Goal: Task Accomplishment & Management: Complete application form

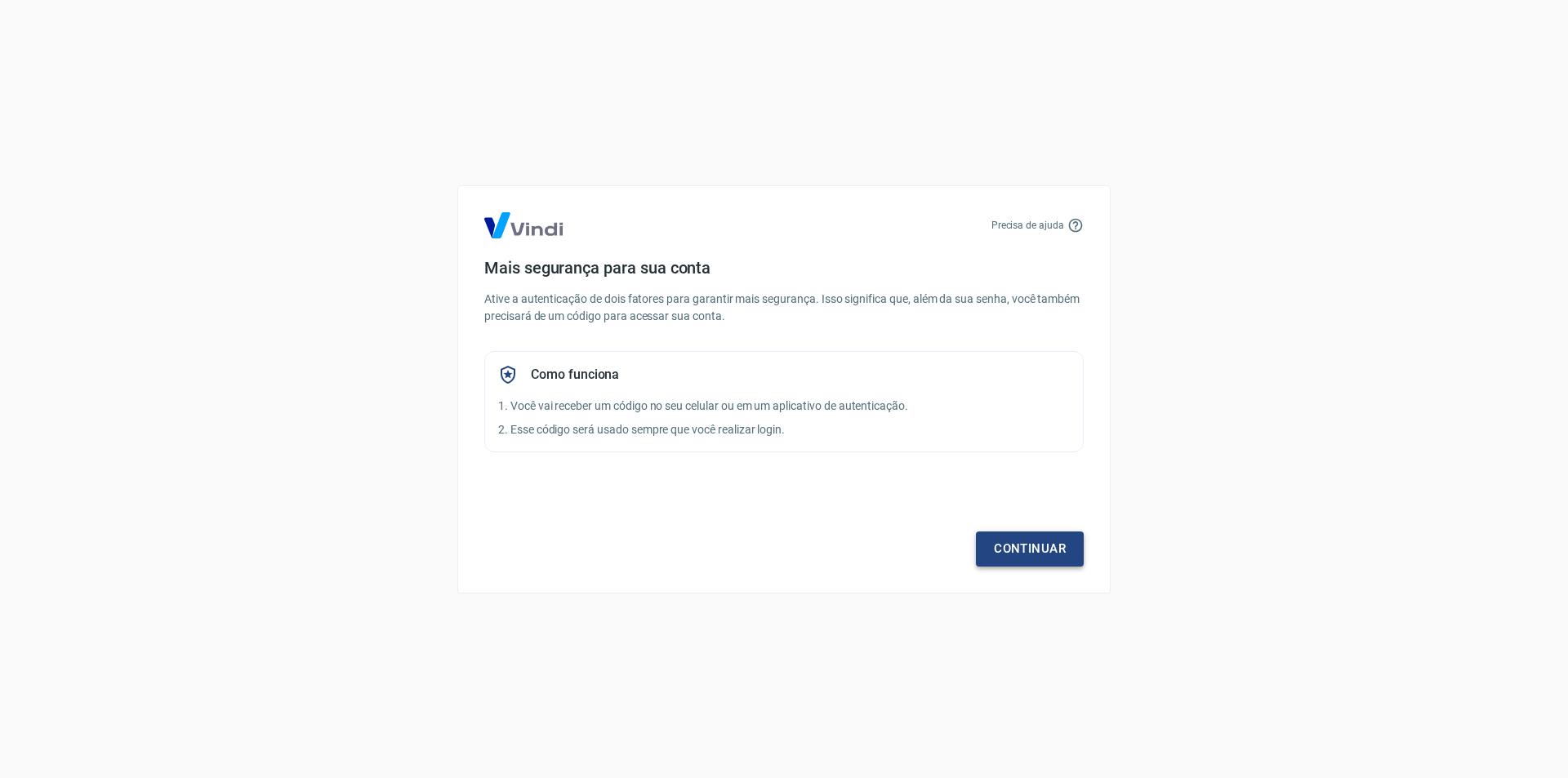
click at [1027, 543] on link "Continuar" at bounding box center [1029, 549] width 107 height 34
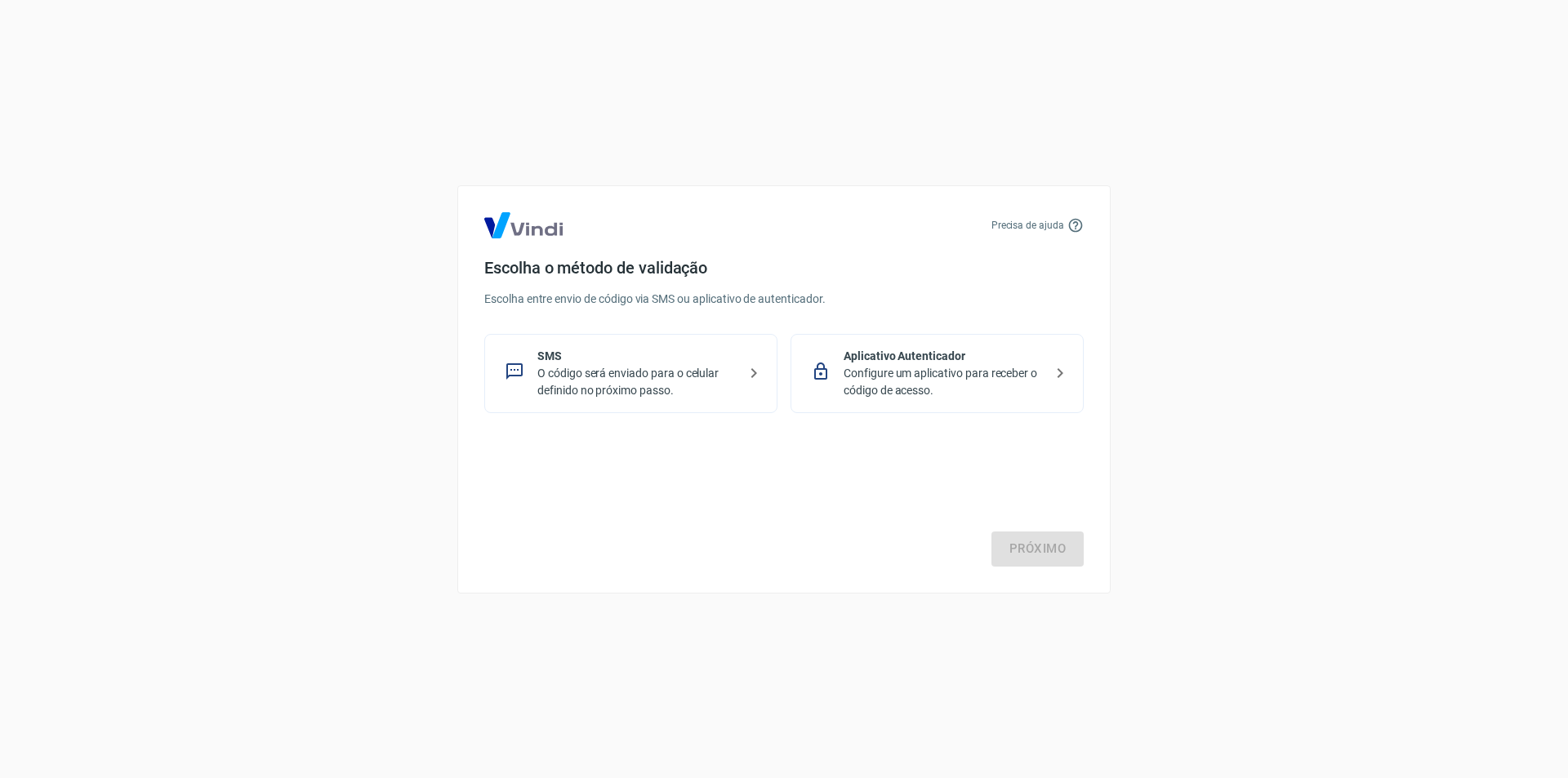
click at [519, 235] on img at bounding box center [523, 226] width 79 height 26
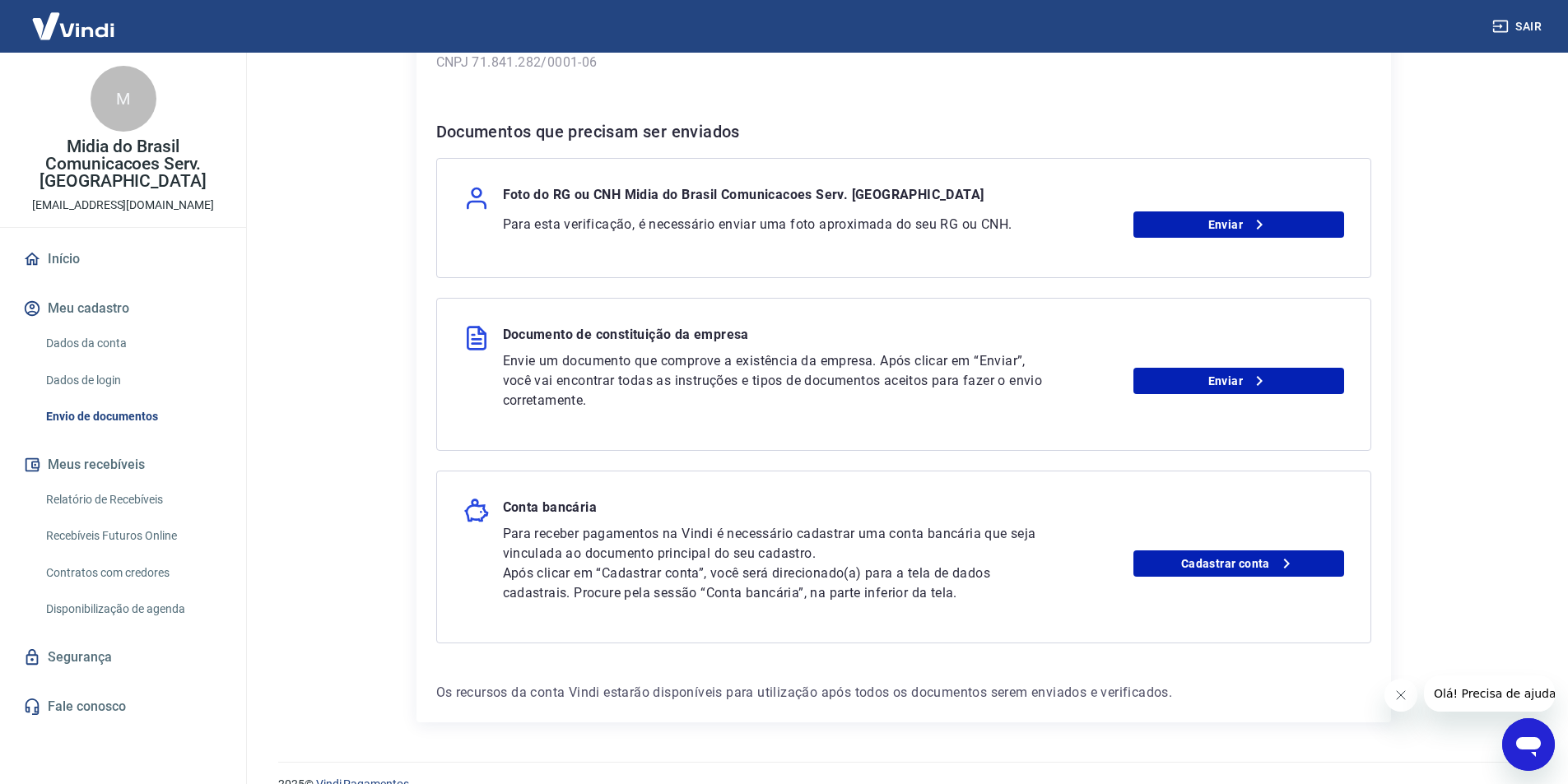
scroll to position [309, 0]
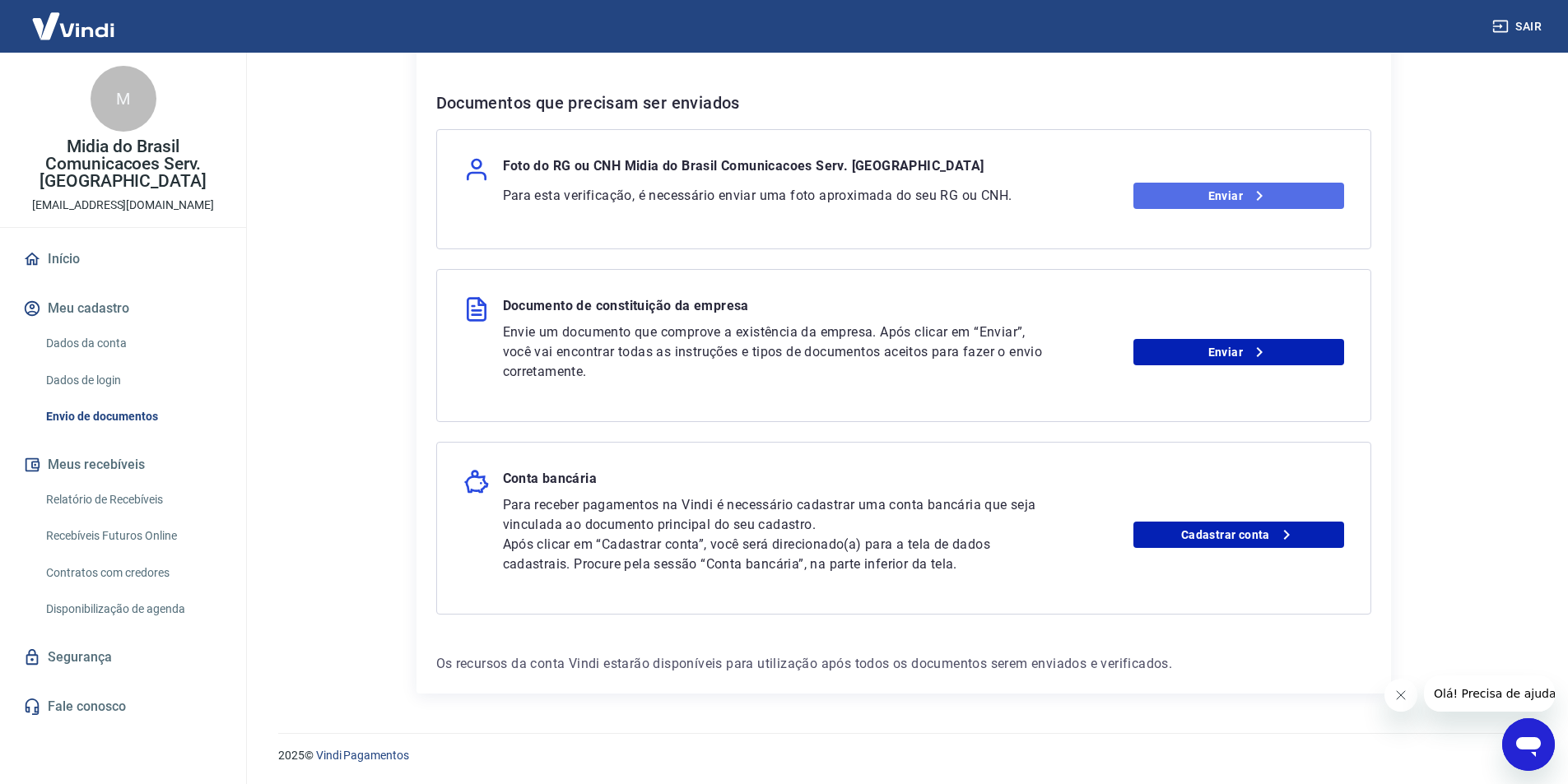
click at [1255, 192] on icon at bounding box center [1260, 196] width 20 height 20
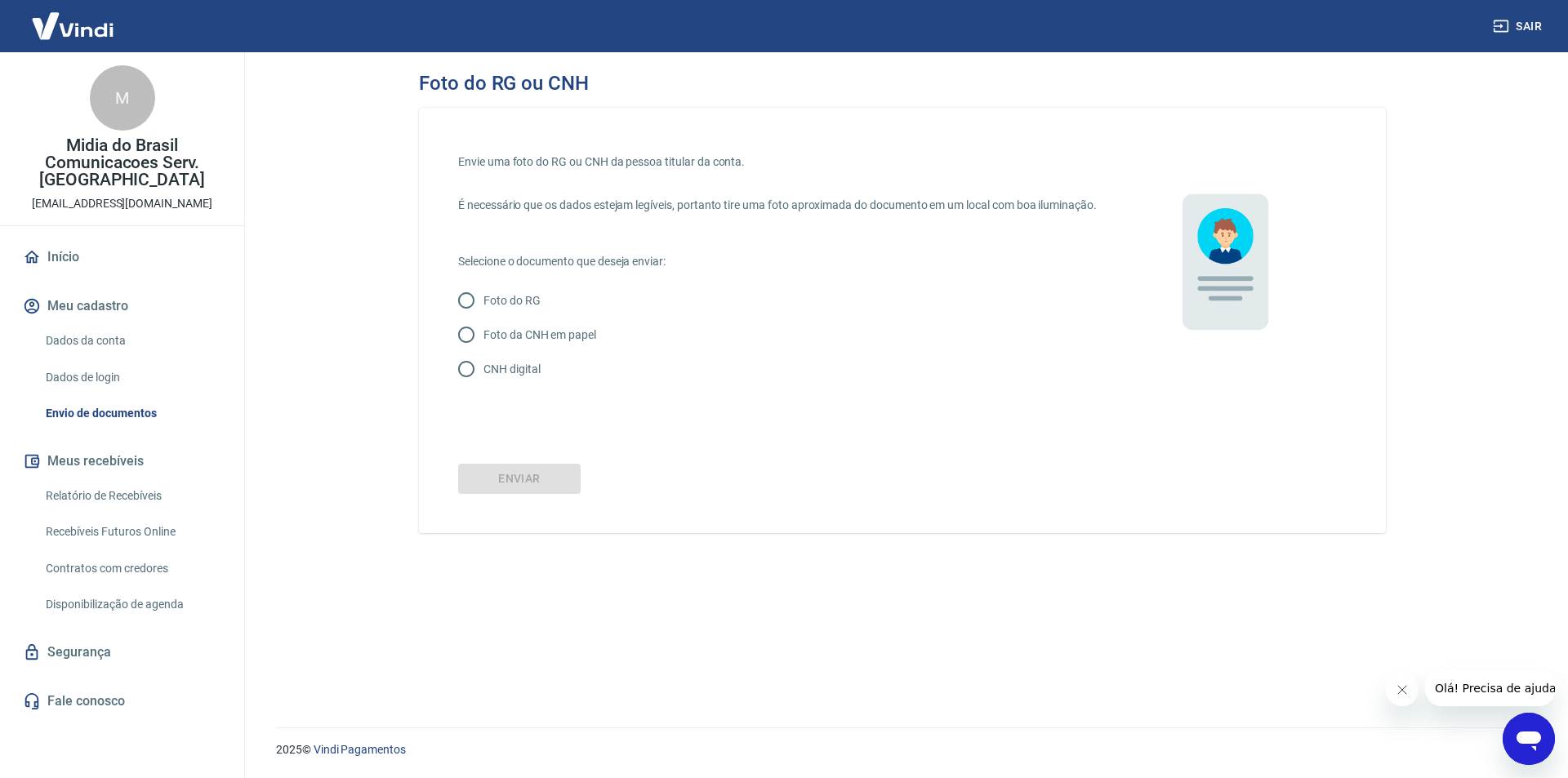
click at [527, 344] on p "Foto da CNH em papel" at bounding box center [539, 335] width 112 height 17
click at [483, 352] on input "Foto da CNH em papel" at bounding box center [466, 335] width 34 height 34
radio input "true"
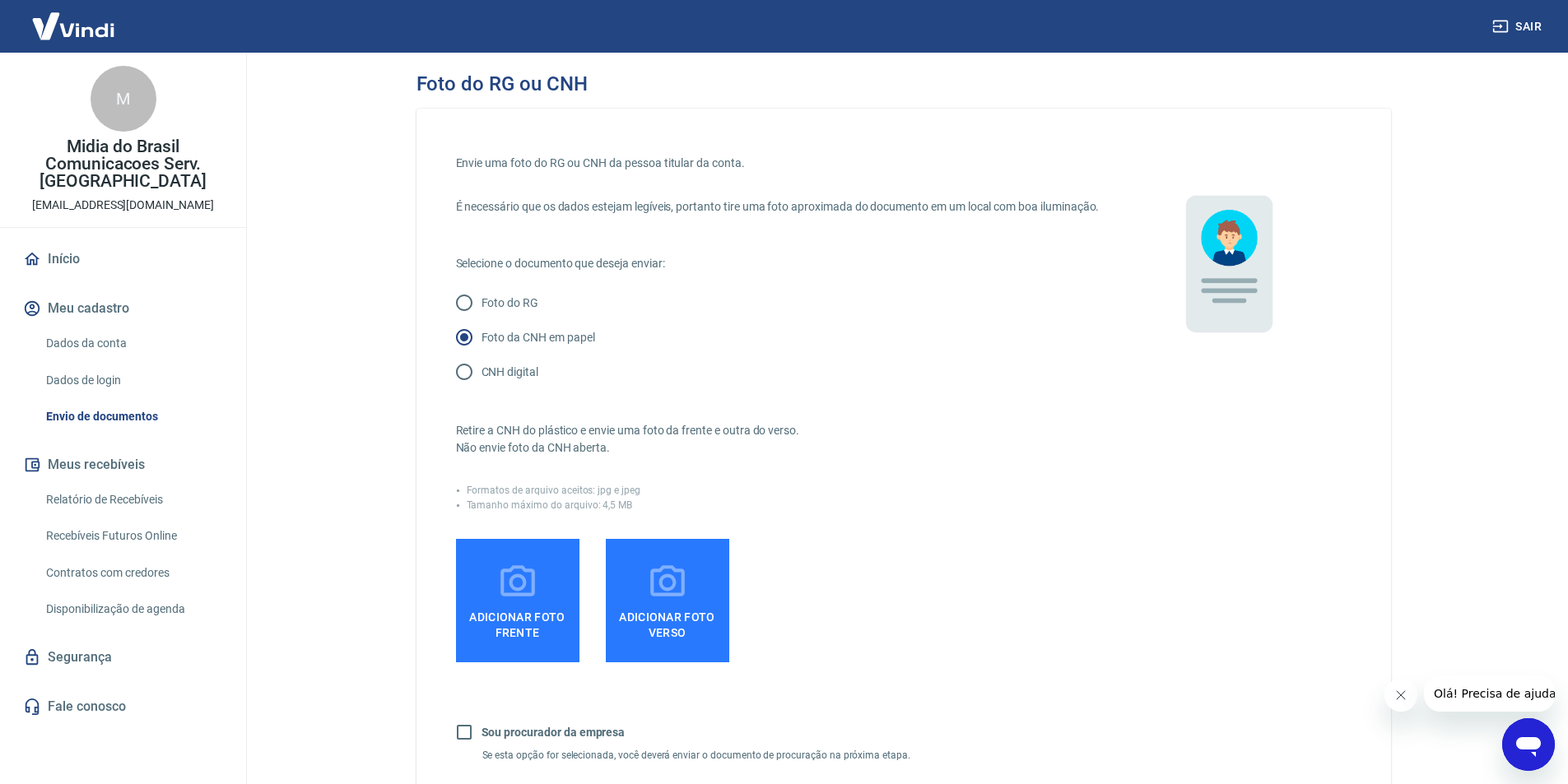
click at [518, 592] on icon at bounding box center [518, 581] width 35 height 31
click at [0, 0] on input "Adicionar foto frente" at bounding box center [0, 0] width 0 height 0
click at [521, 595] on icon at bounding box center [518, 581] width 35 height 31
click at [0, 0] on input "Adicionar foto frente" at bounding box center [0, 0] width 0 height 0
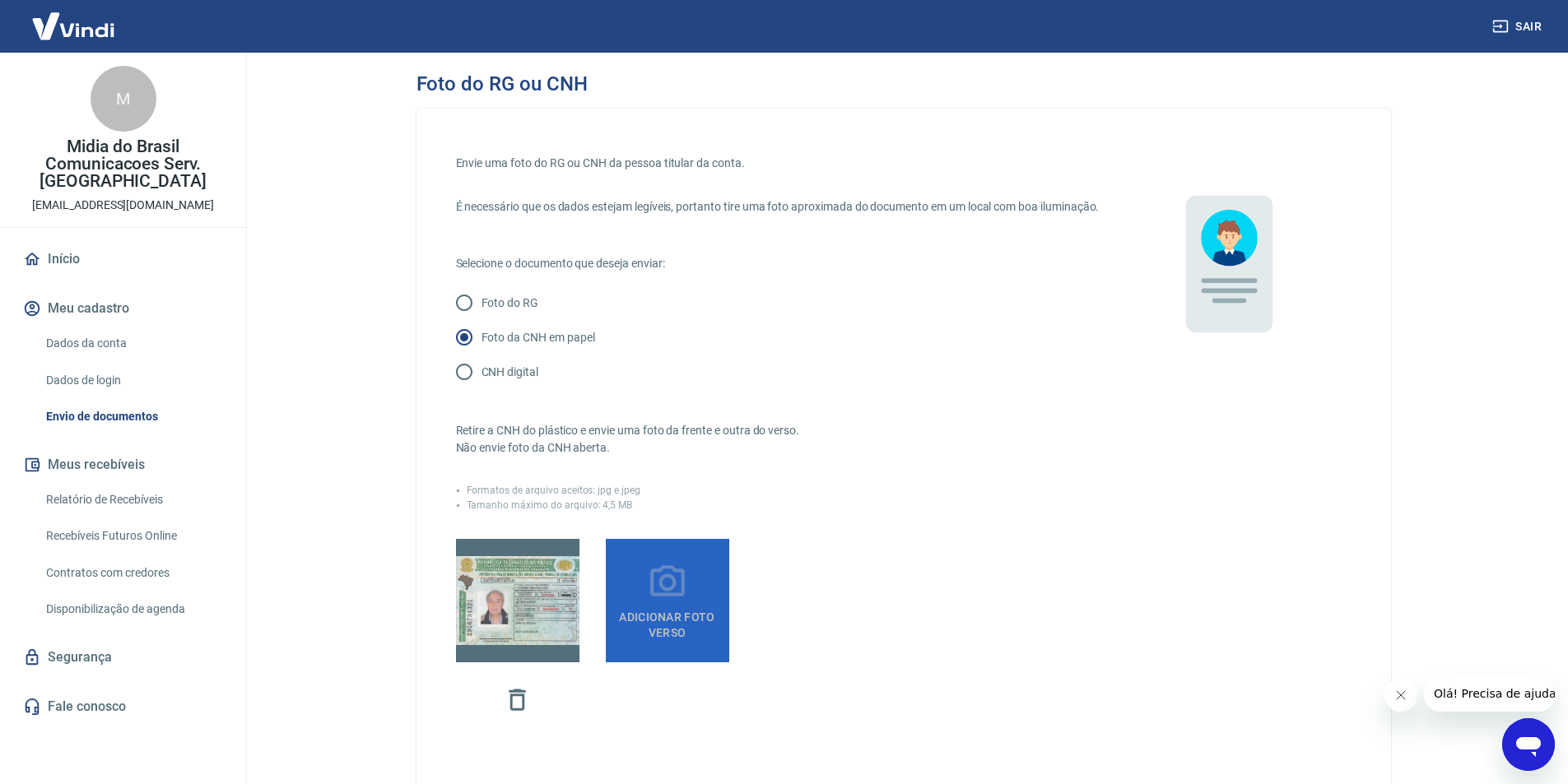
click at [645, 611] on label "Adicionar foto verso" at bounding box center [667, 600] width 123 height 123
click at [0, 0] on input "Adicionar foto verso" at bounding box center [0, 0] width 0 height 0
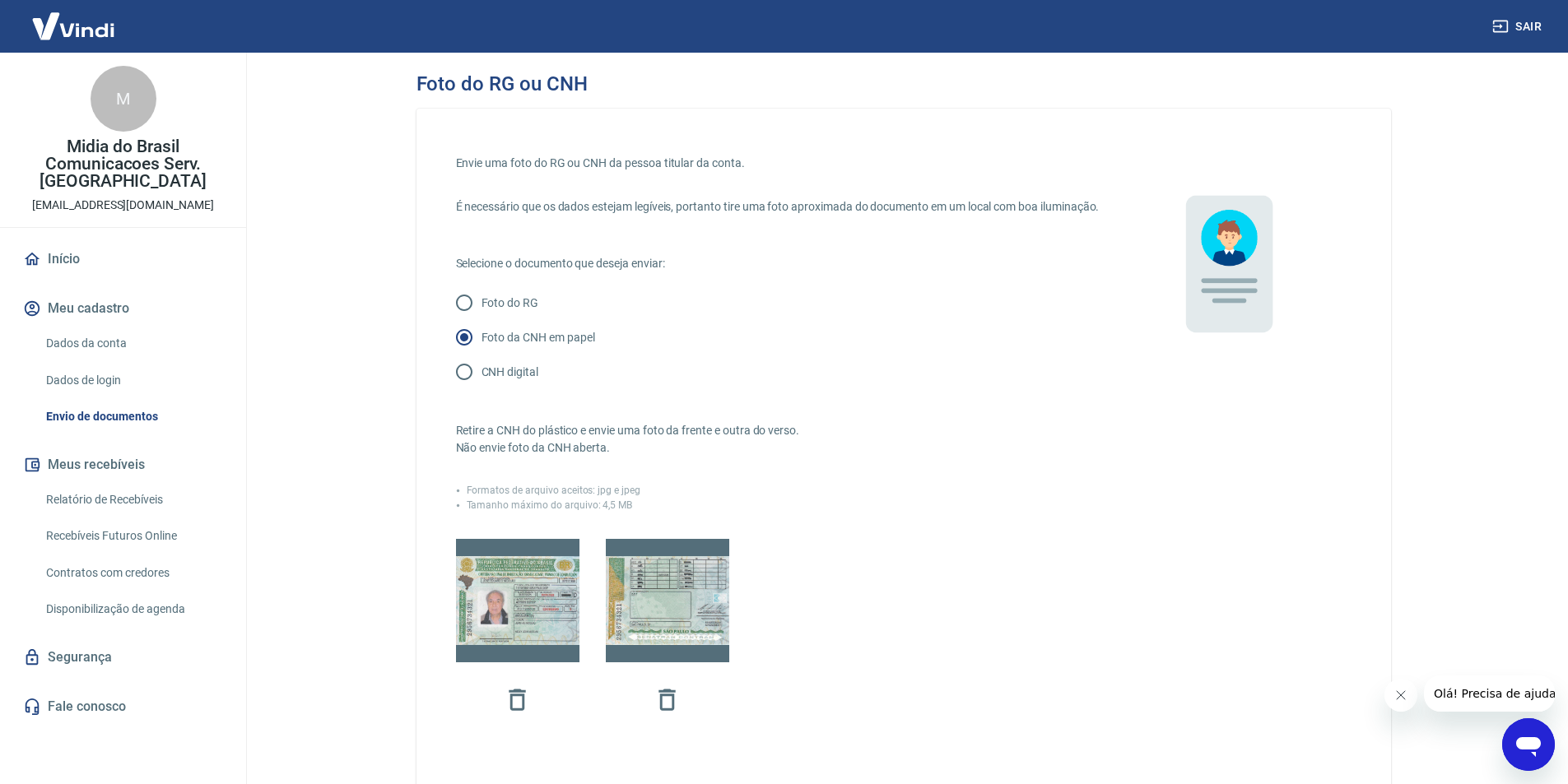
scroll to position [302, 0]
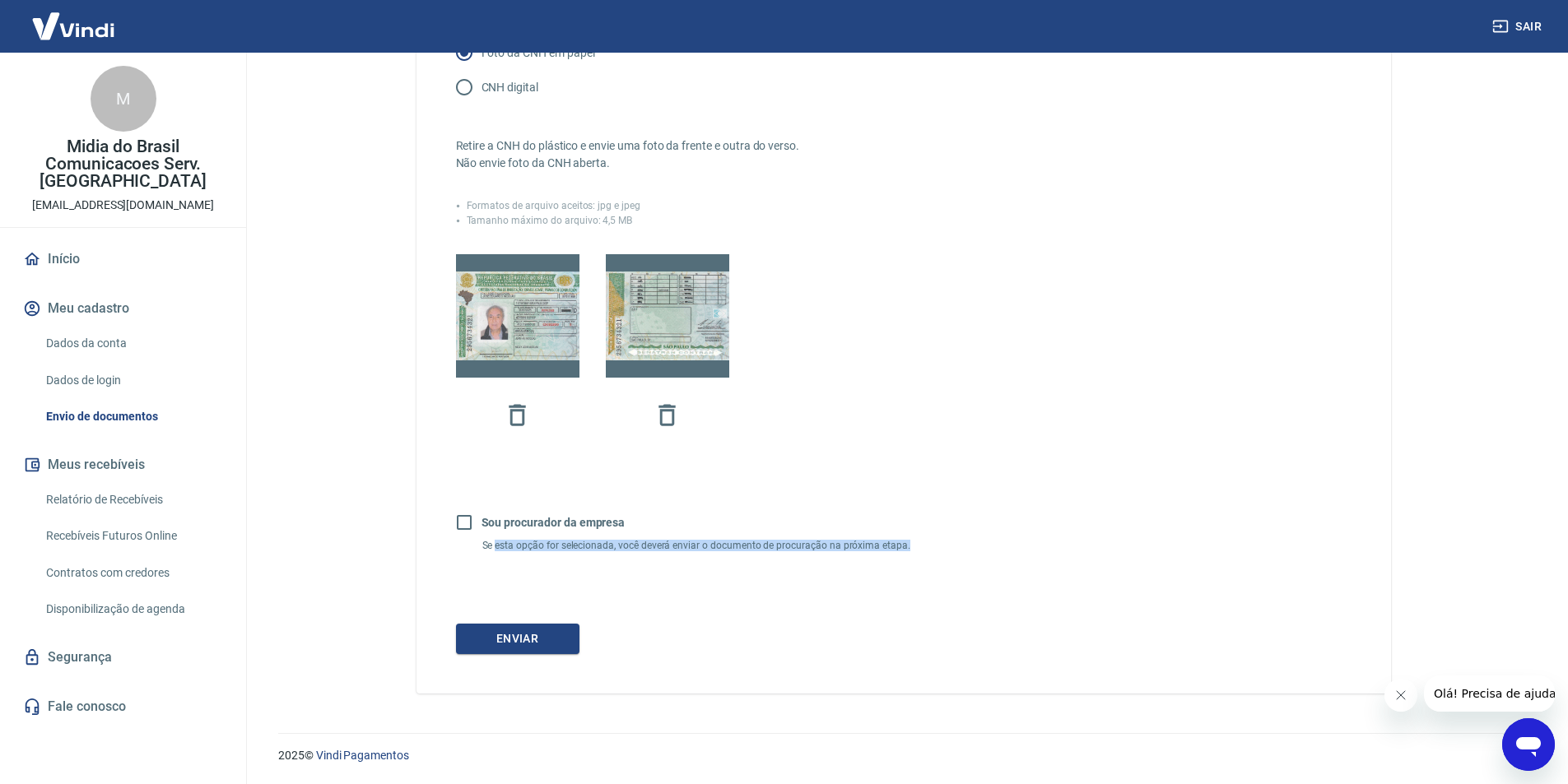
drag, startPoint x: 556, startPoint y: 541, endPoint x: 919, endPoint y: 547, distance: 363.0
click at [919, 547] on p "Se esta opção for selecionada, você deverá enviar o documento de procuração na …" at bounding box center [791, 546] width 617 height 12
click at [552, 641] on button "Enviar" at bounding box center [517, 638] width 123 height 31
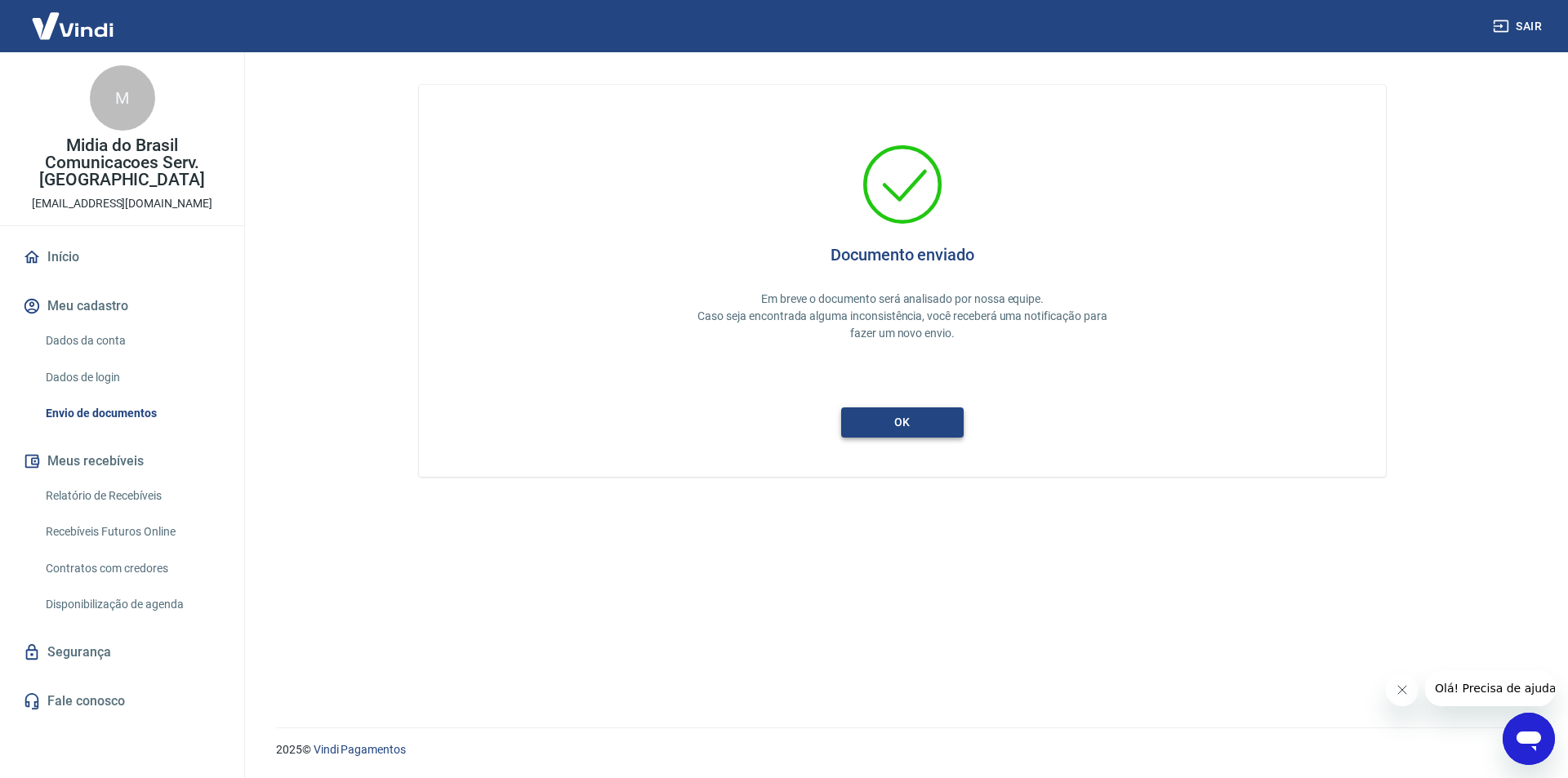
click at [916, 421] on button "ok" at bounding box center [902, 423] width 122 height 30
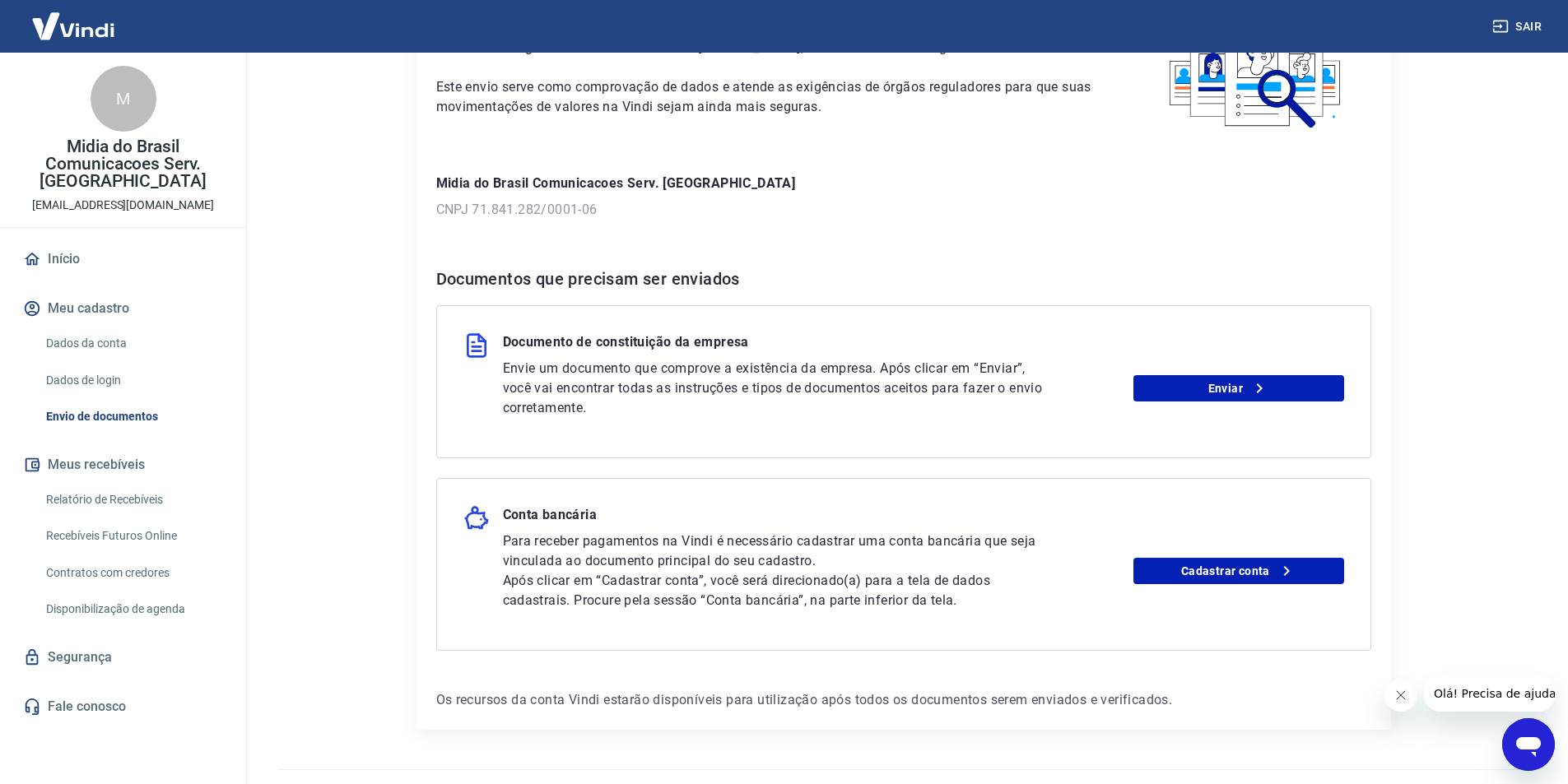
scroll to position [170, 0]
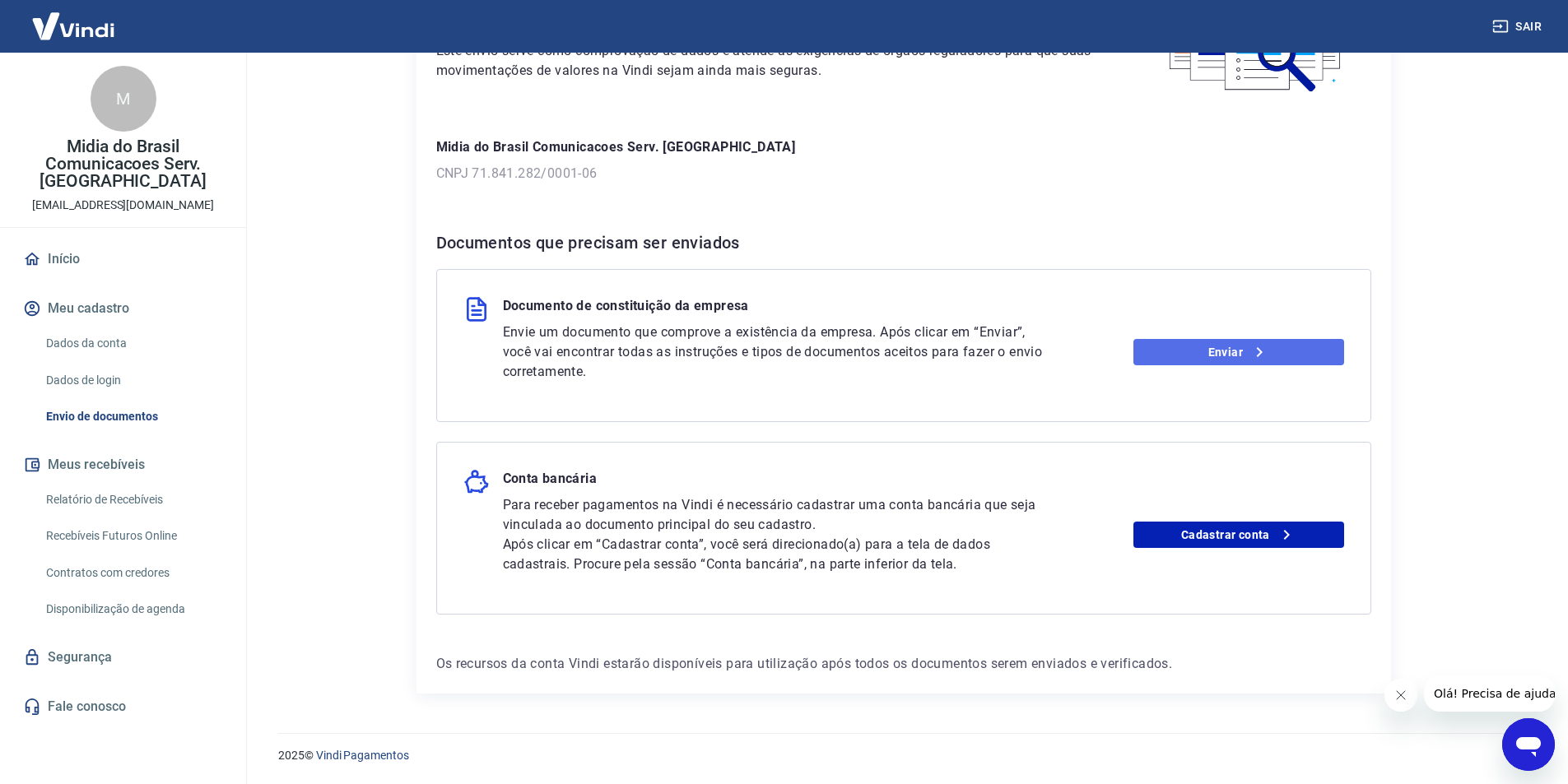
click at [1178, 356] on link "Enviar" at bounding box center [1238, 352] width 211 height 26
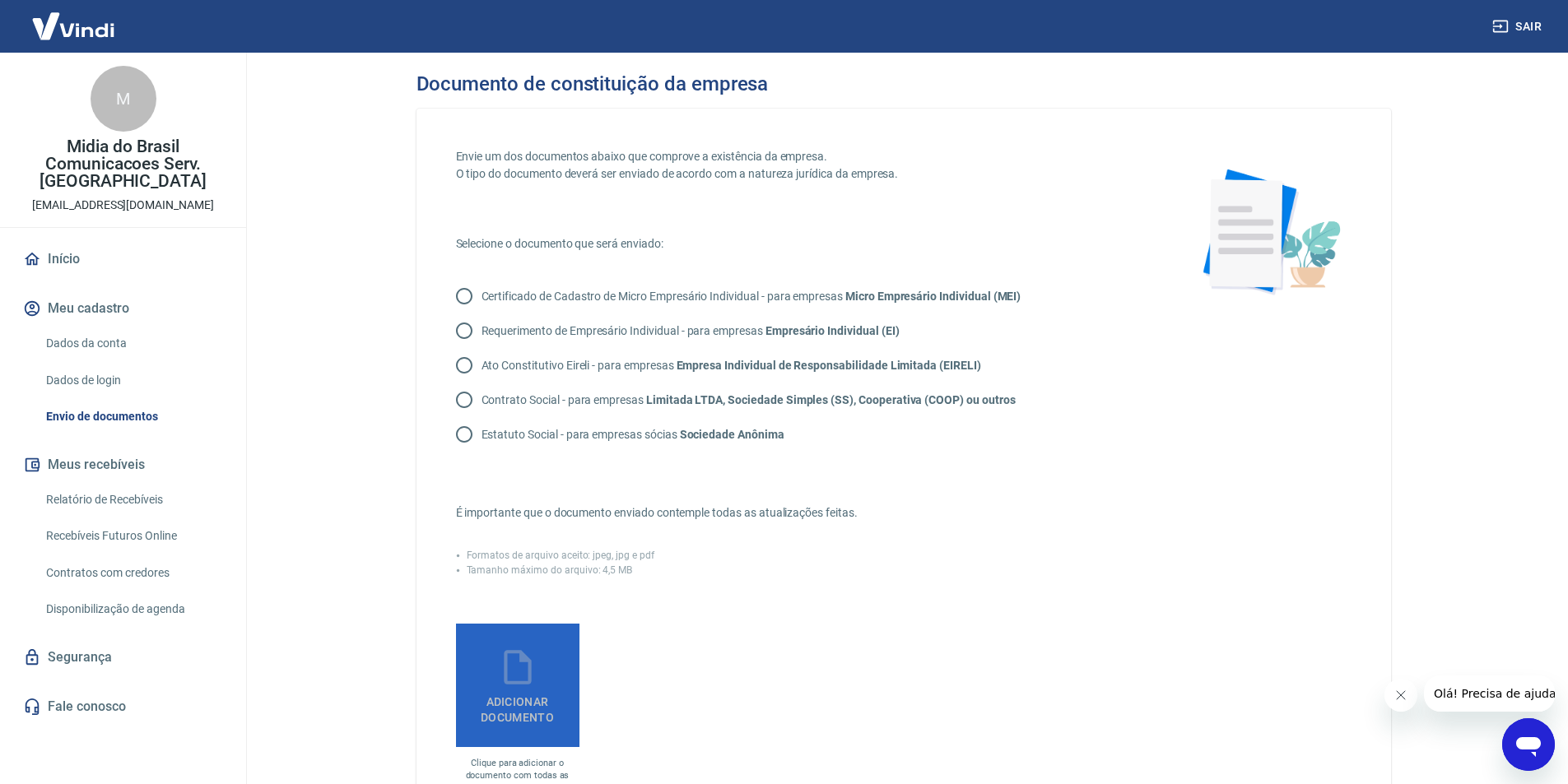
click at [557, 686] on label "Adicionar documento" at bounding box center [517, 685] width 123 height 123
click at [0, 0] on input "Adicionar documento" at bounding box center [0, 0] width 0 height 0
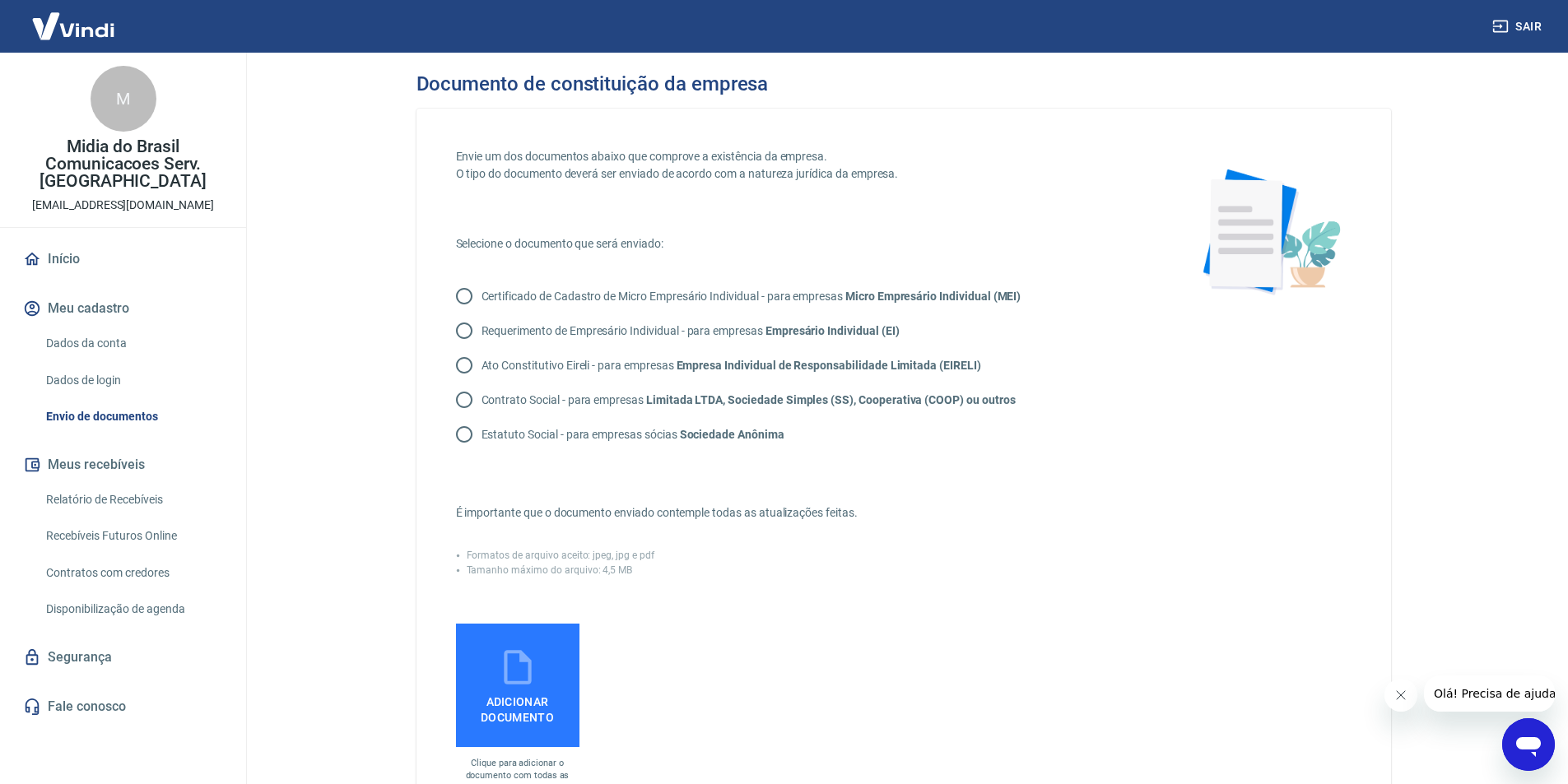
click at [546, 402] on p "Contrato Social - para empresas Limitada LTDA, Sociedade Simples (SS), Cooperat…" at bounding box center [748, 400] width 534 height 17
click at [481, 402] on input "Contrato Social - para empresas Limitada LTDA, Sociedade Simples (SS), Cooperat…" at bounding box center [464, 400] width 35 height 35
radio input "true"
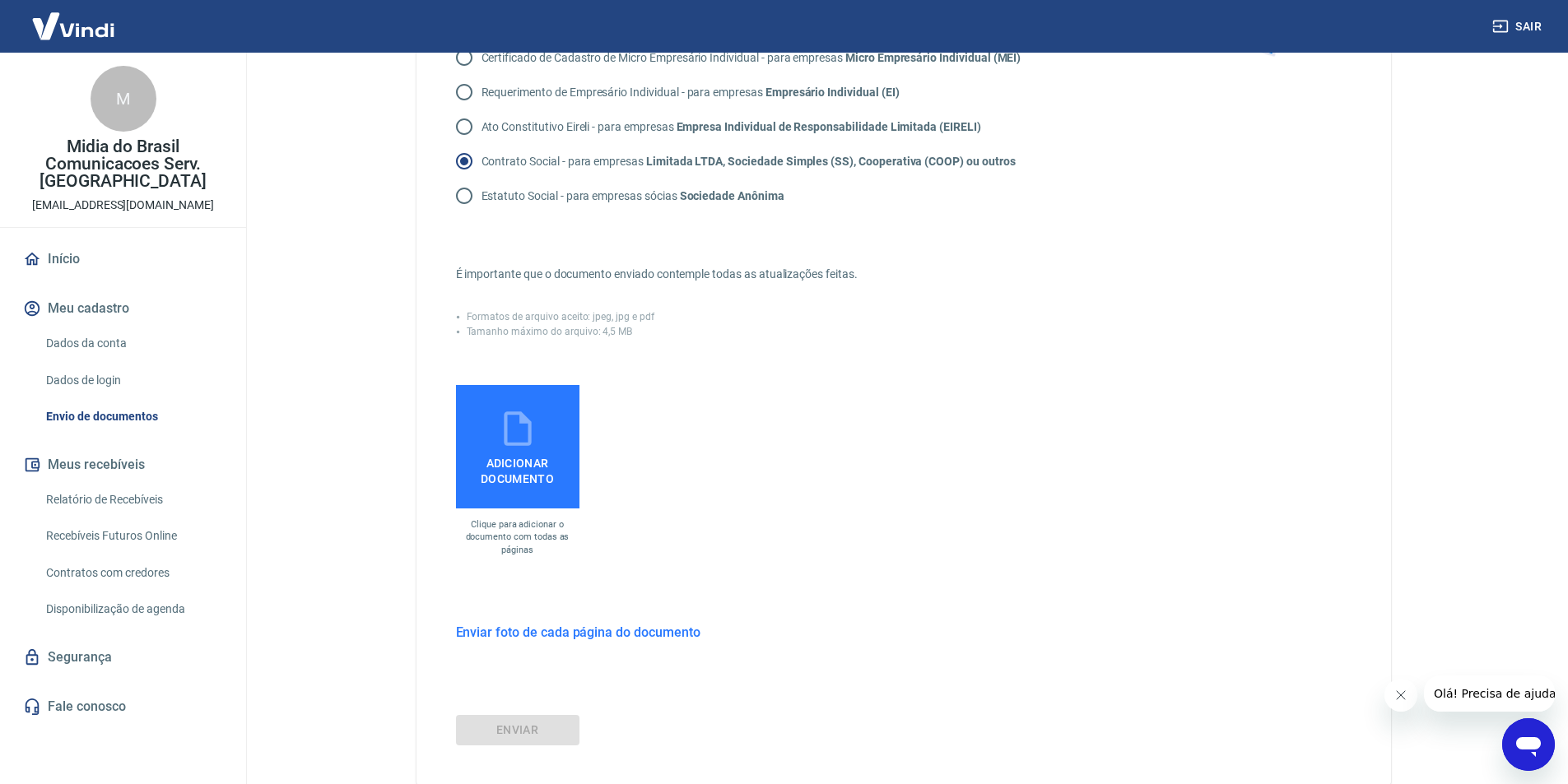
scroll to position [247, 0]
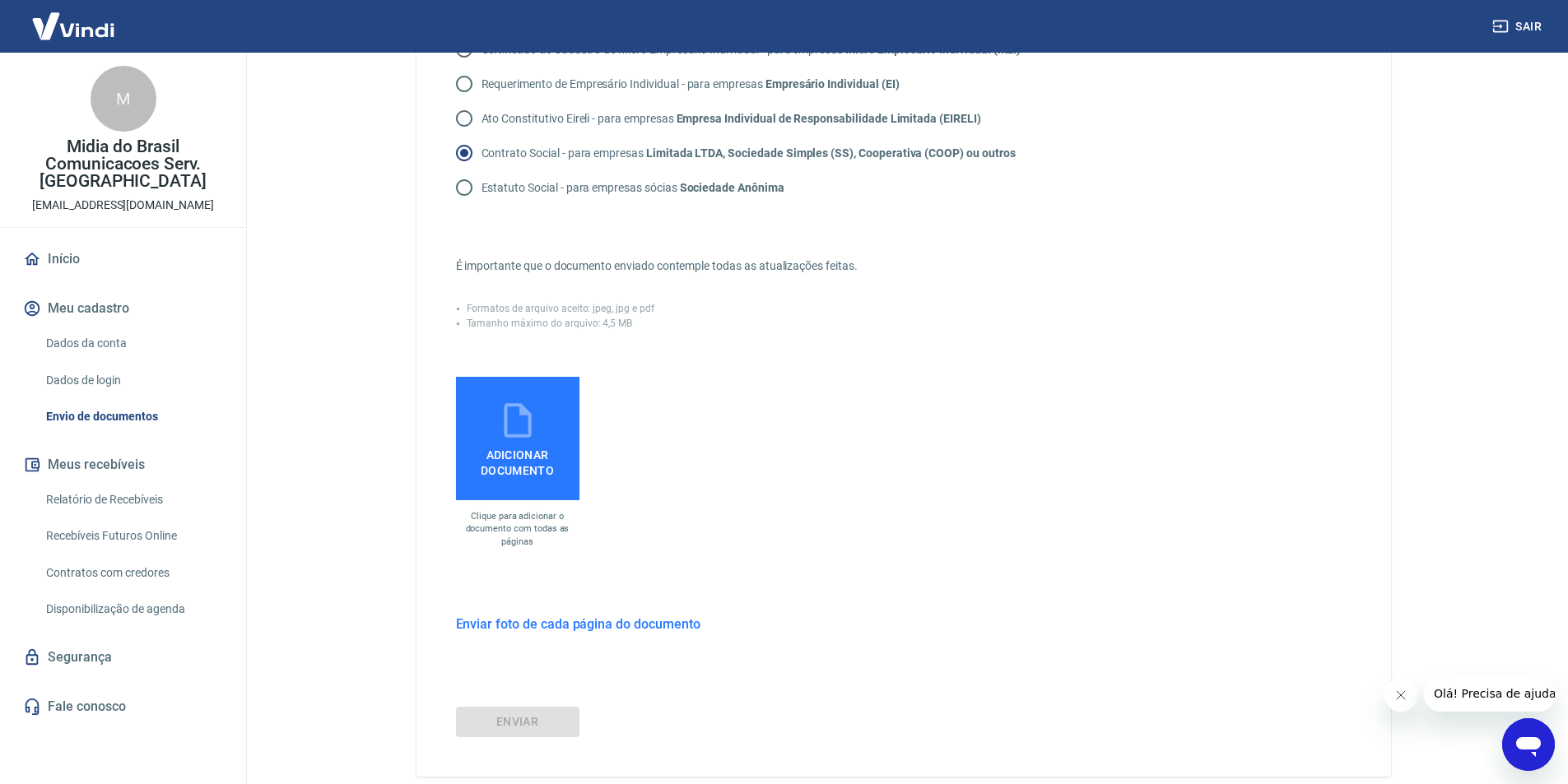
click at [519, 452] on span "Adicionar documento" at bounding box center [517, 459] width 110 height 37
click at [0, 0] on input "Adicionar documento" at bounding box center [0, 0] width 0 height 0
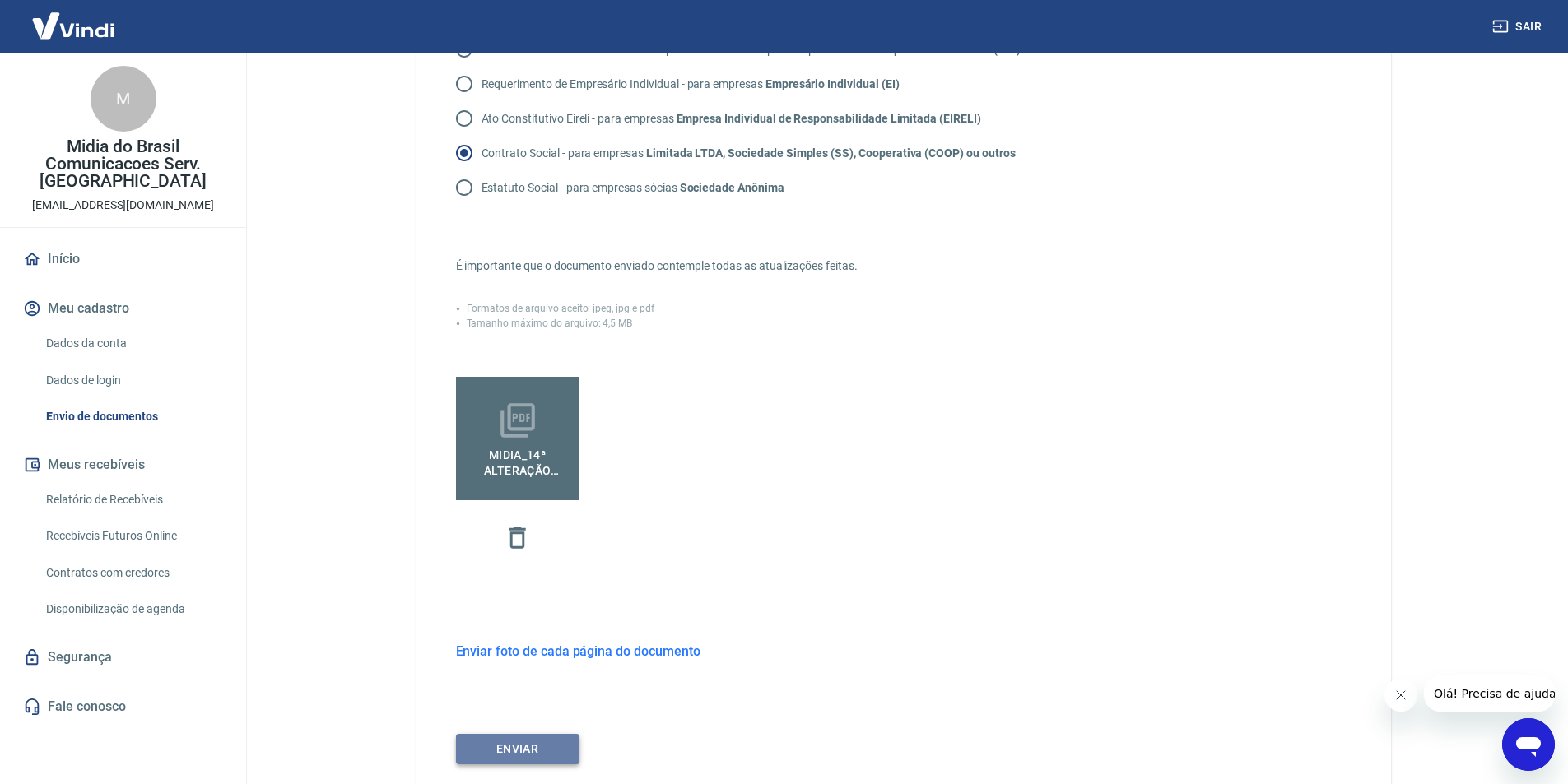
click at [535, 742] on button "ENVIAR" at bounding box center [517, 749] width 123 height 31
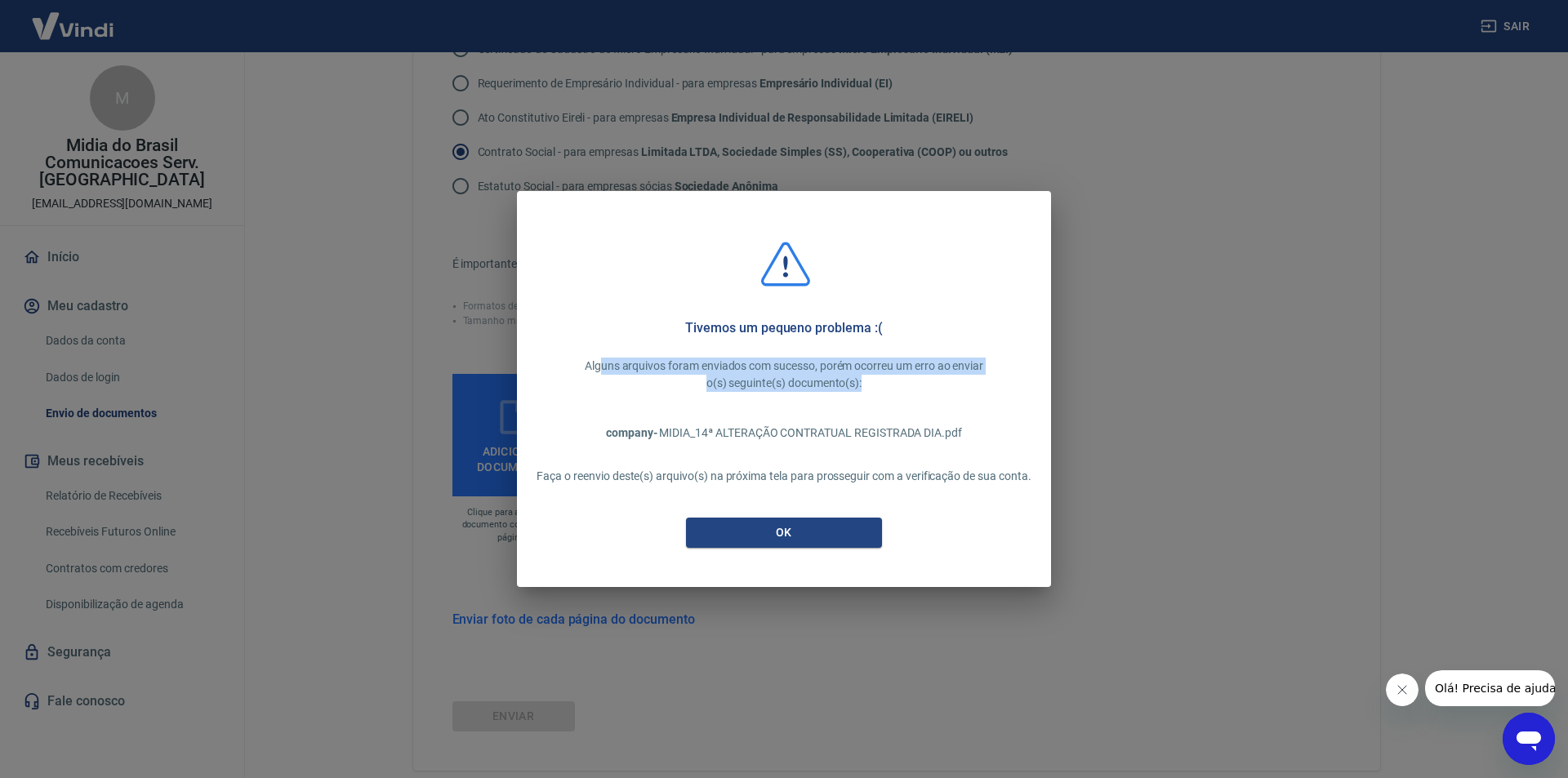
drag, startPoint x: 600, startPoint y: 364, endPoint x: 985, endPoint y: 375, distance: 385.2
click at [985, 375] on div "Alguns arquivos foram enviados com sucesso, porém ocorreu um erro ao enviar o(s…" at bounding box center [784, 375] width 533 height 34
click at [798, 519] on button "OK" at bounding box center [784, 533] width 196 height 30
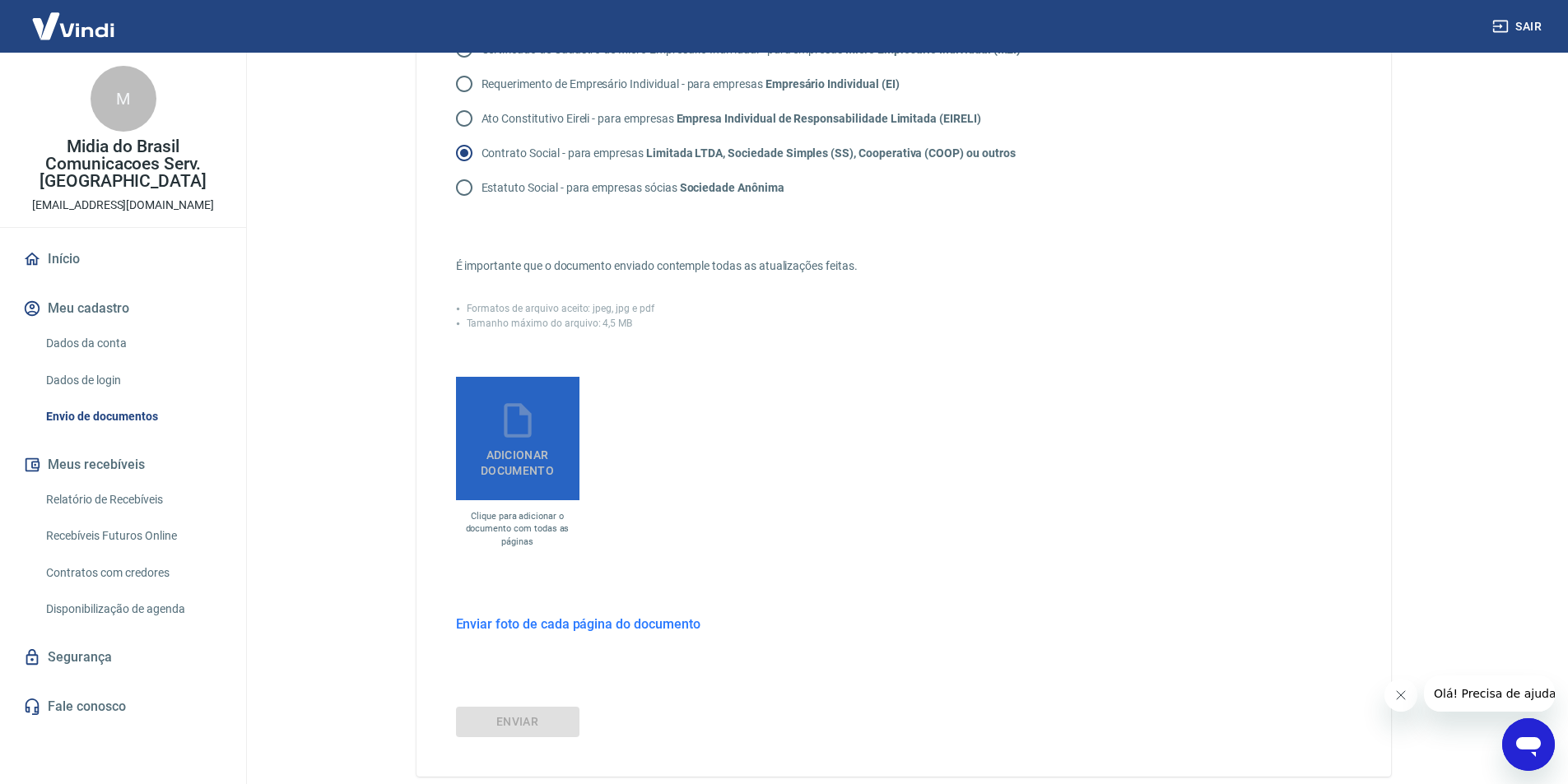
click at [523, 427] on icon at bounding box center [518, 421] width 41 height 41
click at [0, 0] on input "Adicionar documento" at bounding box center [0, 0] width 0 height 0
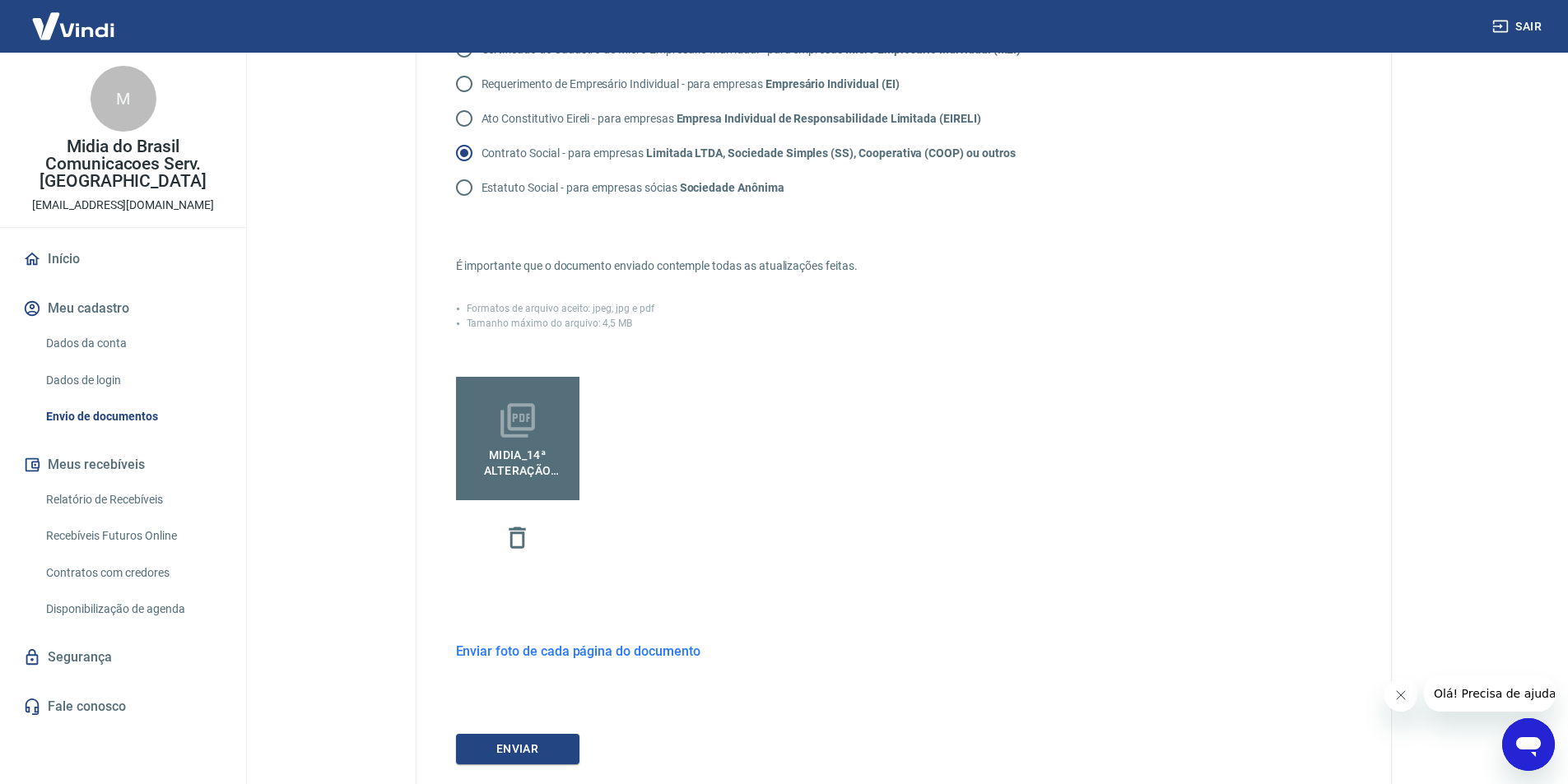
click at [1398, 694] on icon "Fechar mensagem da empresa" at bounding box center [1400, 696] width 8 height 8
click at [522, 746] on button "ENVIAR" at bounding box center [517, 749] width 123 height 31
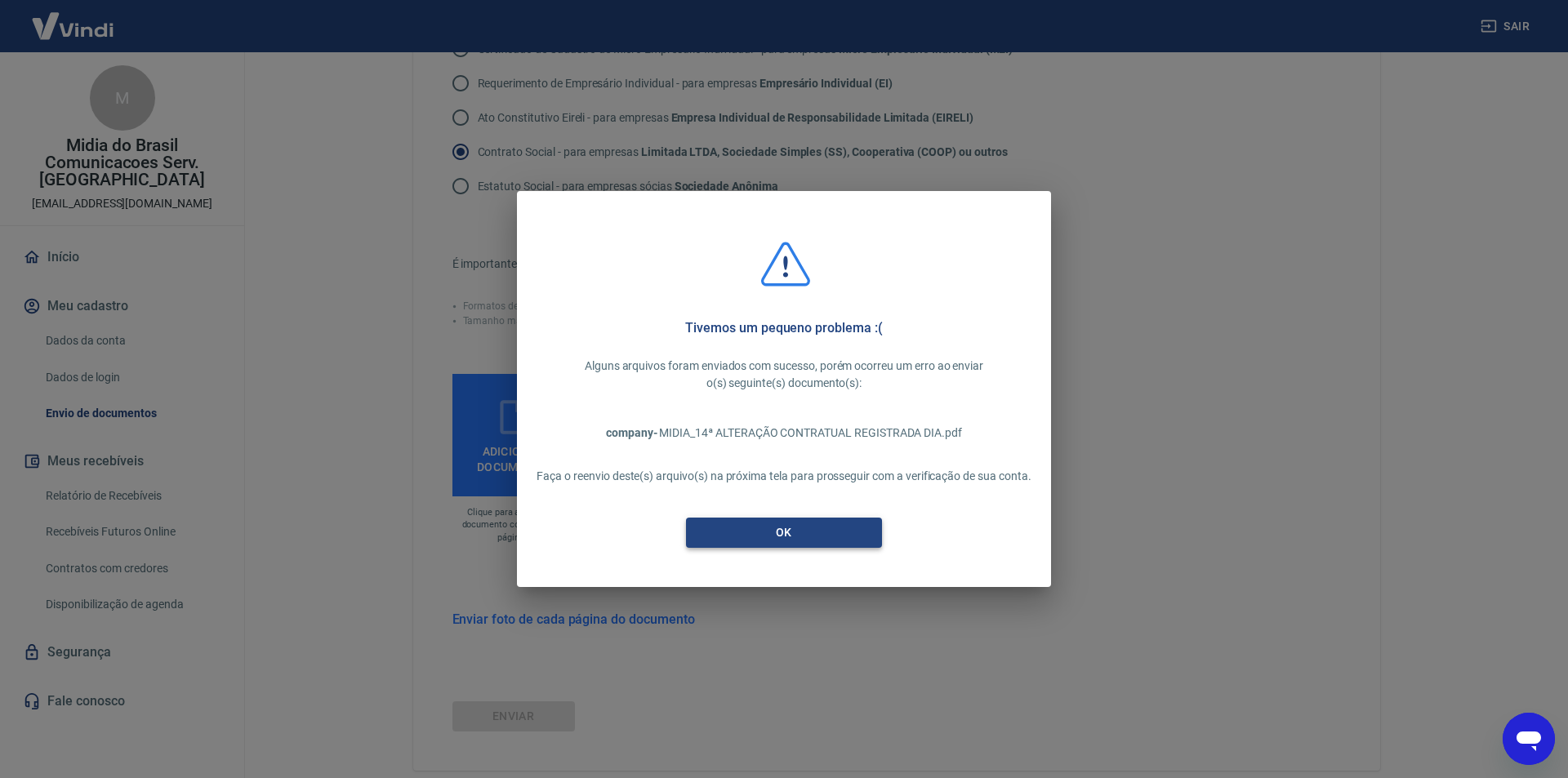
click at [795, 529] on button "OK" at bounding box center [784, 533] width 196 height 30
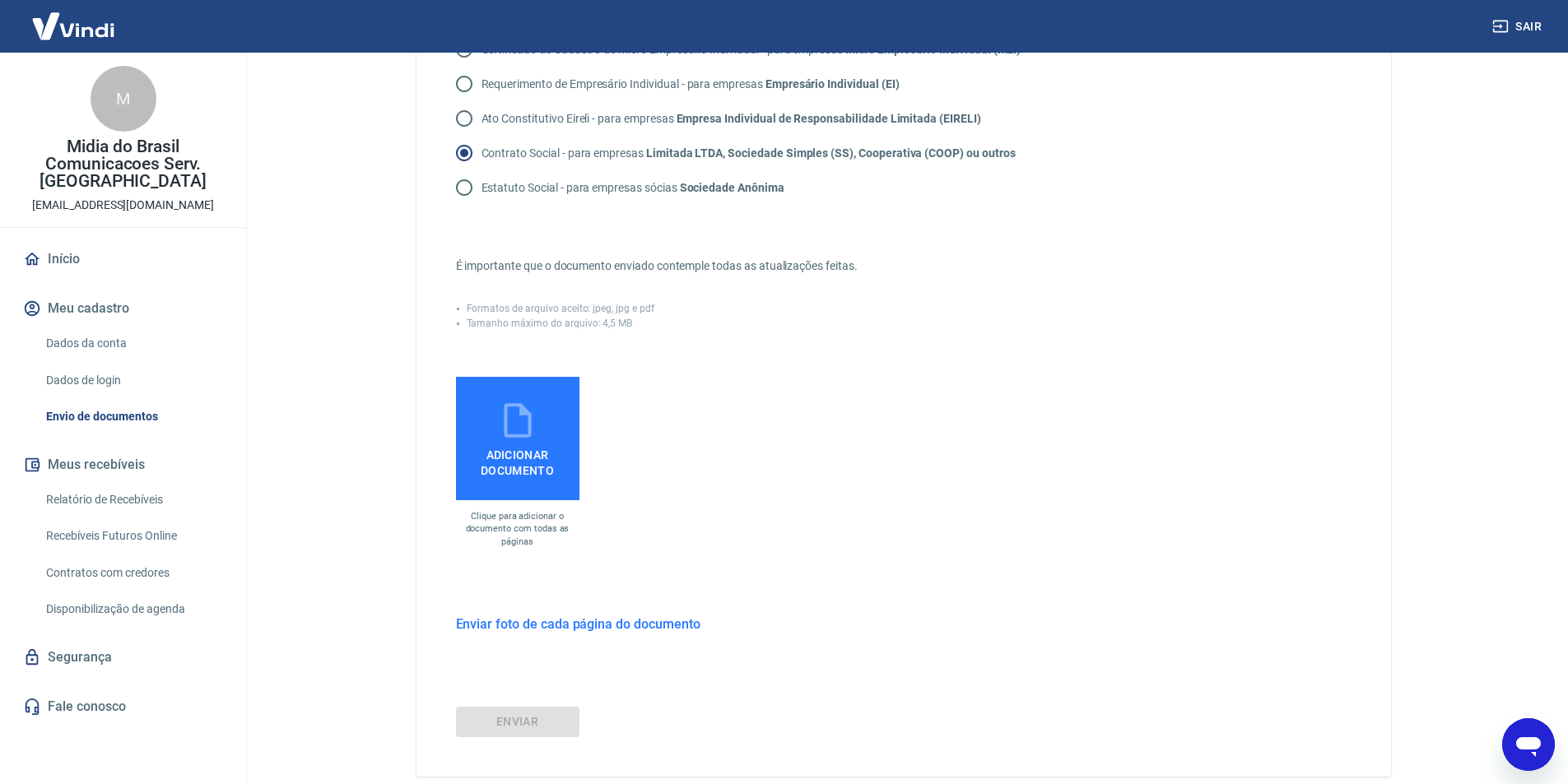
click at [554, 627] on h6 "Enviar foto de cada página do documento" at bounding box center [578, 624] width 245 height 21
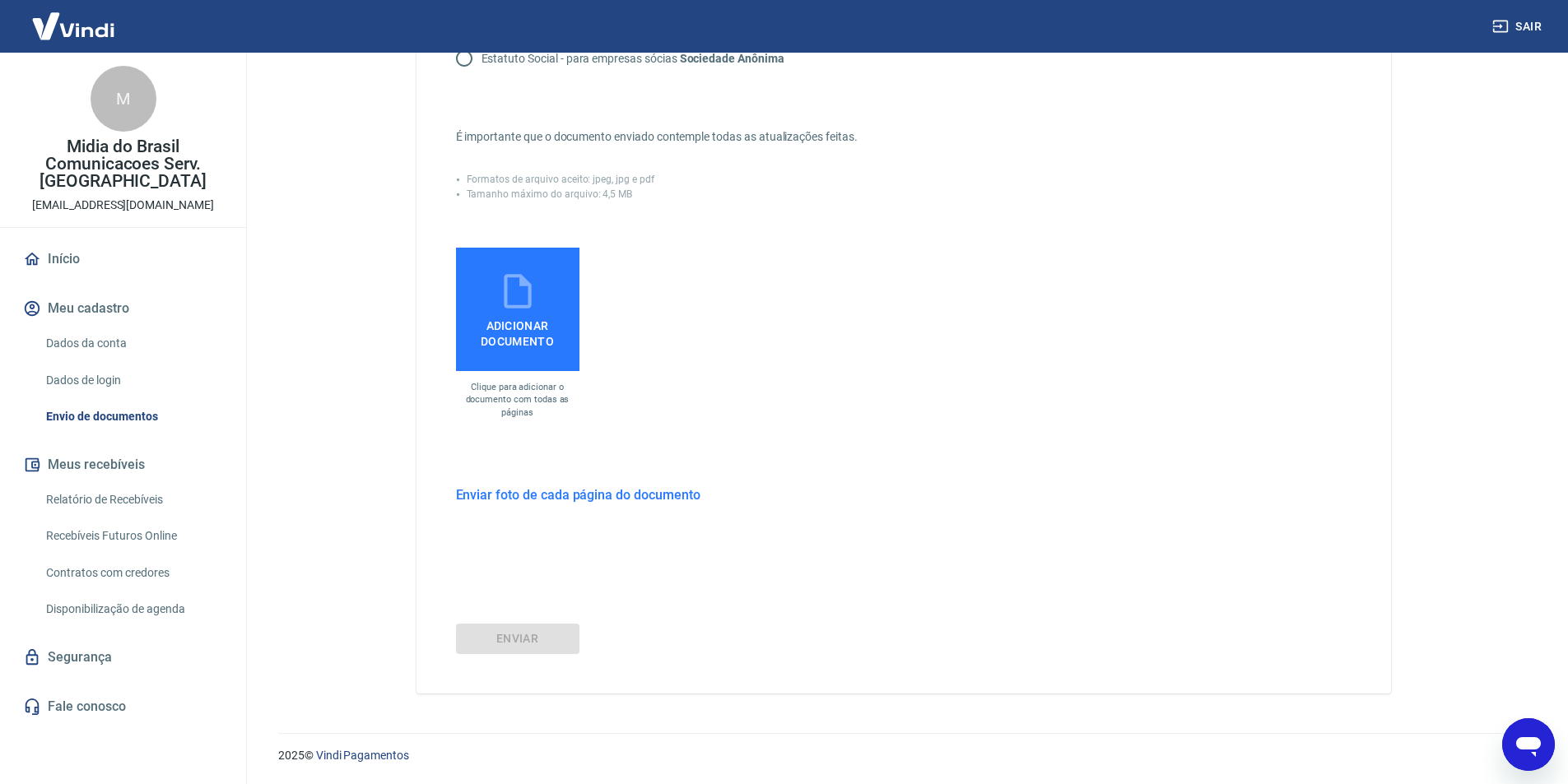
click at [605, 492] on h6 "Enviar foto de cada página do documento" at bounding box center [578, 495] width 245 height 21
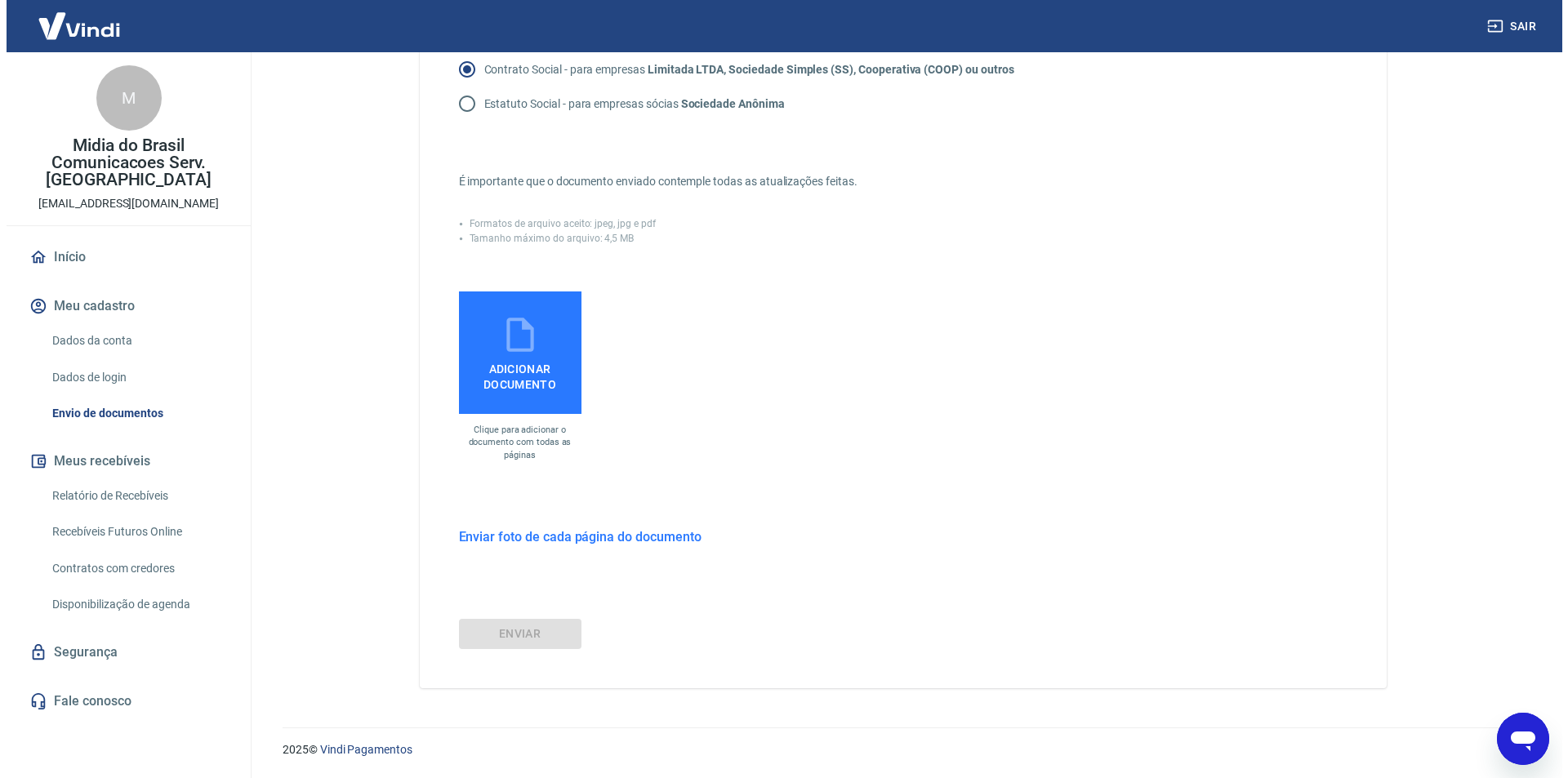
scroll to position [327, 0]
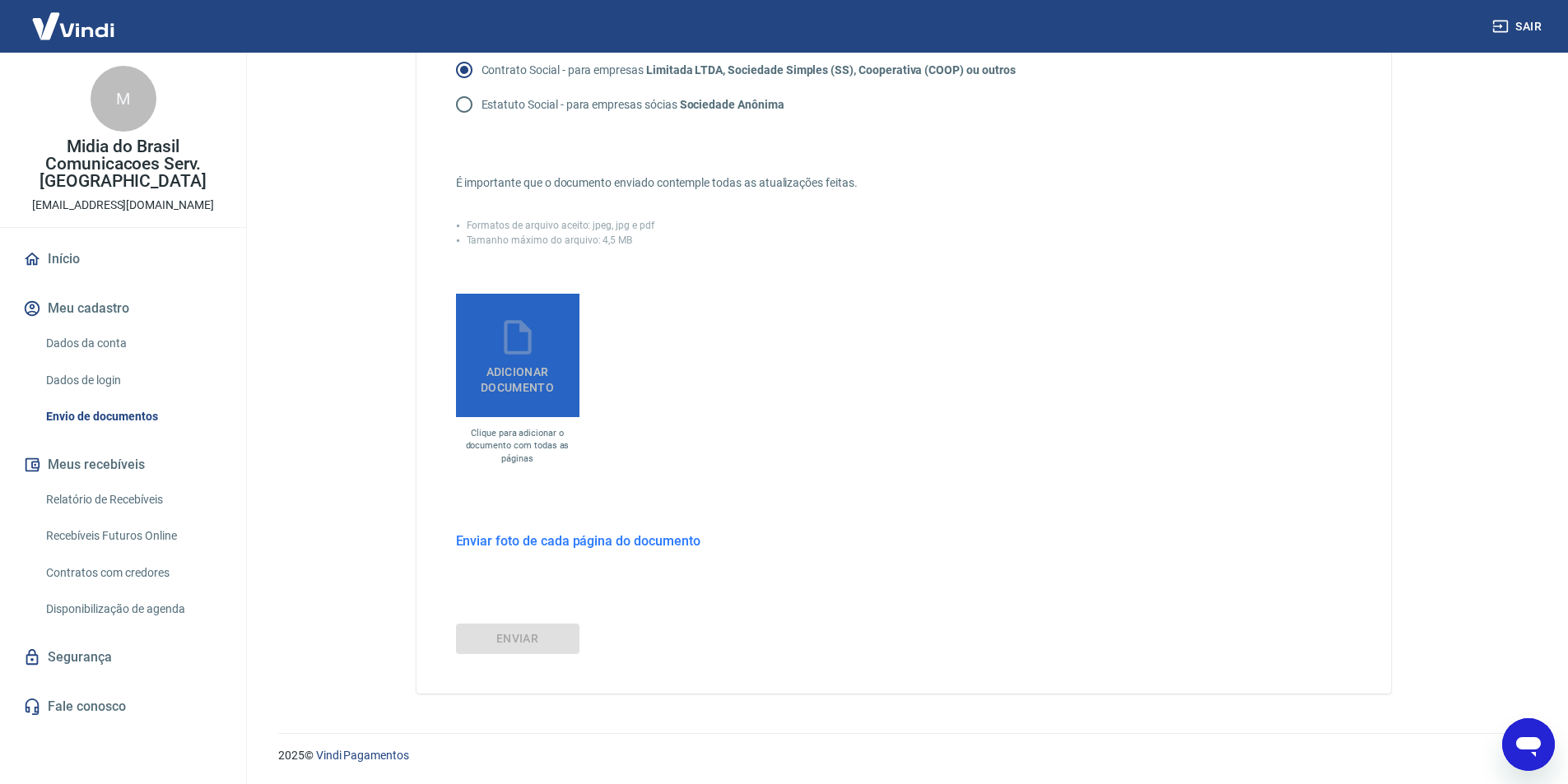
click at [541, 383] on span "Adicionar documento" at bounding box center [517, 376] width 110 height 37
click at [0, 0] on input "Adicionar documento" at bounding box center [0, 0] width 0 height 0
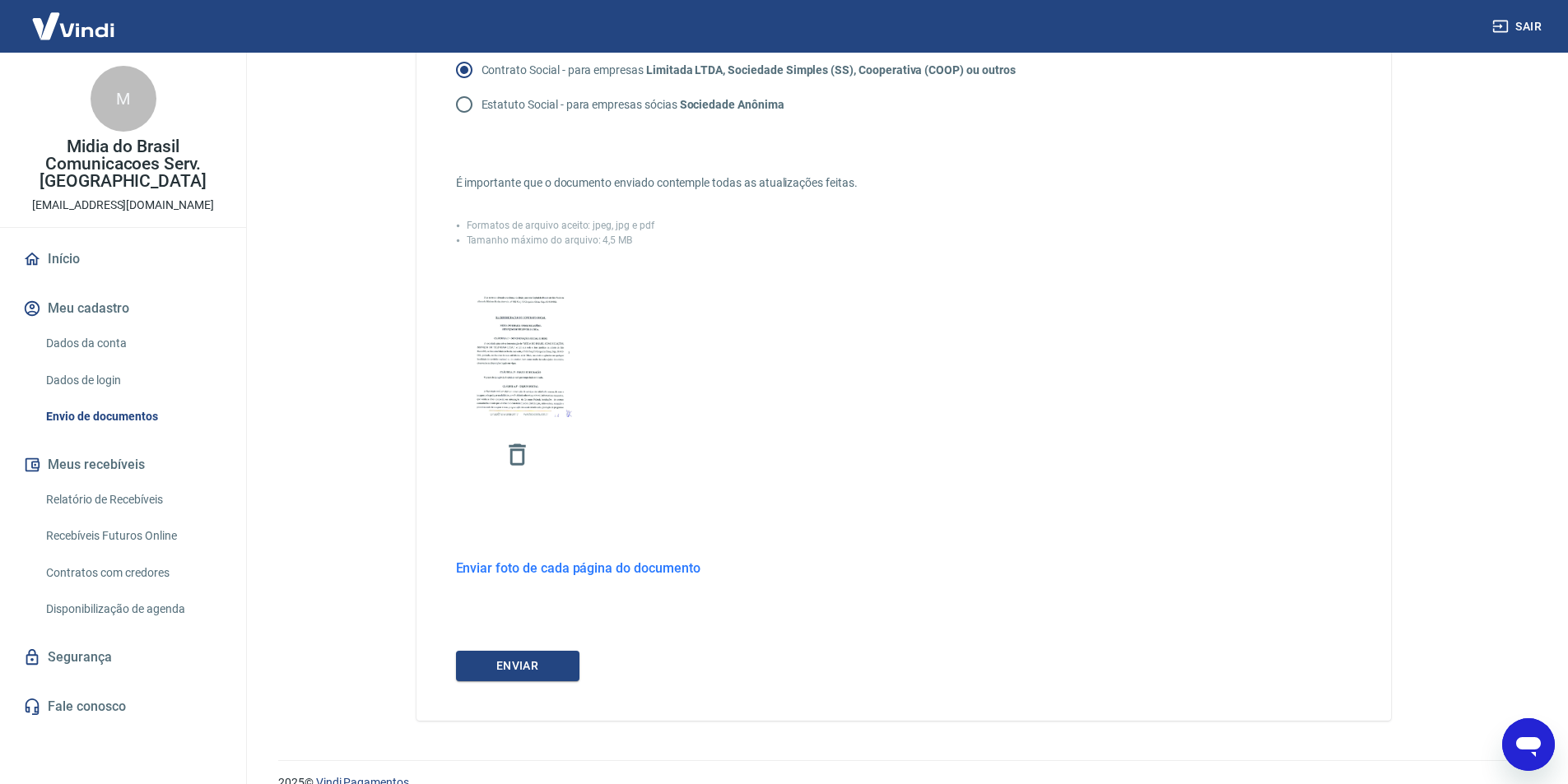
click at [560, 567] on h6 "Enviar foto de cada página do documento" at bounding box center [578, 568] width 245 height 21
click at [529, 629] on div "Envie um dos documentos abaixo que comprove a existência da empresa. O tipo do …" at bounding box center [904, 272] width 974 height 988
click at [502, 673] on div "Envie um dos documentos abaixo que comprove a existência da empresa. O tipo do …" at bounding box center [904, 272] width 974 height 988
click at [516, 453] on icon "button" at bounding box center [517, 454] width 29 height 29
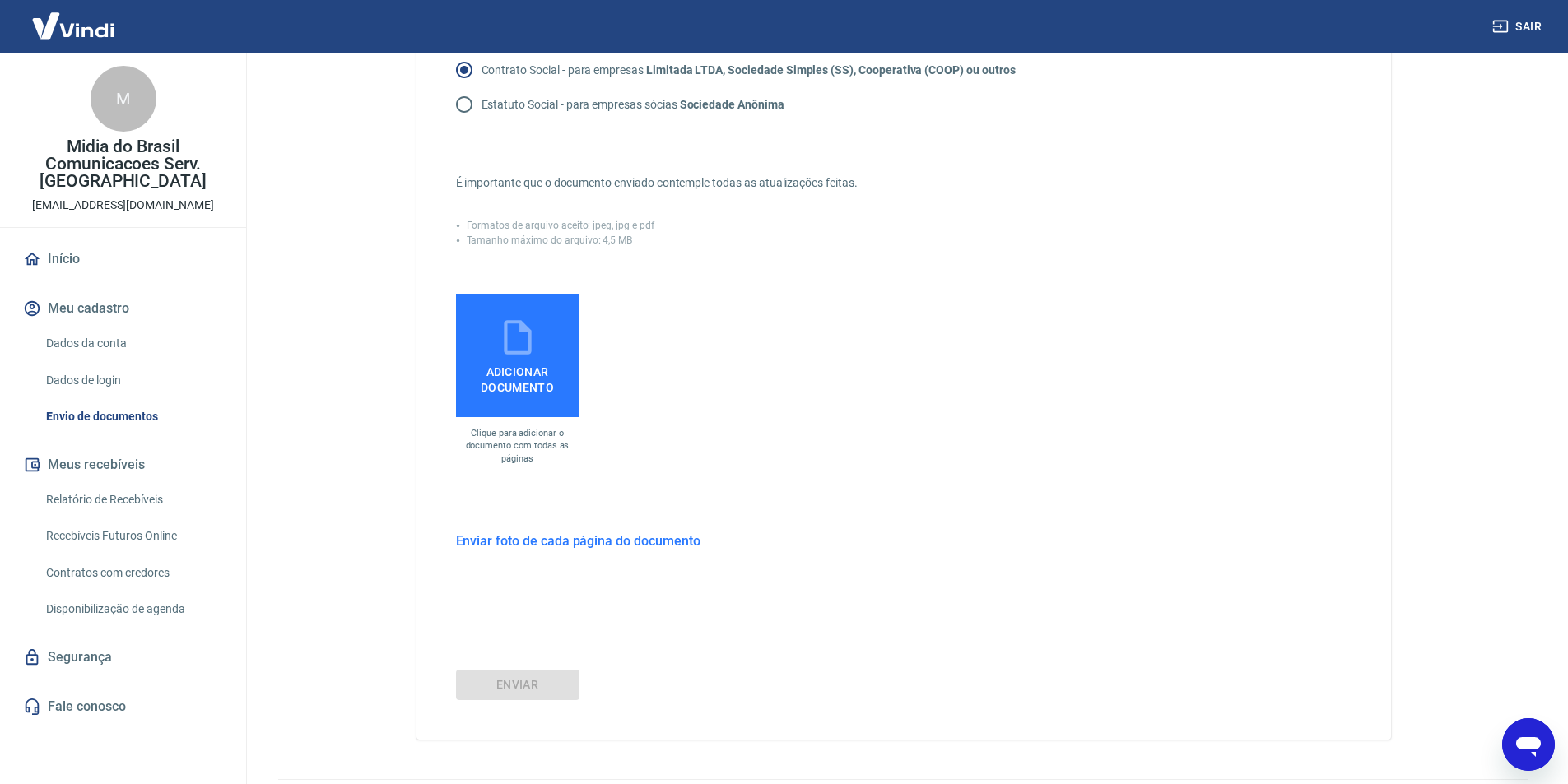
click at [561, 542] on h6 "Enviar foto de cada página do documento" at bounding box center [578, 541] width 245 height 21
drag, startPoint x: 511, startPoint y: 633, endPoint x: 756, endPoint y: 640, distance: 245.1
click at [756, 640] on div "Envie um dos documentos abaixo que comprove a existência da empresa. O tipo do …" at bounding box center [904, 259] width 974 height 961
click at [631, 622] on div "Envie um dos documentos abaixo que comprove a existência da empresa. O tipo do …" at bounding box center [904, 259] width 974 height 961
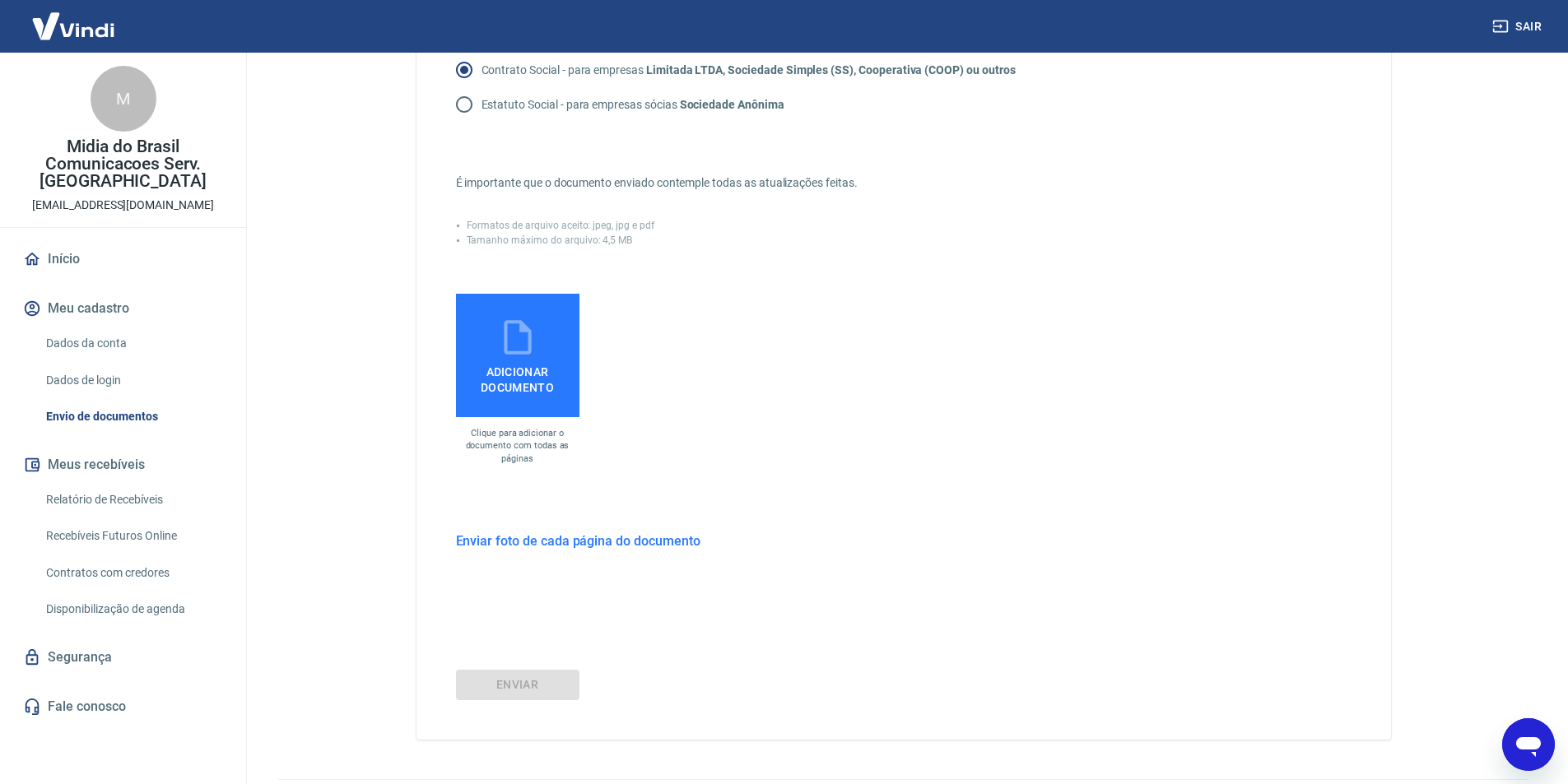
click at [537, 365] on span "Adicionar documento" at bounding box center [517, 376] width 110 height 37
click at [0, 0] on input "Adicionar documento" at bounding box center [0, 0] width 0 height 0
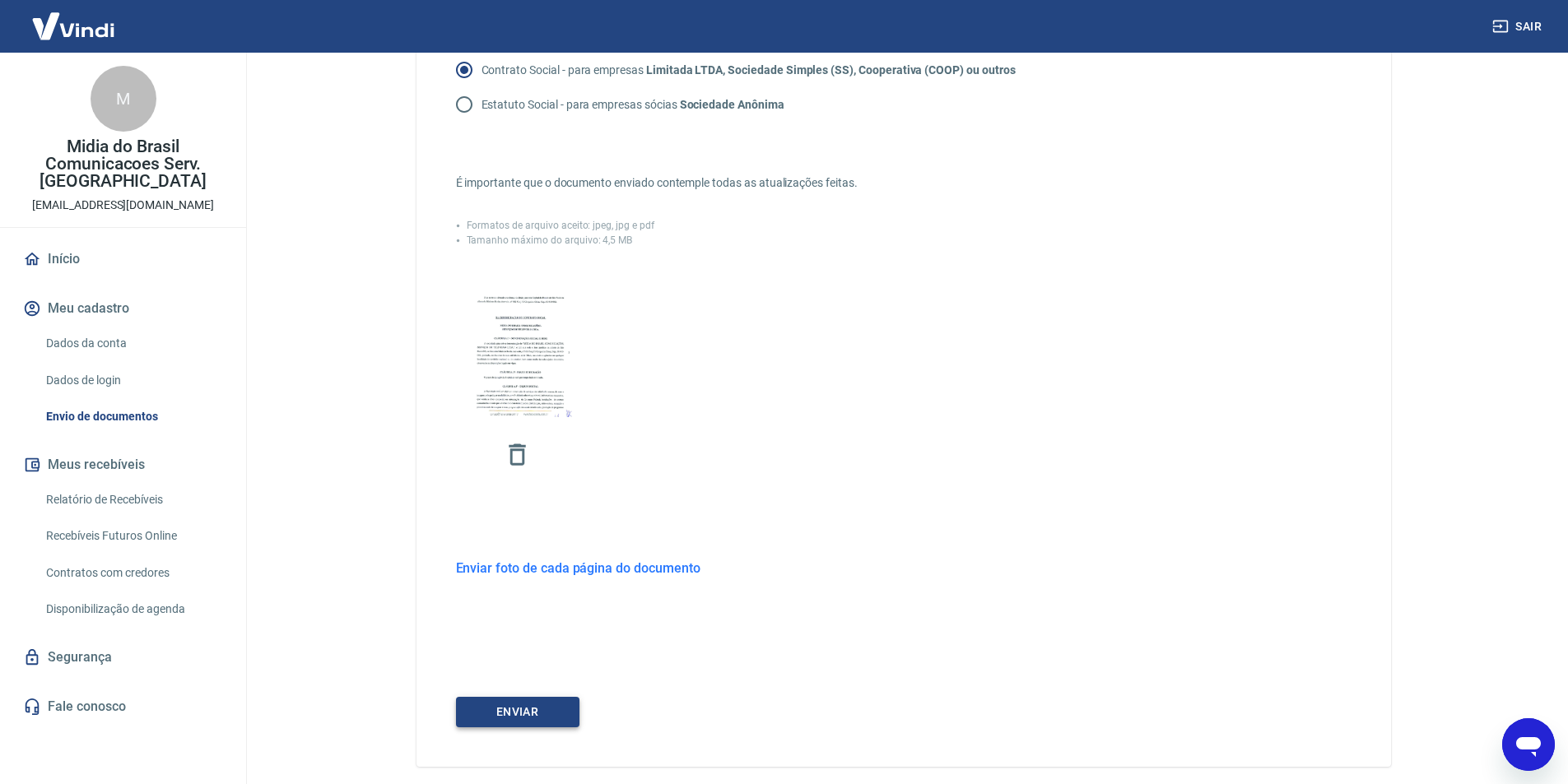
click at [553, 705] on button "ENVIAR" at bounding box center [517, 712] width 123 height 31
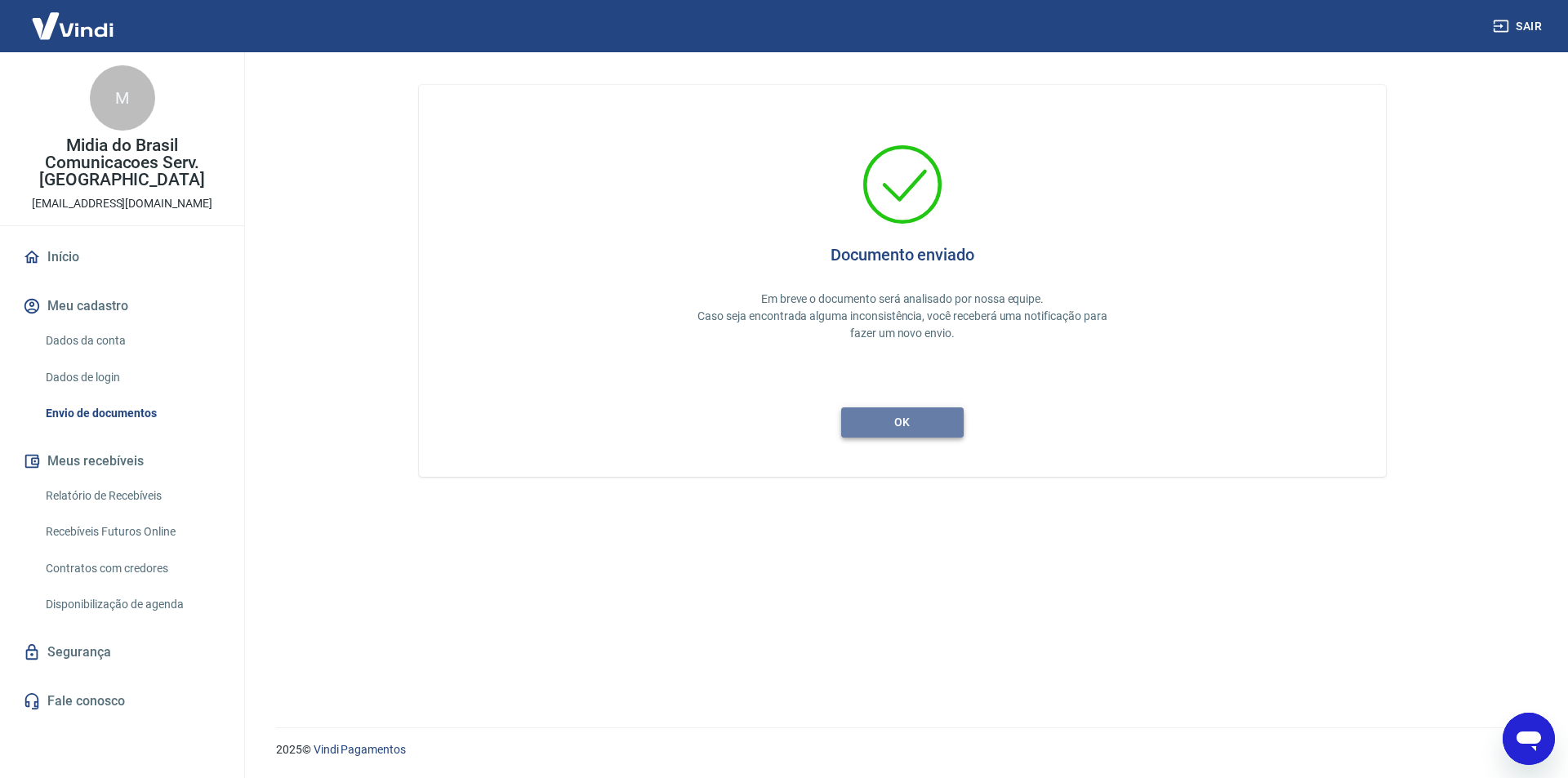
click at [887, 428] on button "ok" at bounding box center [902, 423] width 122 height 30
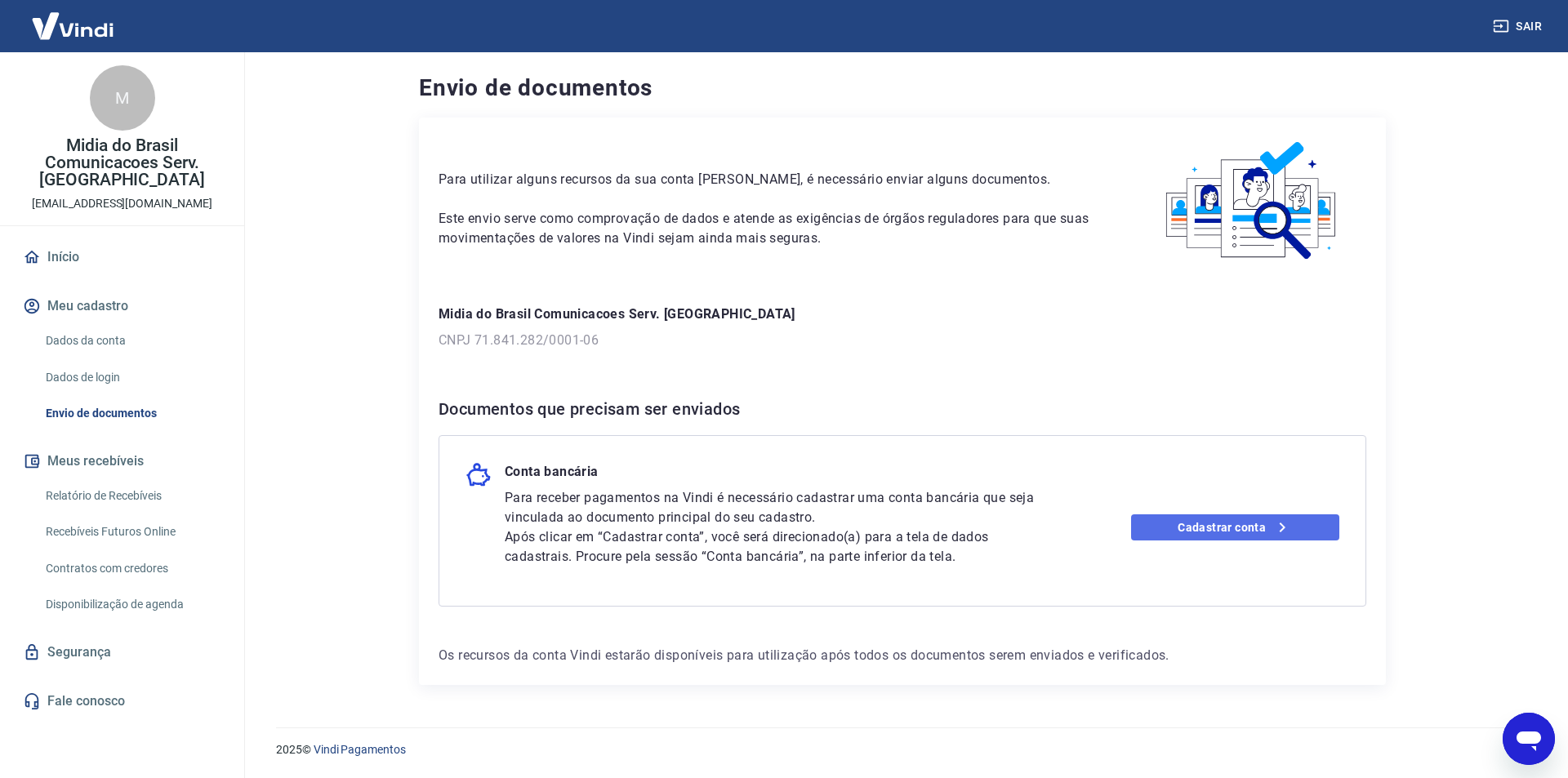
click at [1240, 533] on link "Cadastrar conta" at bounding box center [1235, 528] width 209 height 26
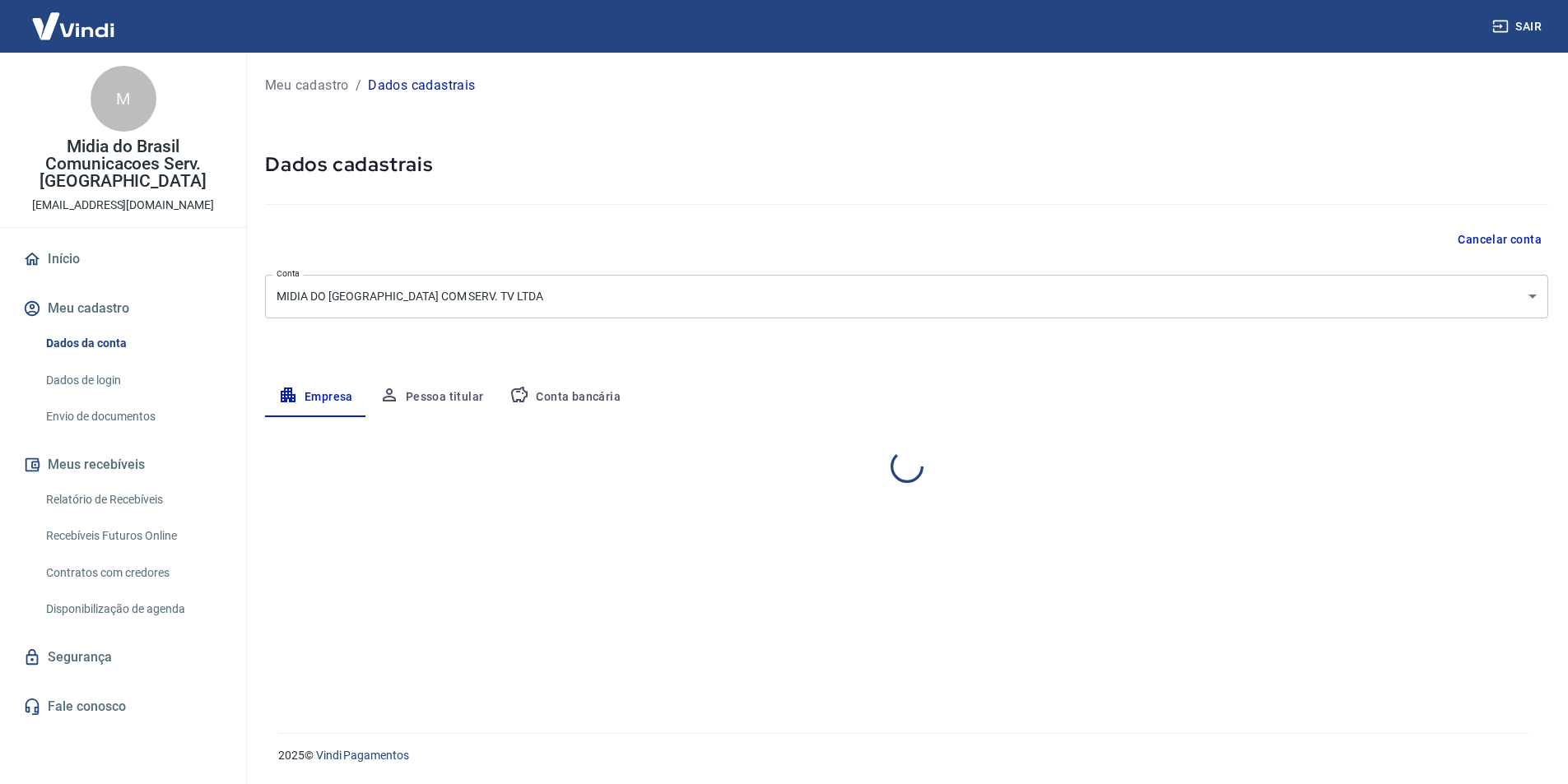
select select "SP"
select select "business"
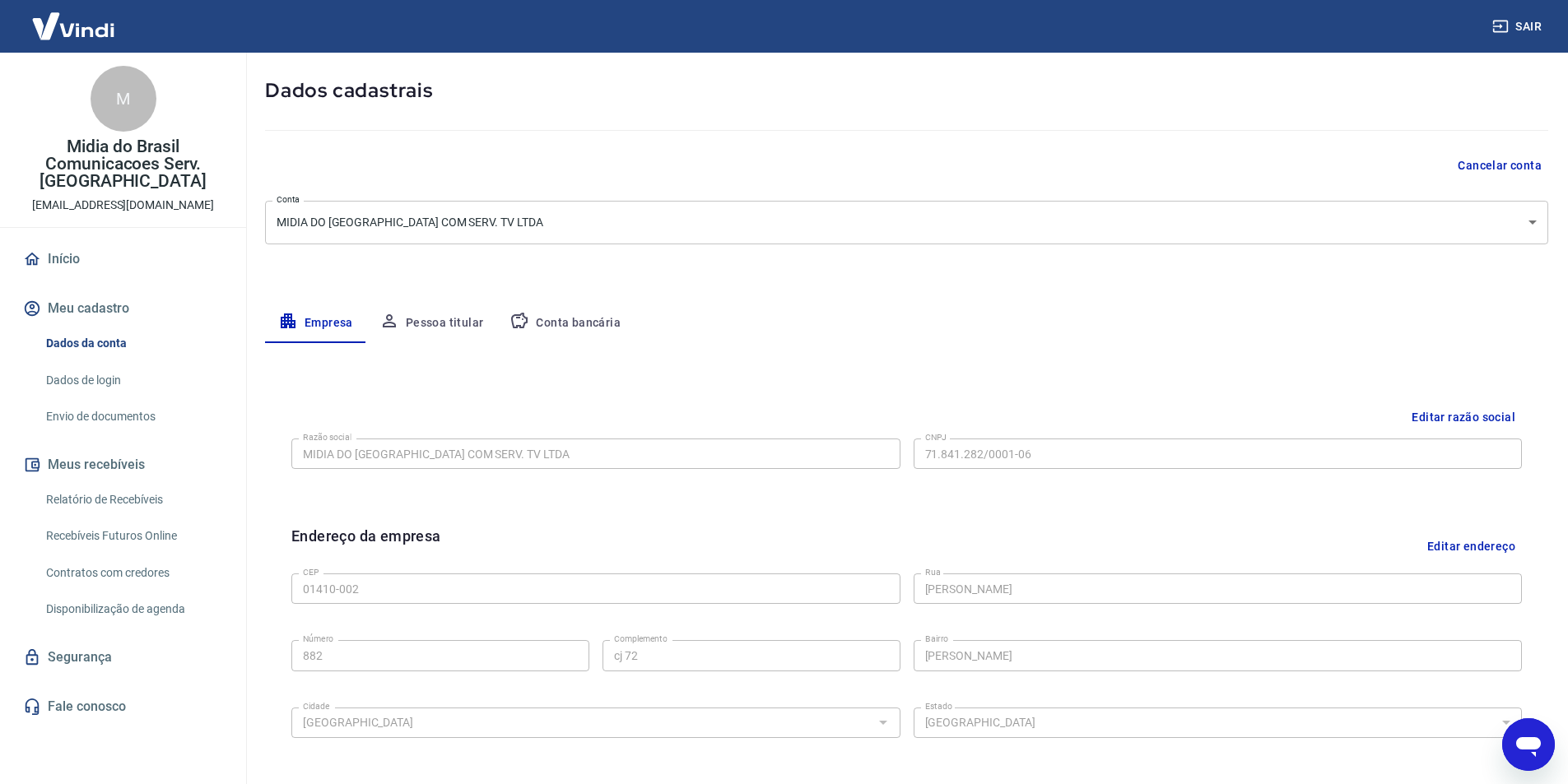
scroll to position [74, 0]
click at [549, 317] on button "Conta bancária" at bounding box center [565, 324] width 137 height 40
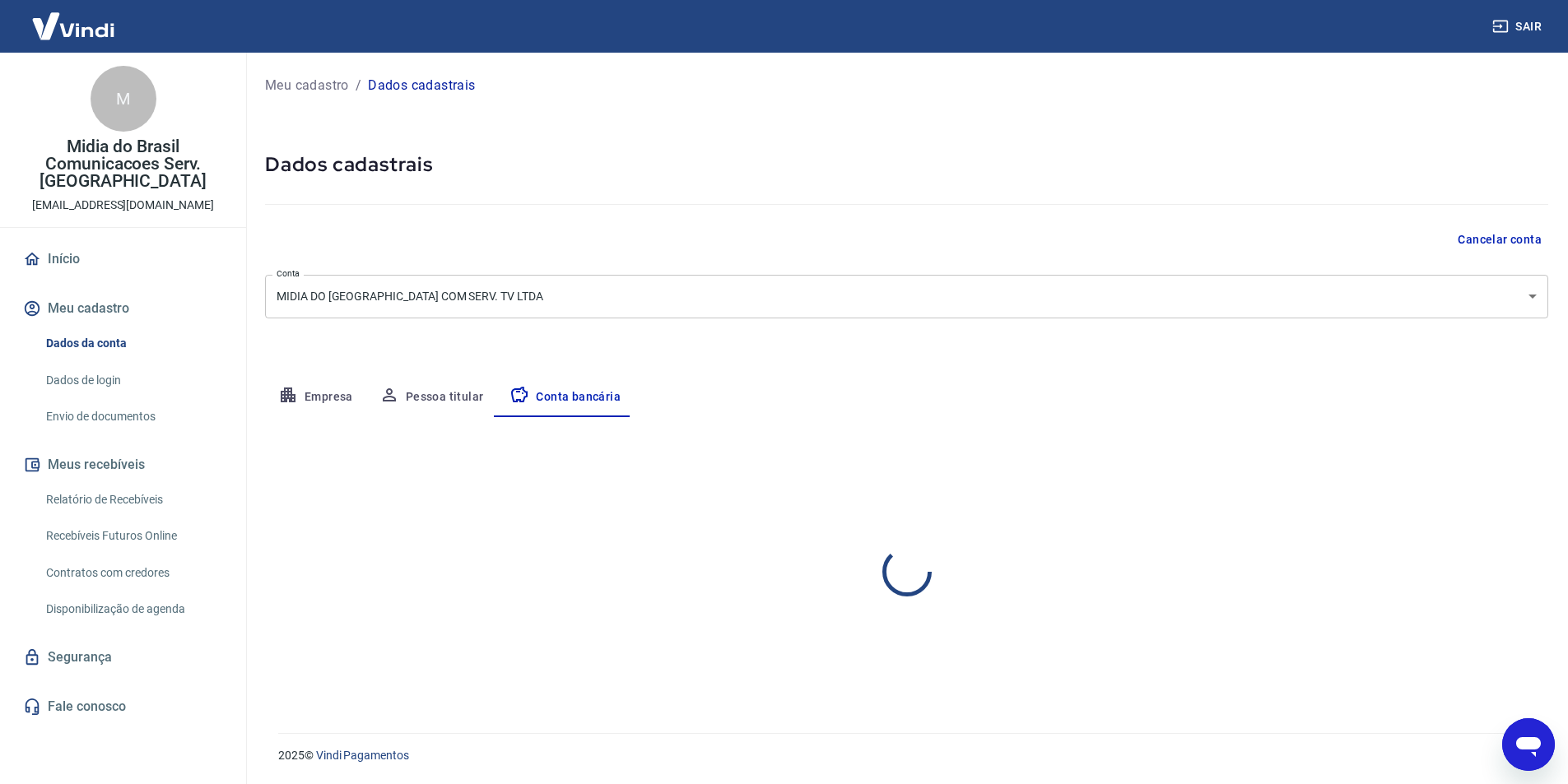
scroll to position [0, 0]
click at [876, 528] on div "Banco" at bounding box center [585, 523] width 641 height 31
drag, startPoint x: 876, startPoint y: 528, endPoint x: 861, endPoint y: 527, distance: 15.0
click at [877, 535] on div "Banco" at bounding box center [585, 523] width 641 height 31
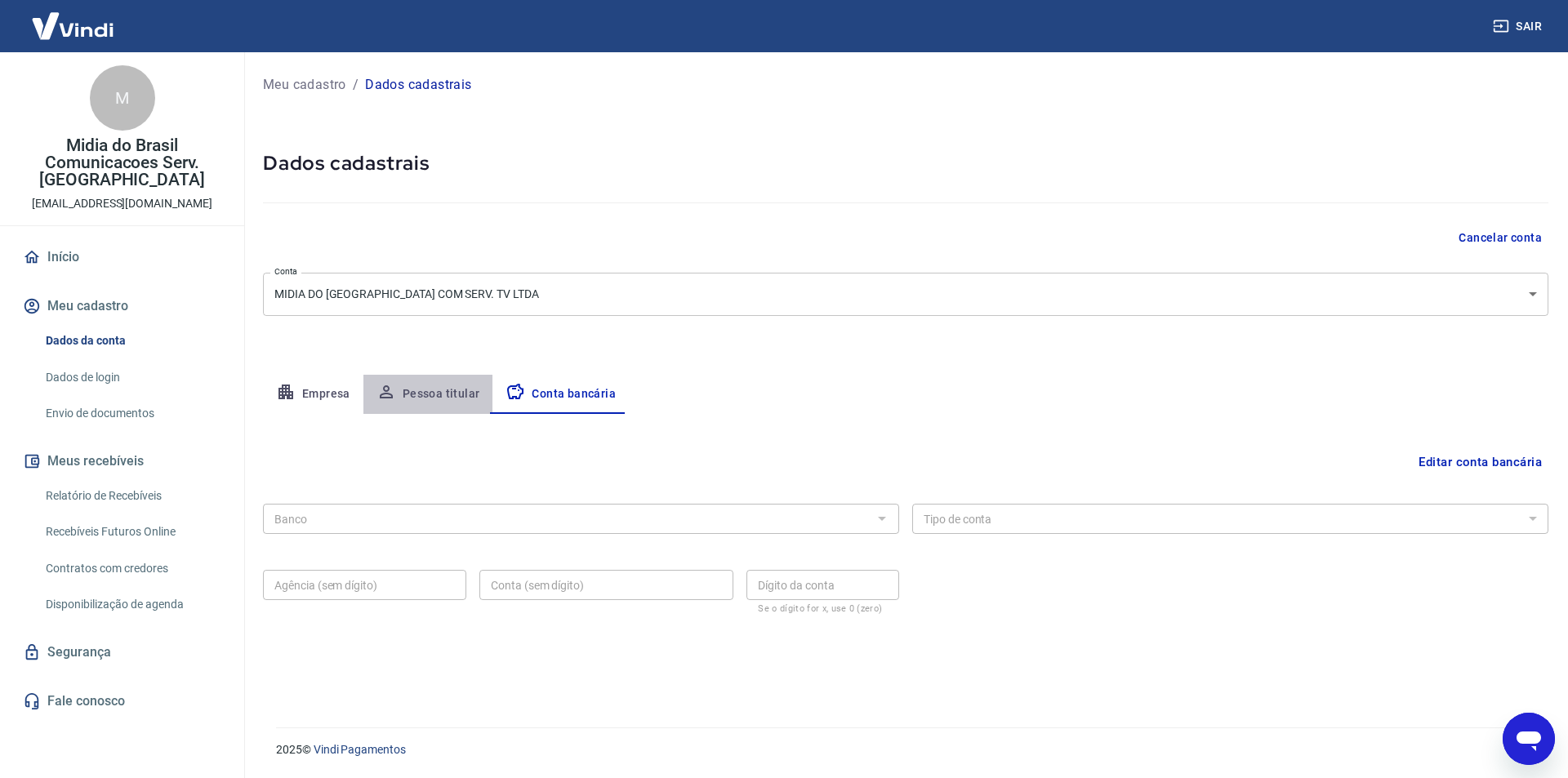
click at [451, 395] on button "Pessoa titular" at bounding box center [428, 395] width 130 height 39
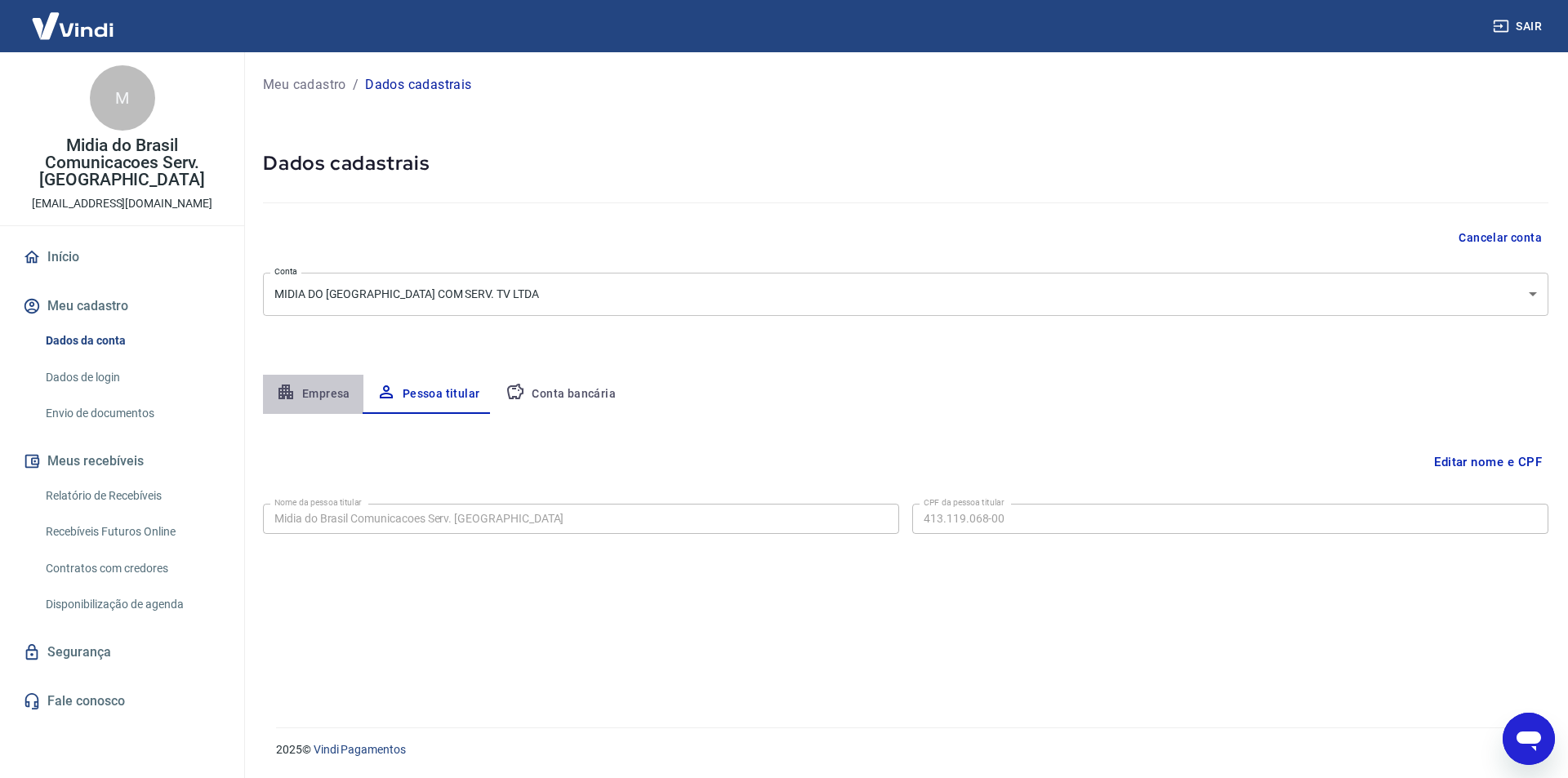
click at [295, 396] on icon "button" at bounding box center [286, 392] width 20 height 20
select select "SP"
select select "business"
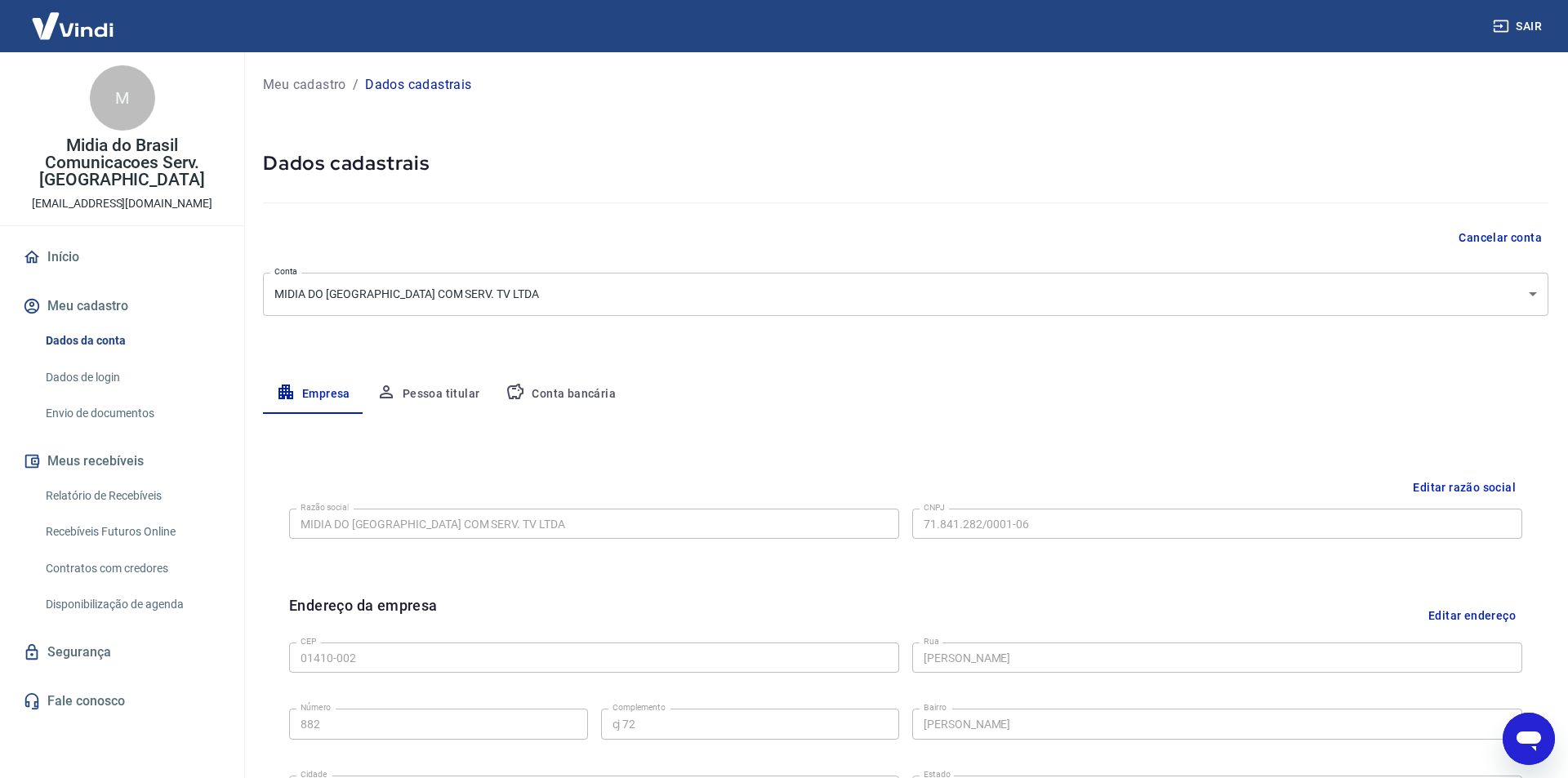
click at [534, 303] on body "Sair M Midia do Brasil Comunicacoes Serv. Televisao [EMAIL_ADDRESS][DOMAIN_NAME…" at bounding box center [784, 389] width 1568 height 778
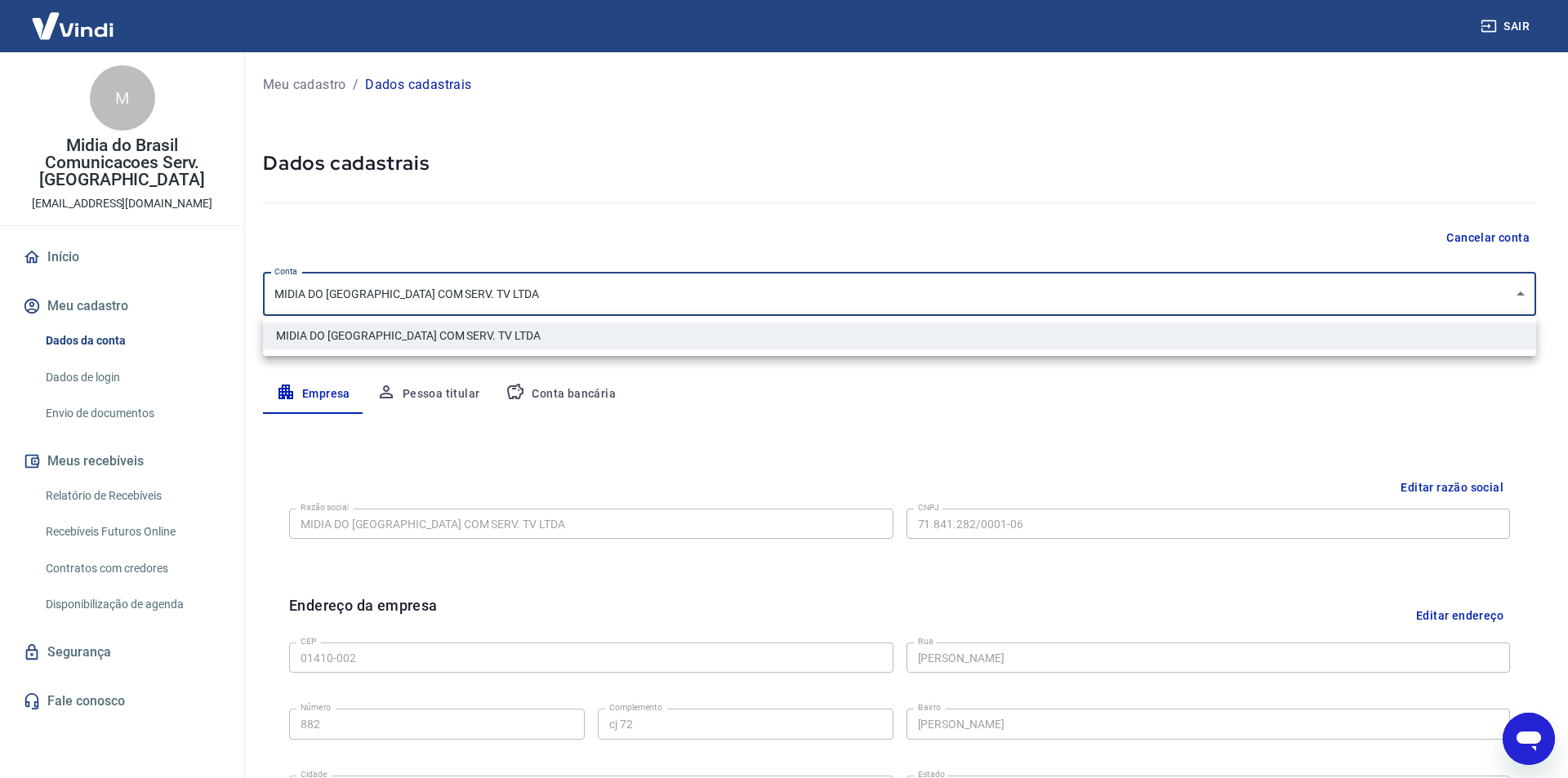
click at [537, 299] on div at bounding box center [784, 389] width 1568 height 778
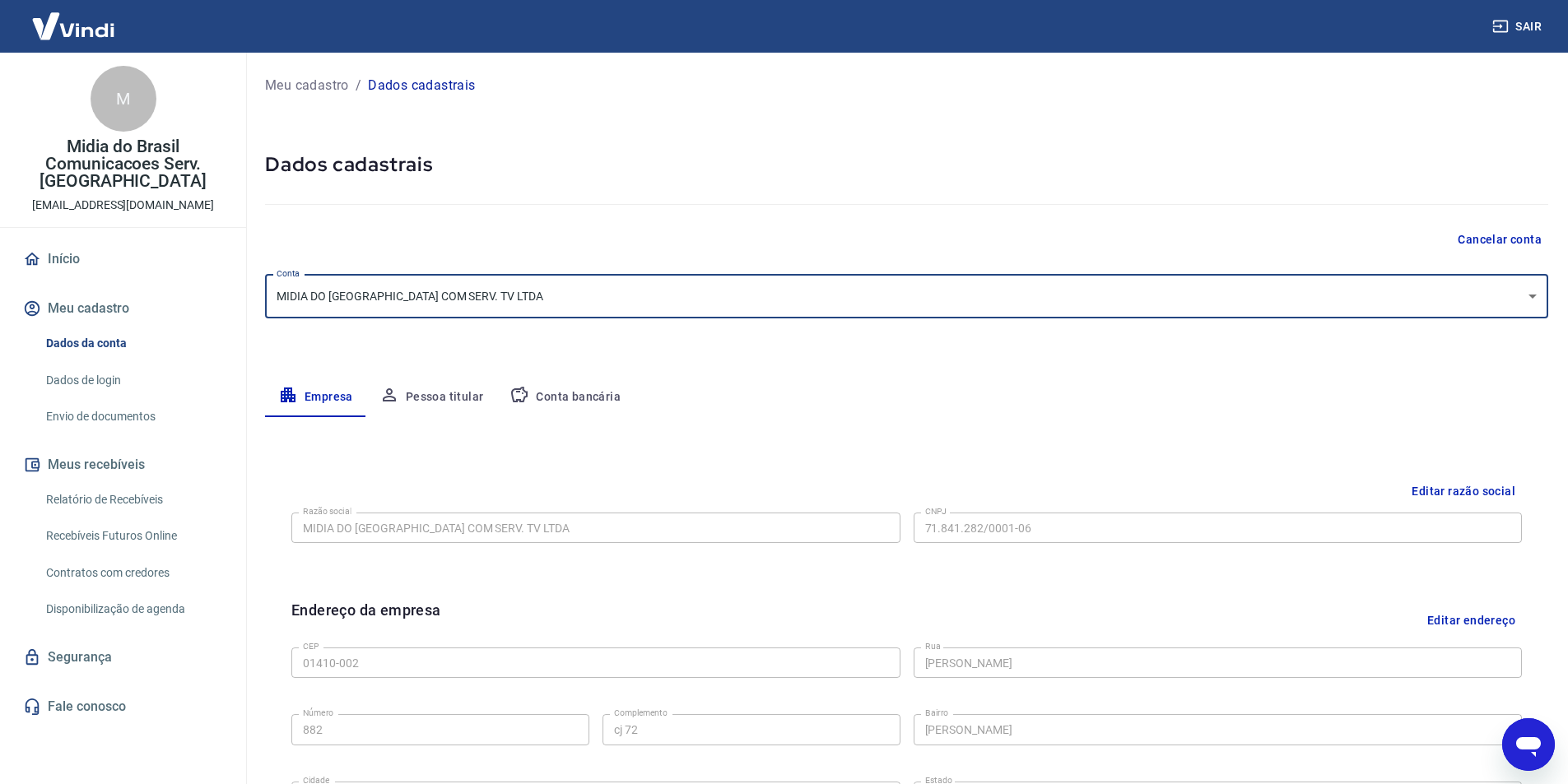
click at [846, 415] on div "Empresa Pessoa titular Conta bancária" at bounding box center [906, 398] width 1284 height 40
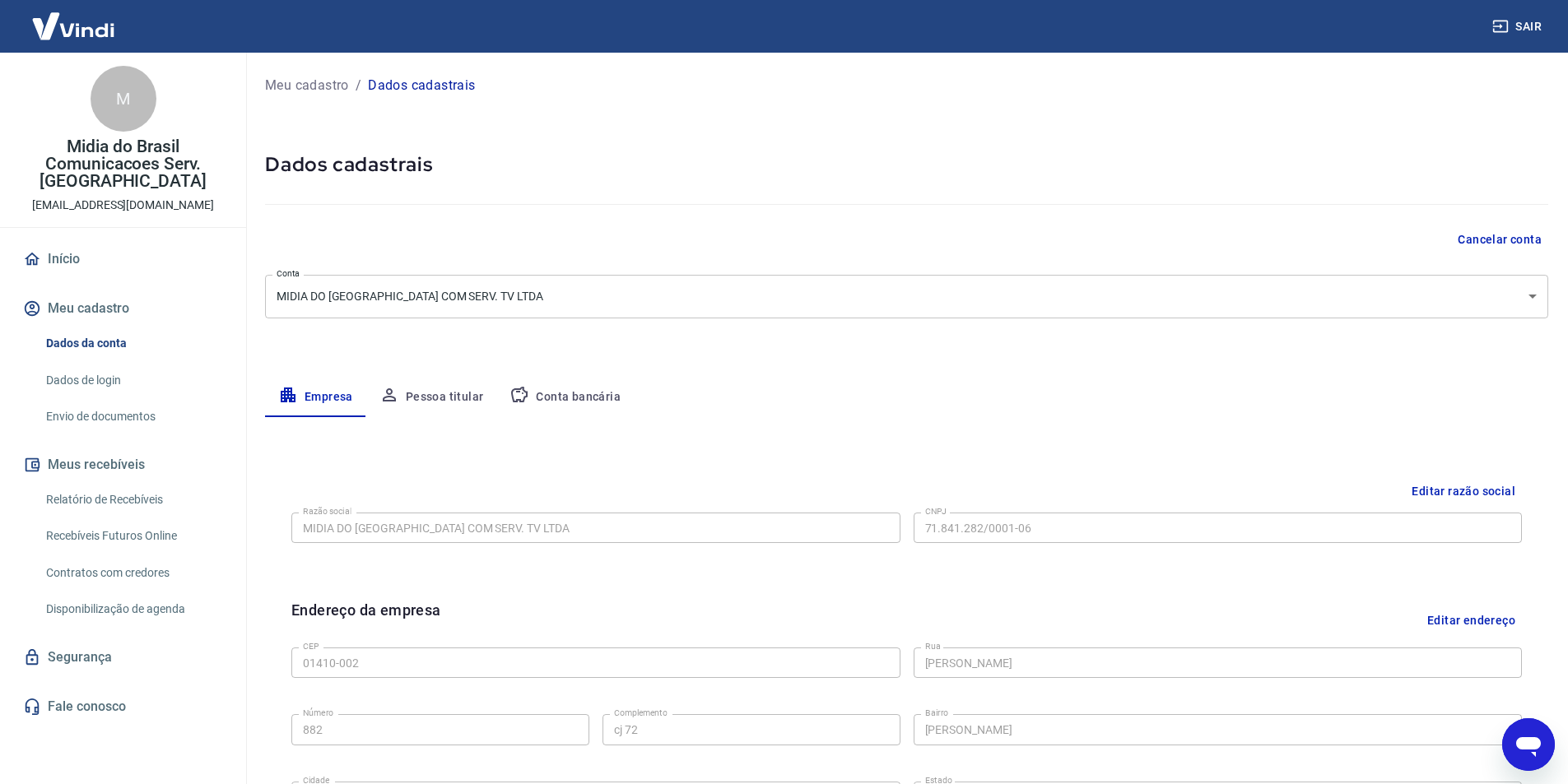
click at [576, 392] on button "Conta bancária" at bounding box center [565, 398] width 137 height 40
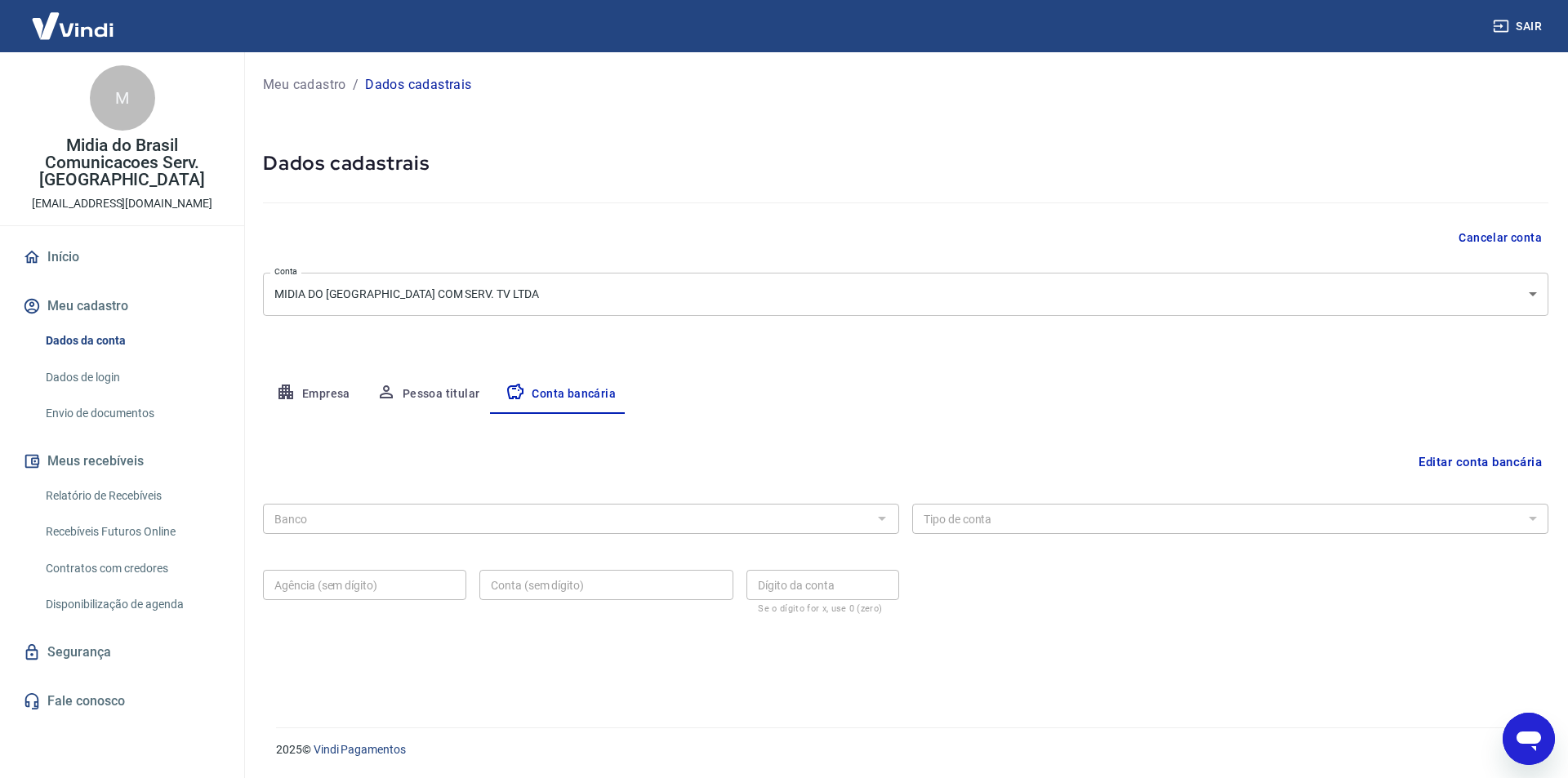
click at [1468, 454] on button "Editar conta bancária" at bounding box center [1480, 462] width 136 height 31
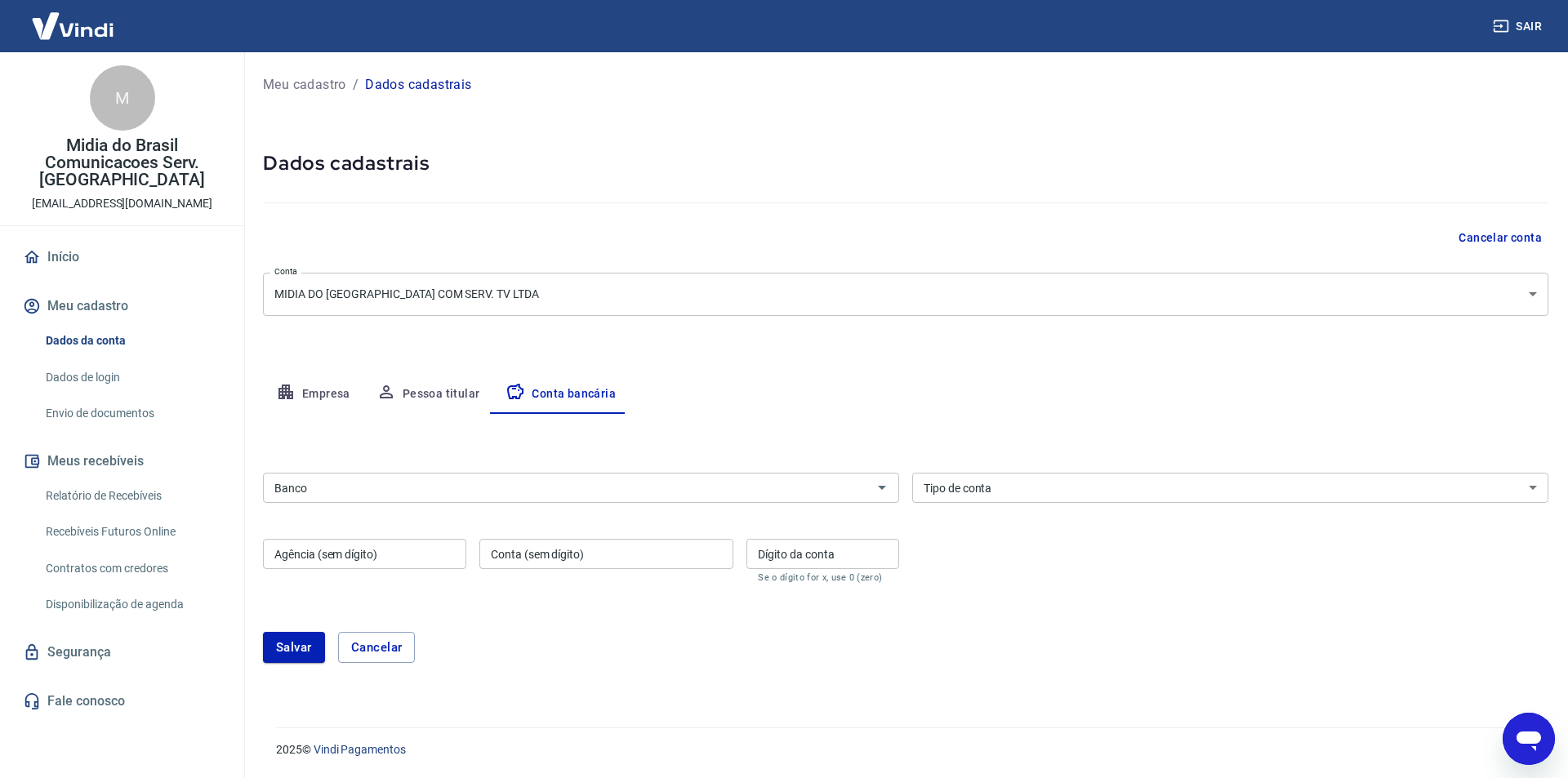
click at [585, 499] on div "Banco" at bounding box center [580, 487] width 636 height 30
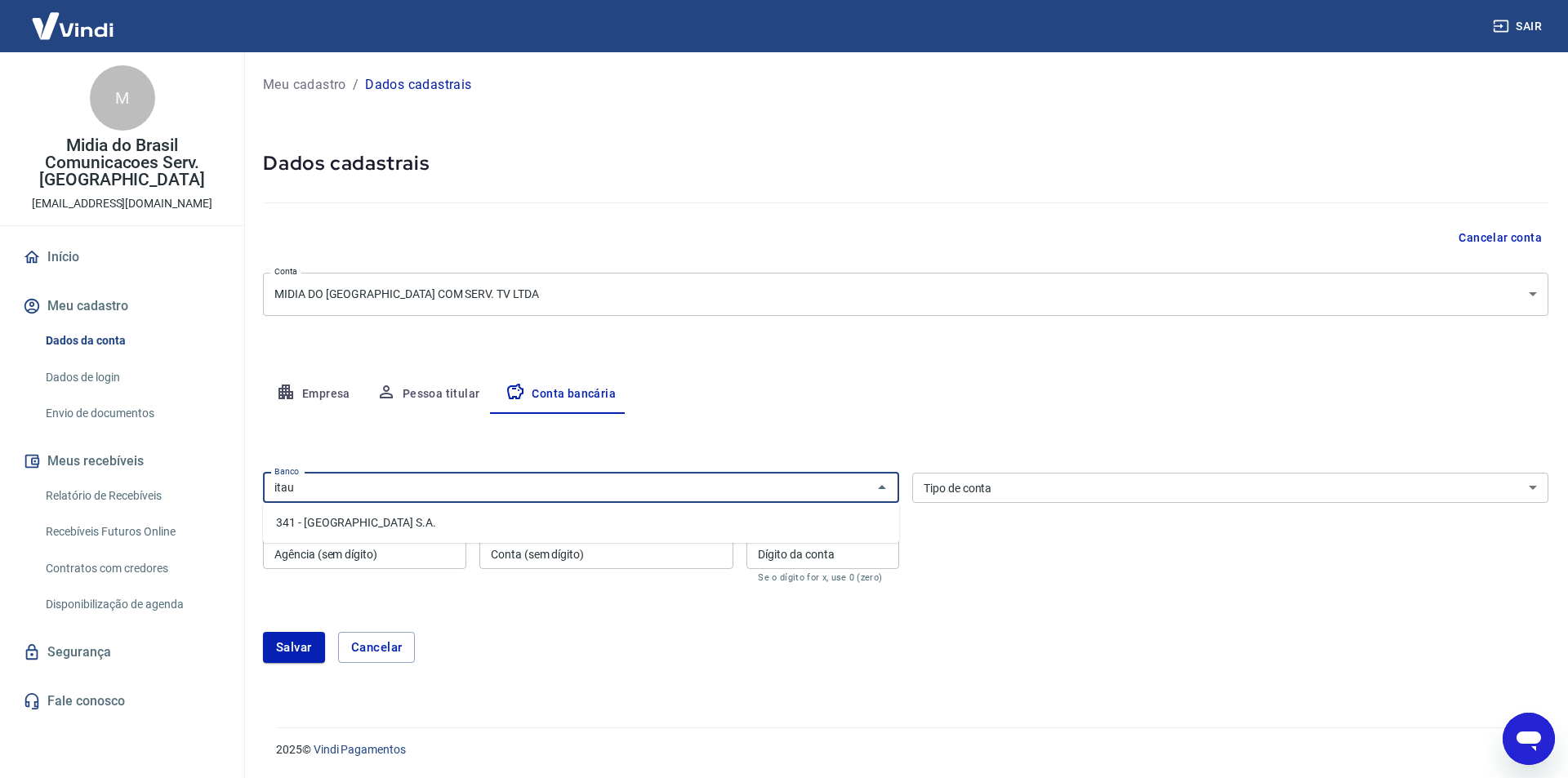
click at [370, 525] on li "341 - [GEOGRAPHIC_DATA] S.A." at bounding box center [580, 523] width 636 height 27
type input "341 - [GEOGRAPHIC_DATA] S.A."
click at [394, 554] on input "Agência (sem dígito)" at bounding box center [364, 554] width 203 height 30
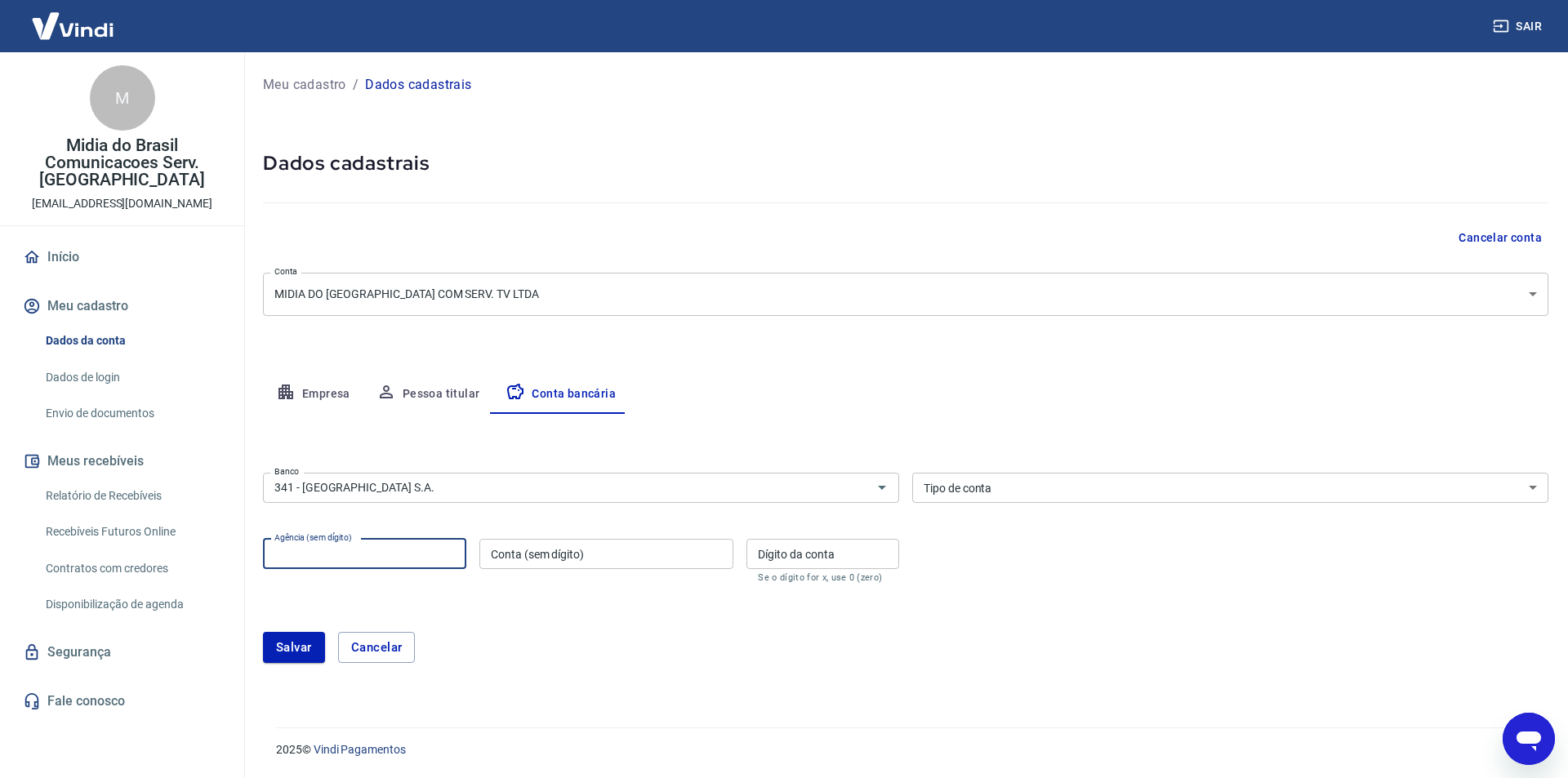
paste input "7056"
type input "7056"
click at [633, 555] on input "Conta (sem dígito)" at bounding box center [606, 554] width 254 height 30
paste input "33491-0"
type input "33491"
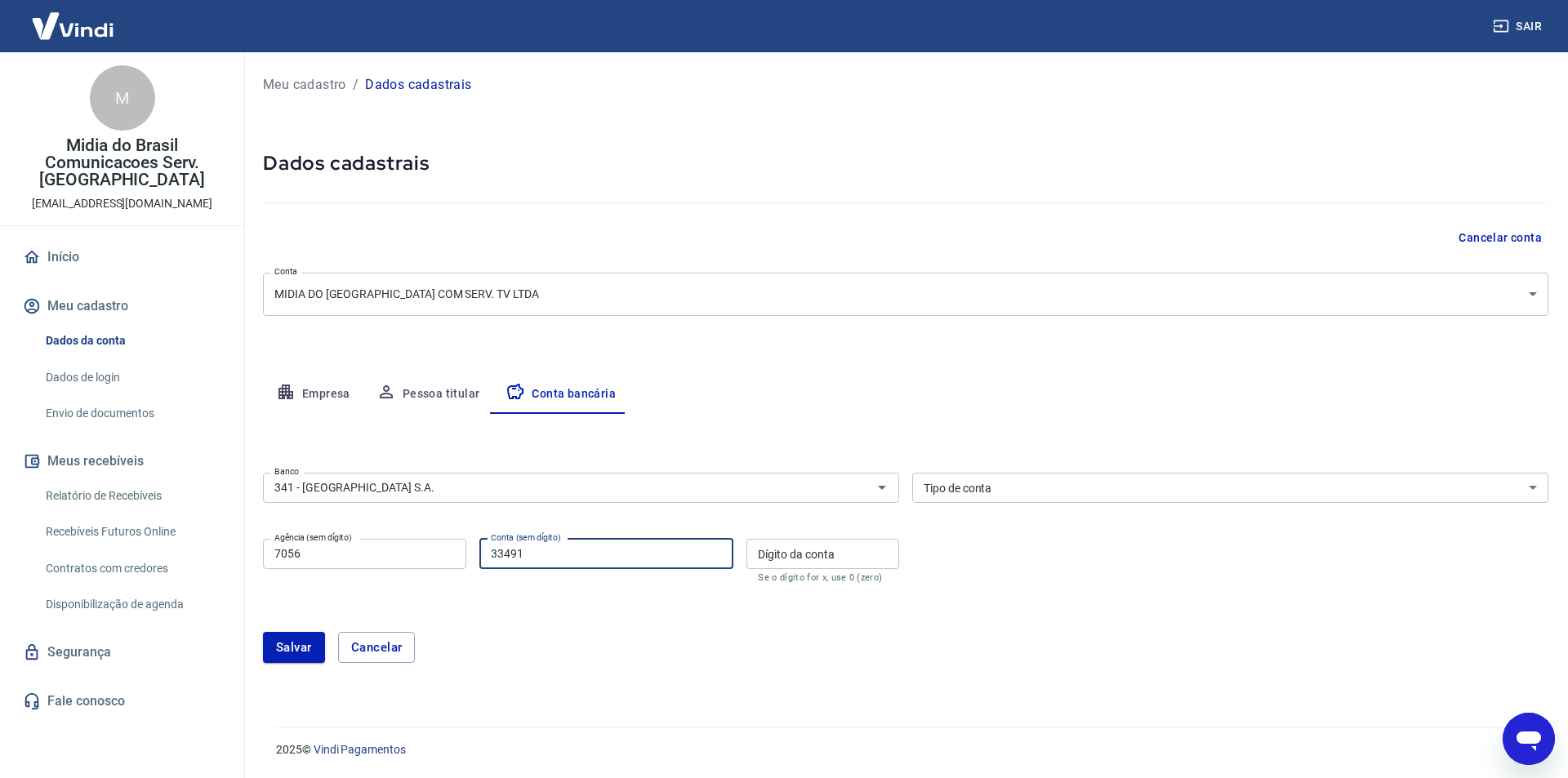
click at [804, 551] on input "Dígito da conta" at bounding box center [823, 554] width 153 height 30
type input "0"
click at [1091, 598] on form "Banco 341 - ITAÚ UNIBANCO S.A. Banco Tipo de conta Conta Corrente Conta Poupanç…" at bounding box center [905, 574] width 1286 height 217
click at [1009, 496] on select "Conta Corrente Conta Poupança" at bounding box center [1230, 487] width 636 height 30
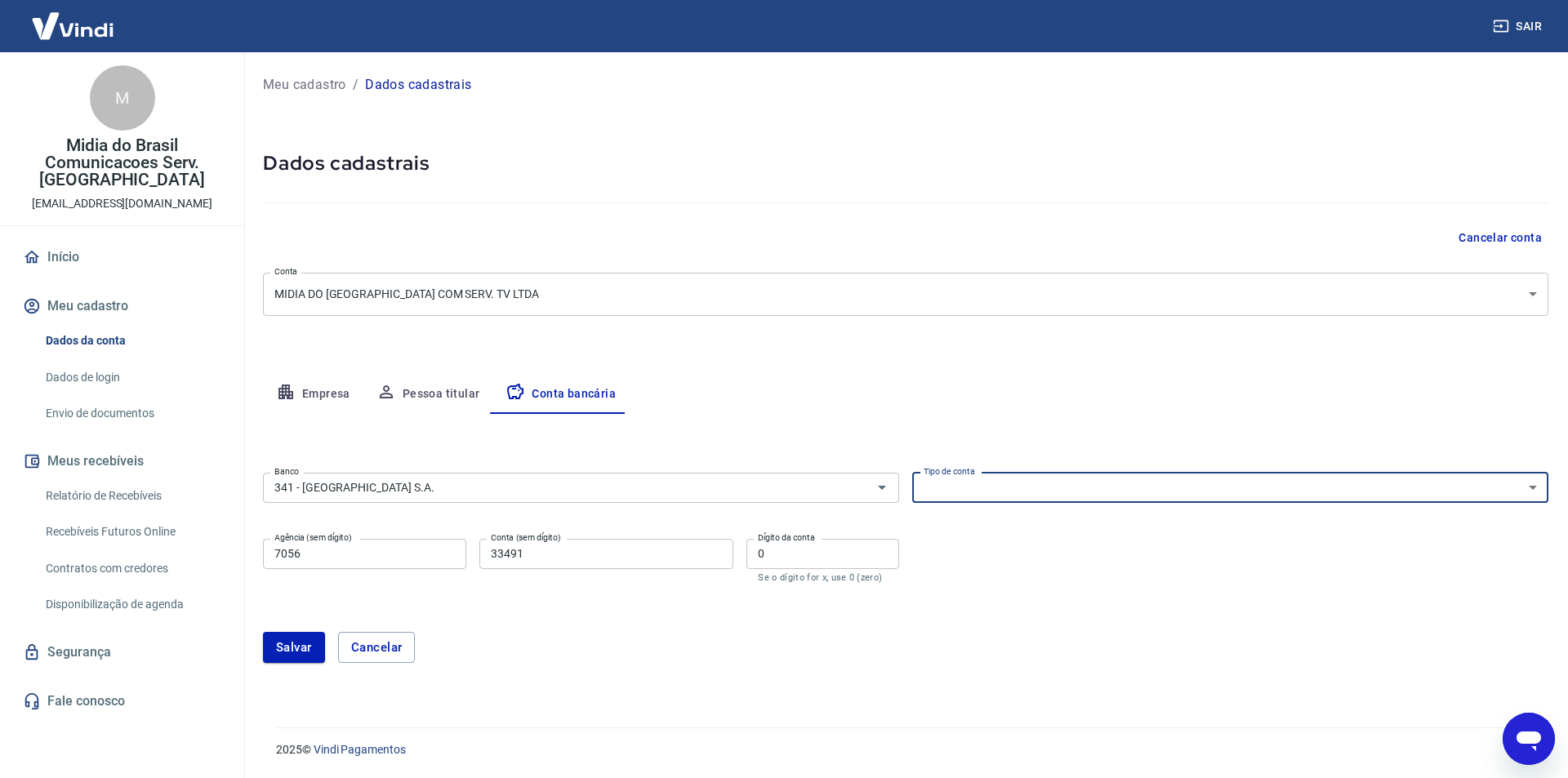
select select "1"
click at [912, 473] on select "Conta Corrente Conta Poupança" at bounding box center [1230, 487] width 636 height 30
click at [297, 643] on button "Salvar" at bounding box center [294, 648] width 62 height 31
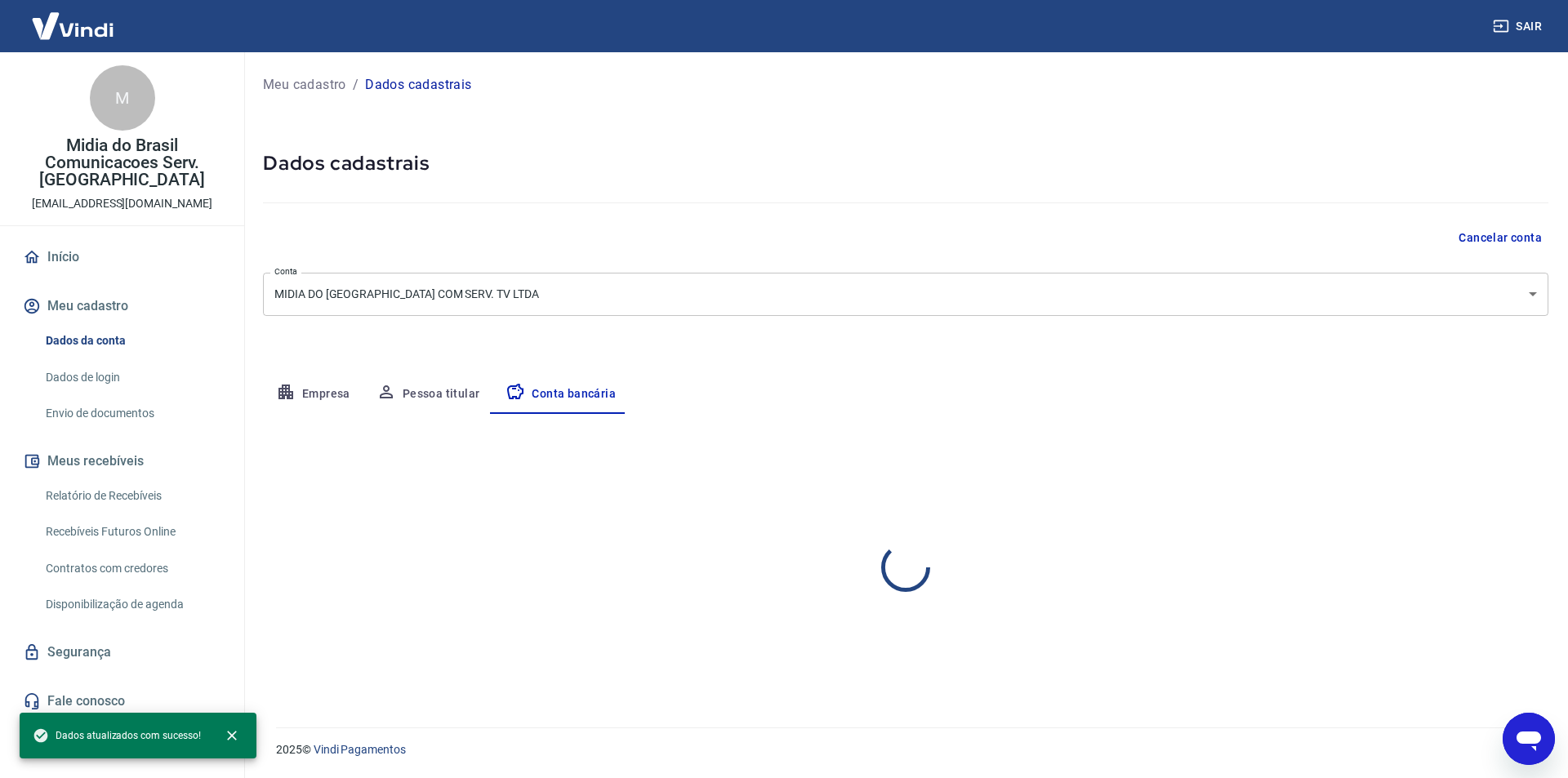
select select "1"
click at [393, 396] on icon "button" at bounding box center [386, 392] width 20 height 20
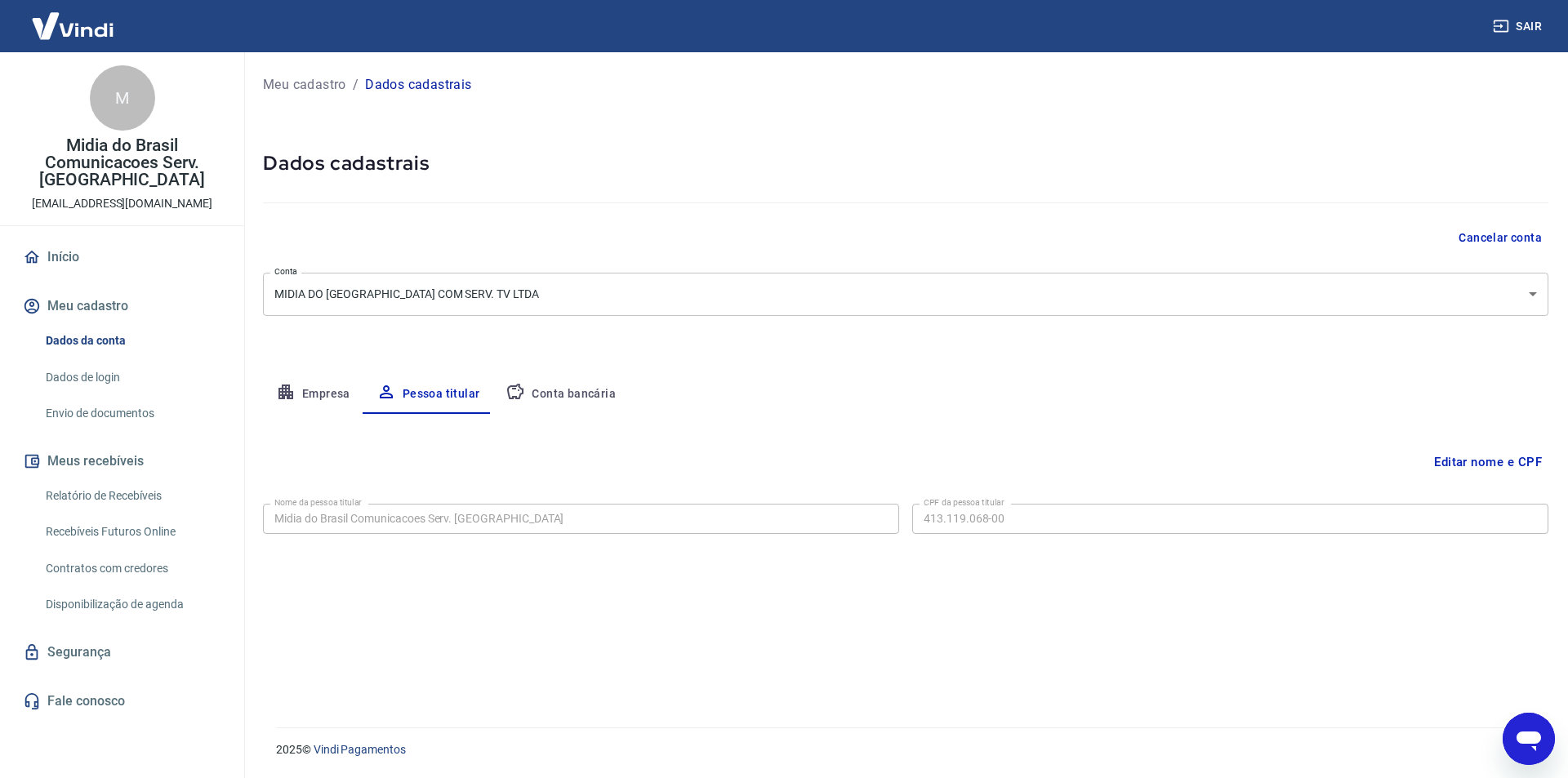
click at [331, 391] on button "Empresa" at bounding box center [313, 395] width 100 height 39
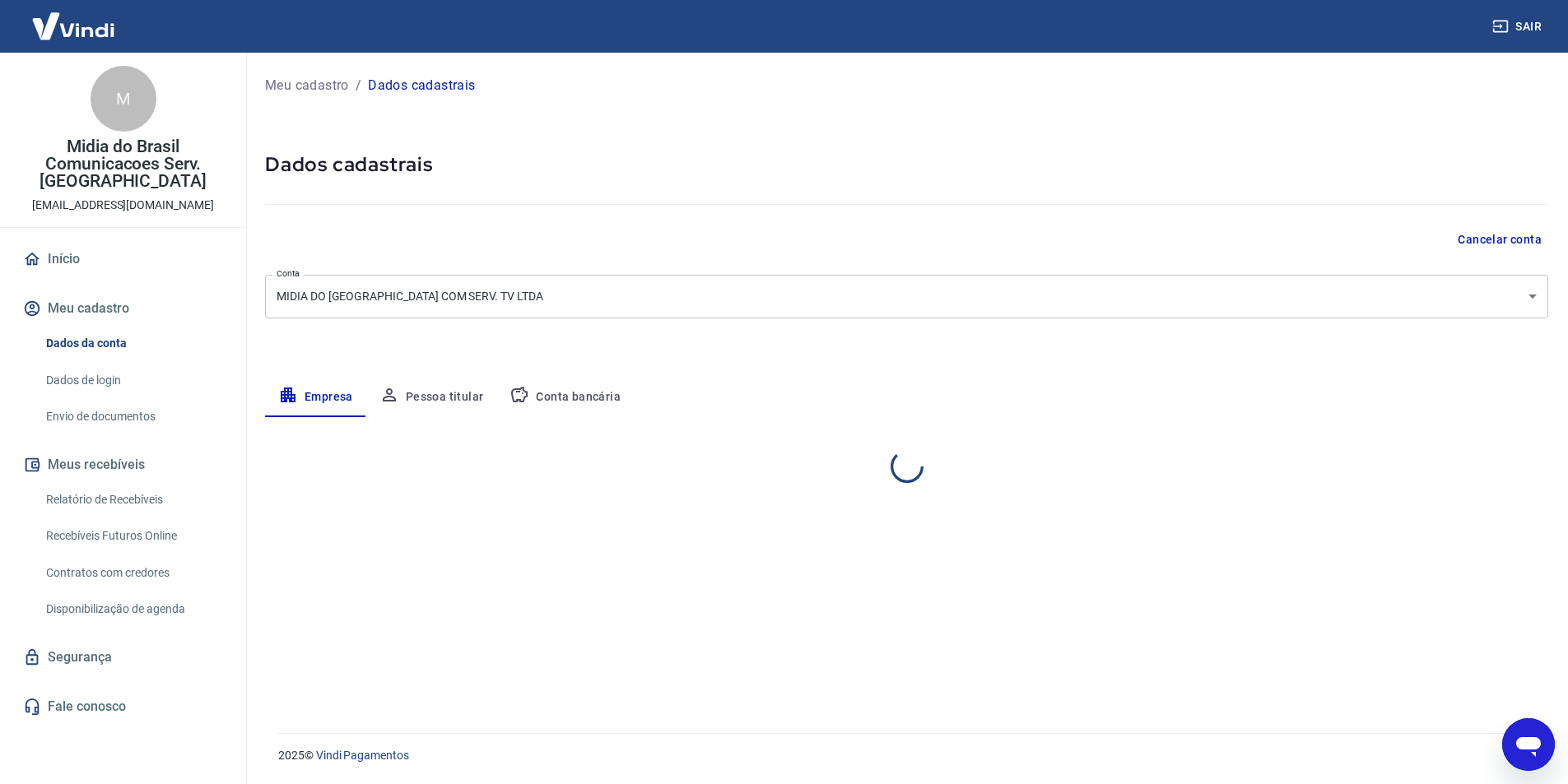
select select "SP"
select select "business"
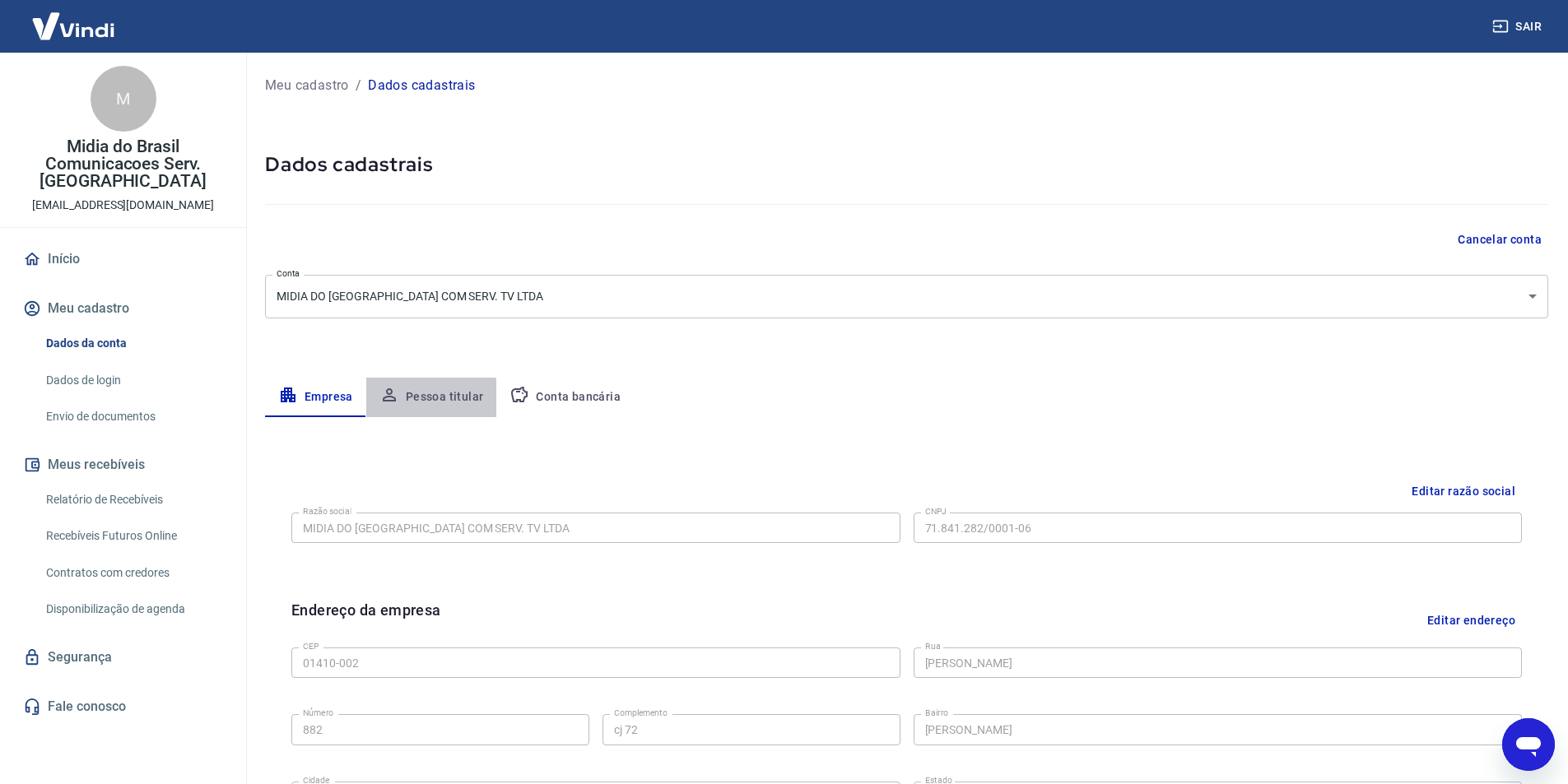
click at [428, 404] on button "Pessoa titular" at bounding box center [432, 398] width 131 height 40
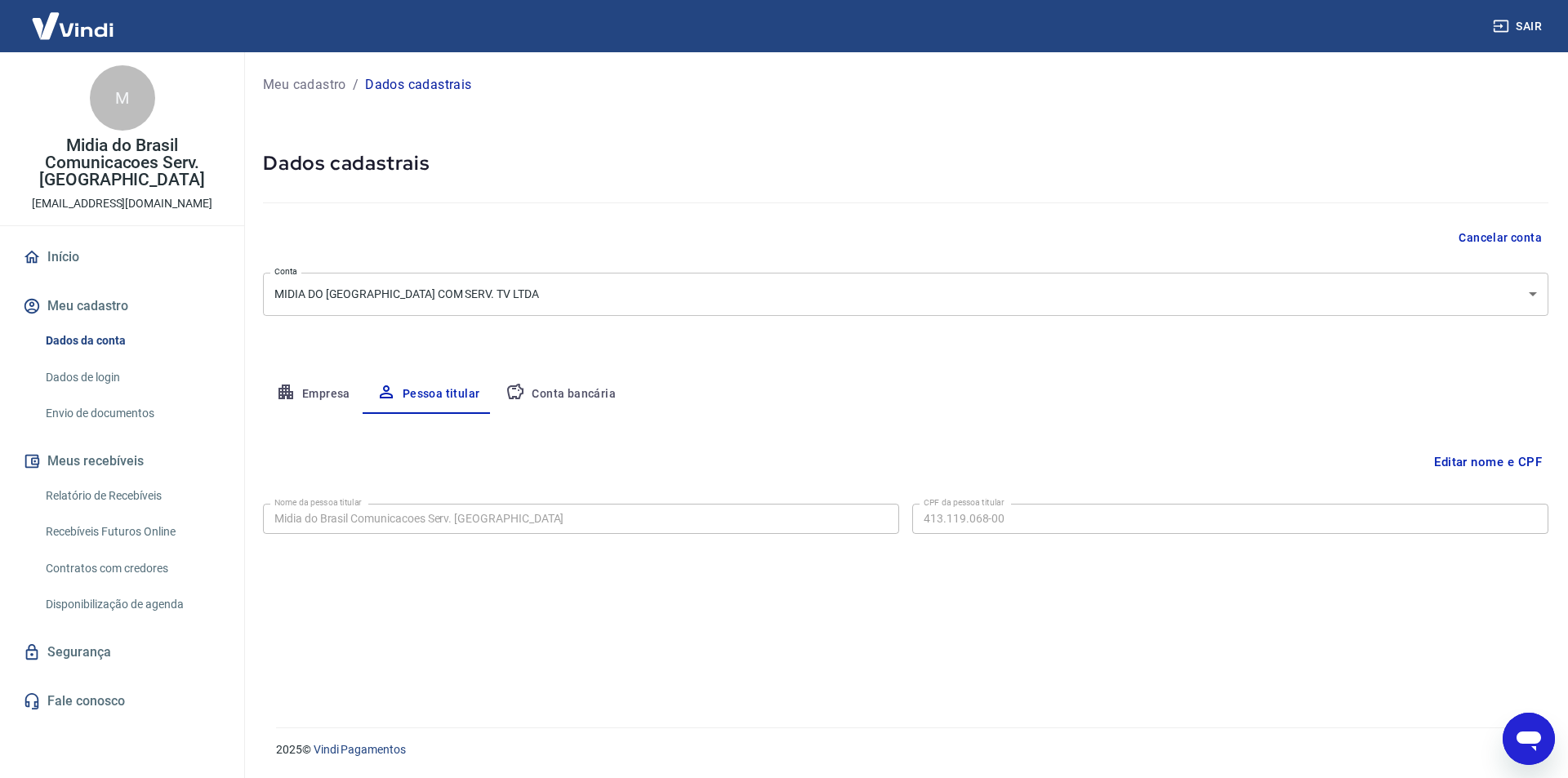
click at [117, 559] on link "Contratos com credores" at bounding box center [132, 569] width 185 height 34
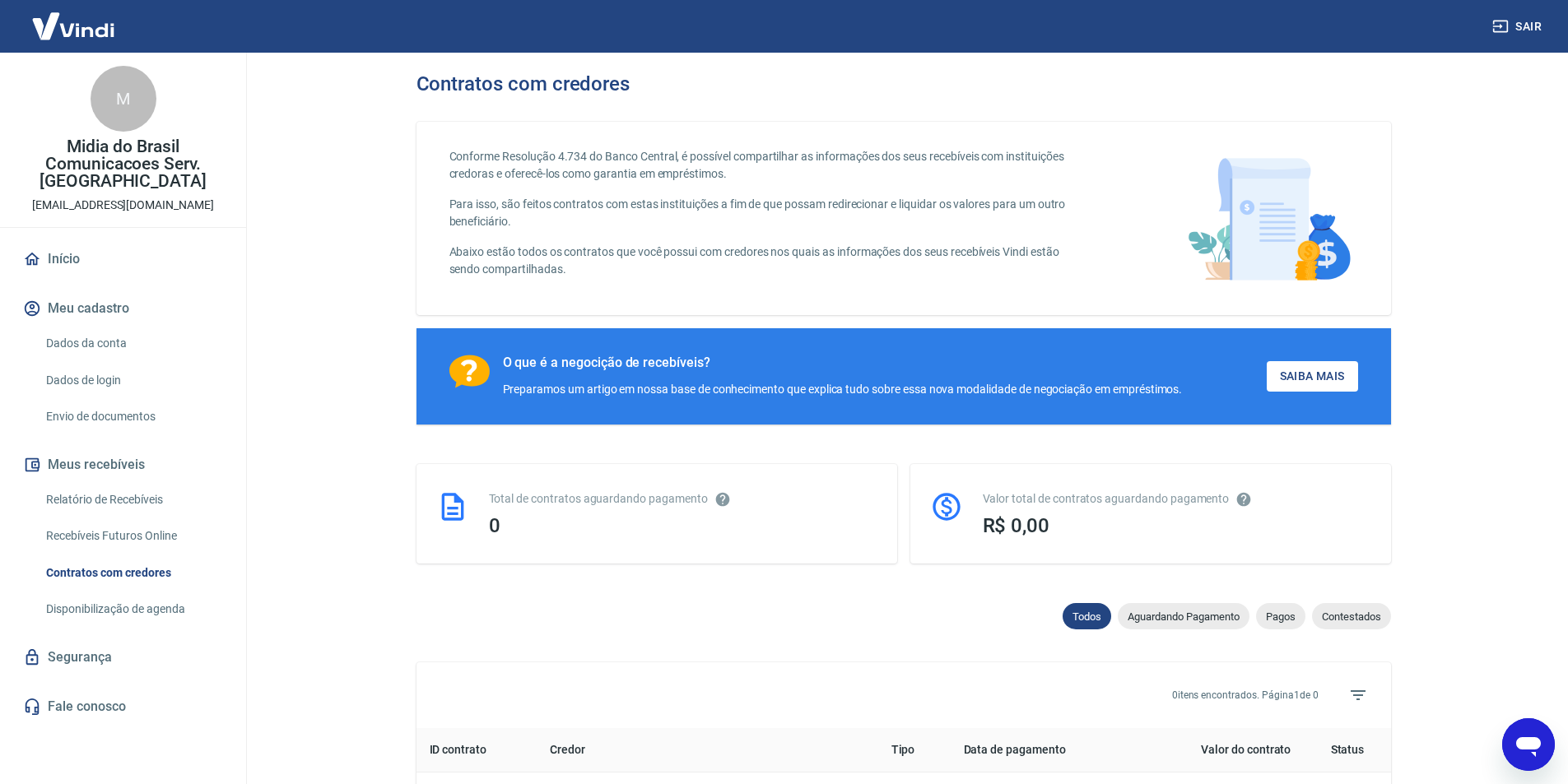
click at [117, 533] on link "Recebíveis Futuros Online" at bounding box center [133, 536] width 187 height 34
click at [97, 351] on link "Dados da conta" at bounding box center [133, 343] width 187 height 34
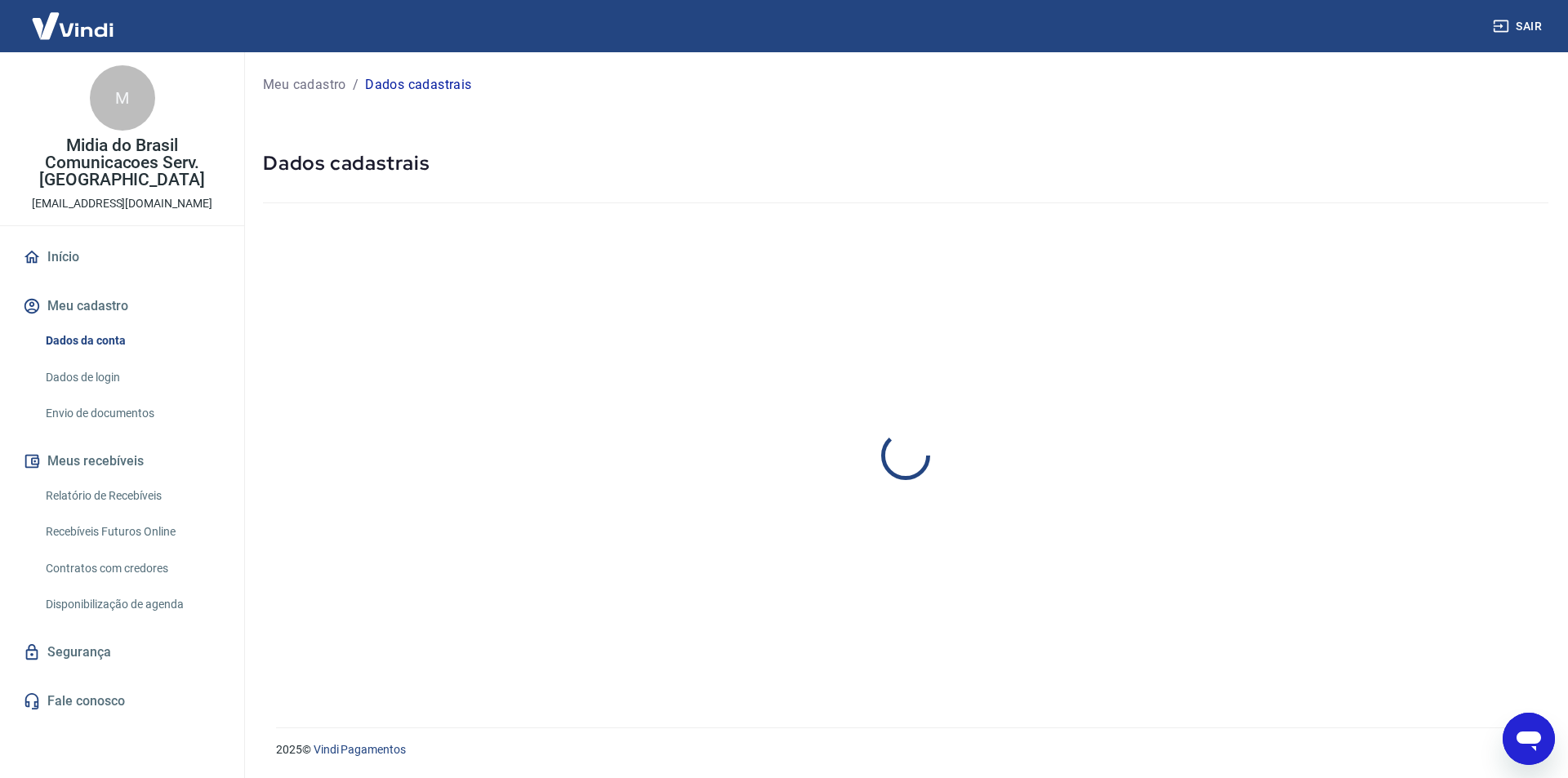
select select "SP"
select select "business"
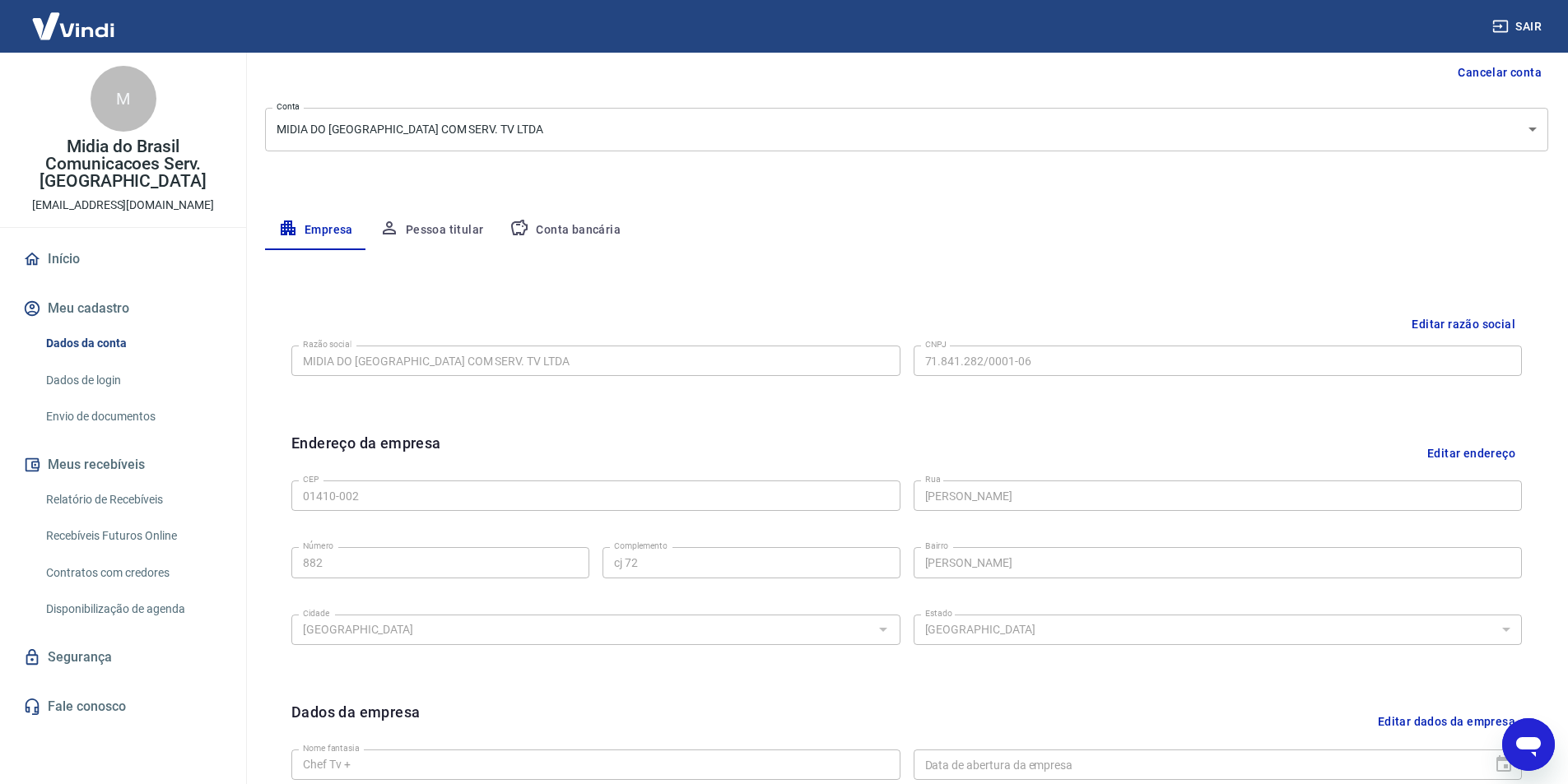
scroll to position [403, 0]
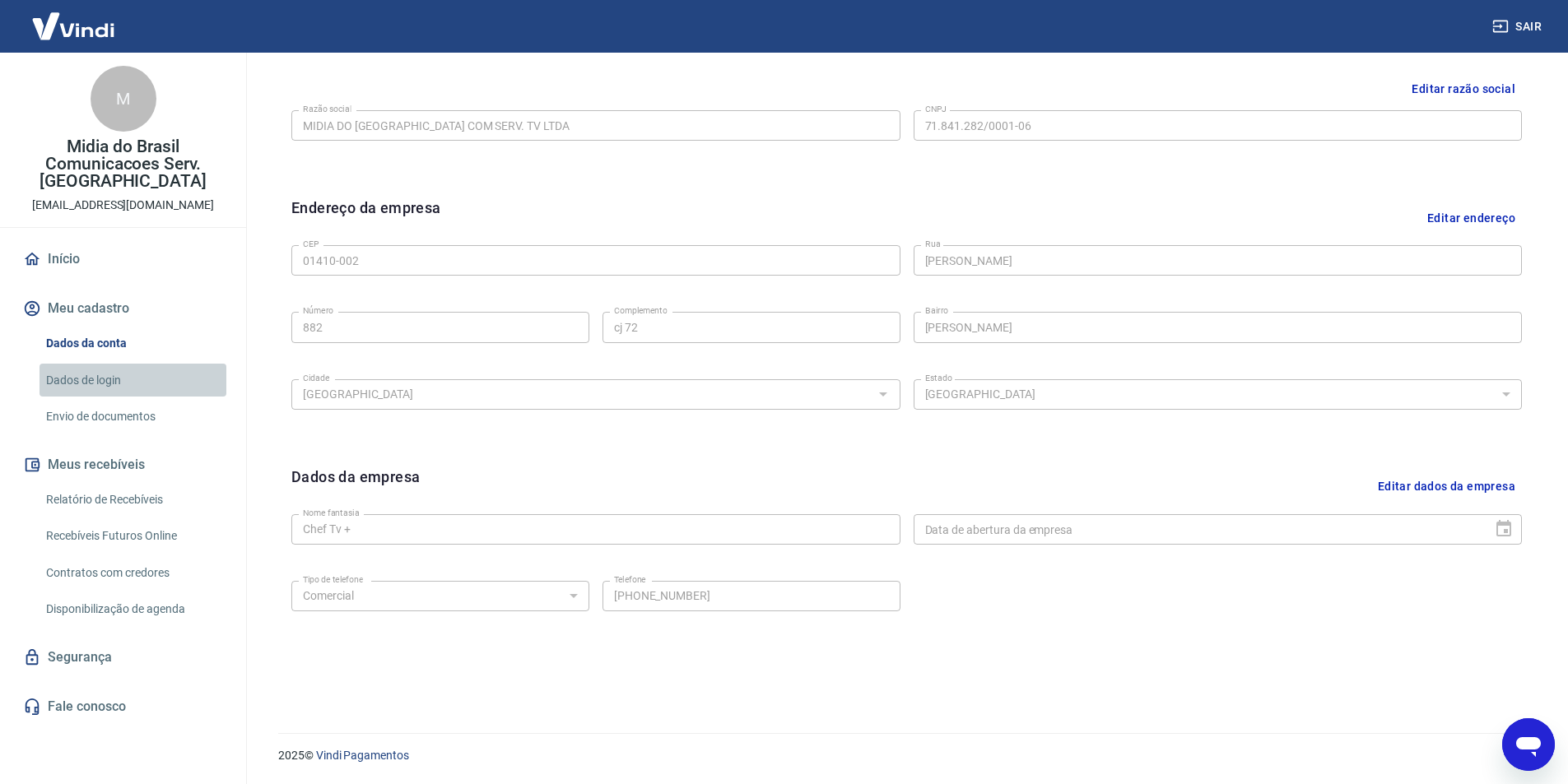
click at [109, 374] on link "Dados de login" at bounding box center [133, 380] width 187 height 34
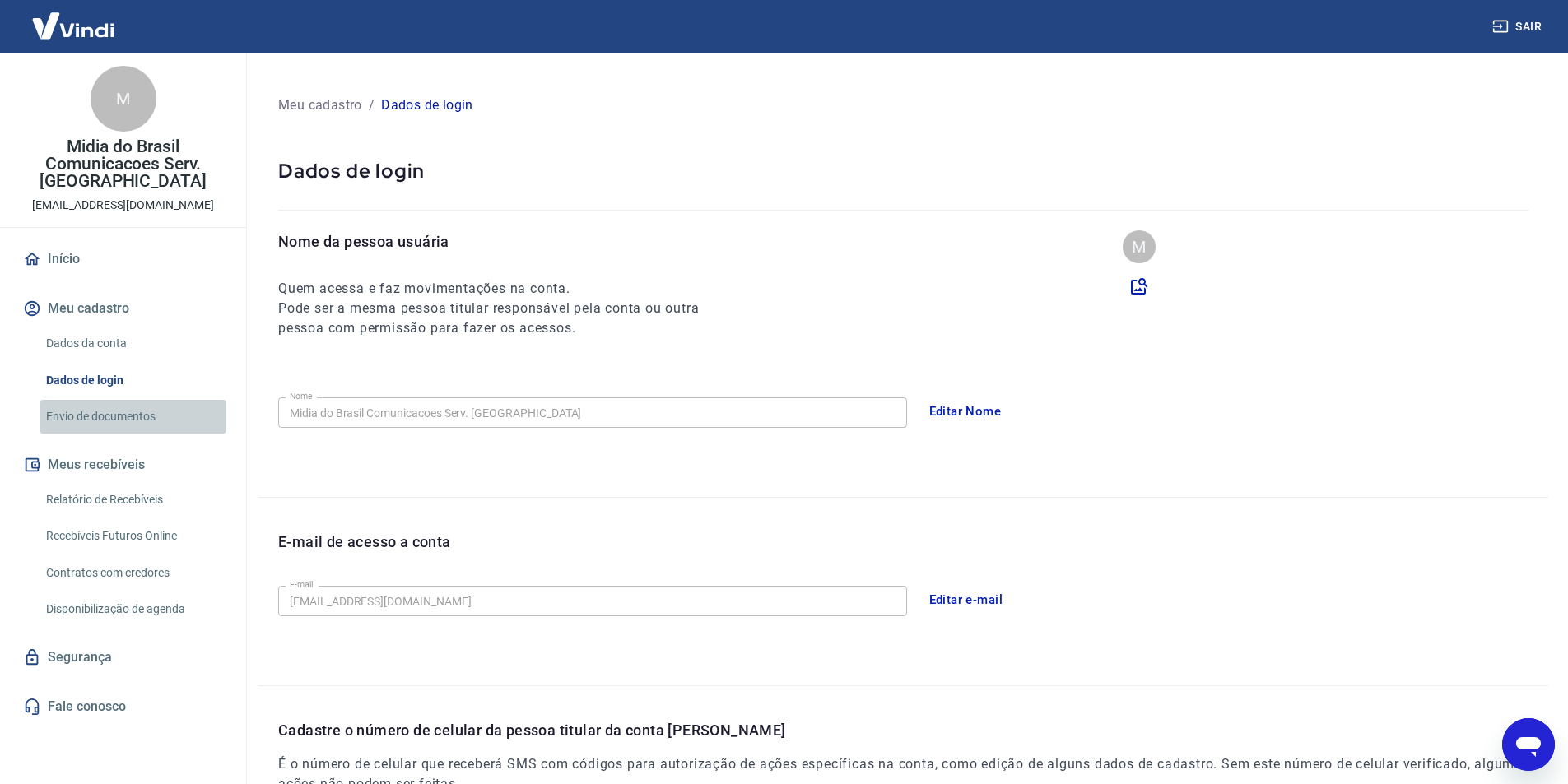
click at [117, 414] on link "Envio de documentos" at bounding box center [133, 417] width 187 height 34
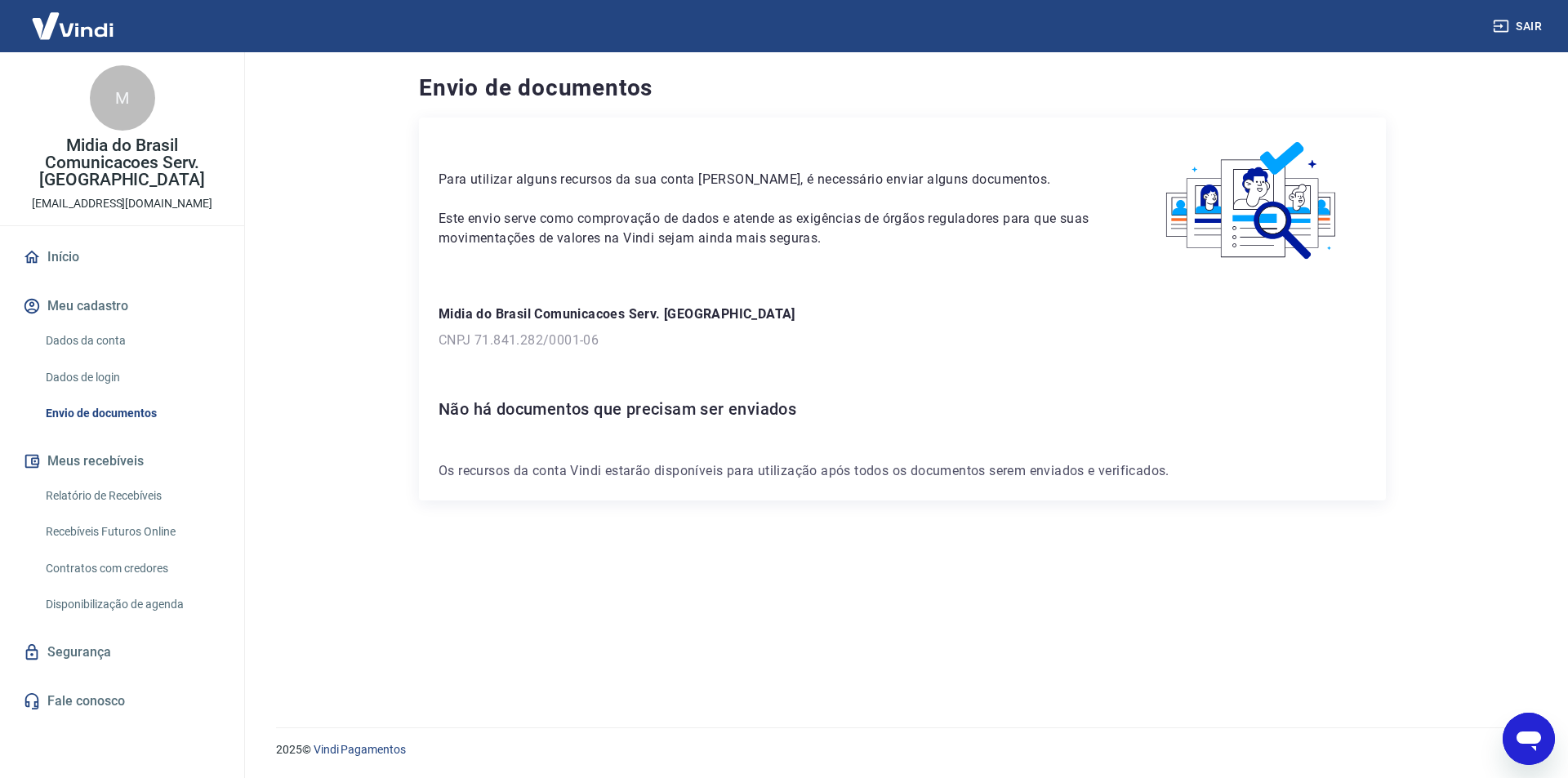
click at [102, 302] on button "Meu cadastro" at bounding box center [122, 306] width 205 height 36
click at [64, 256] on link "Início" at bounding box center [122, 258] width 205 height 36
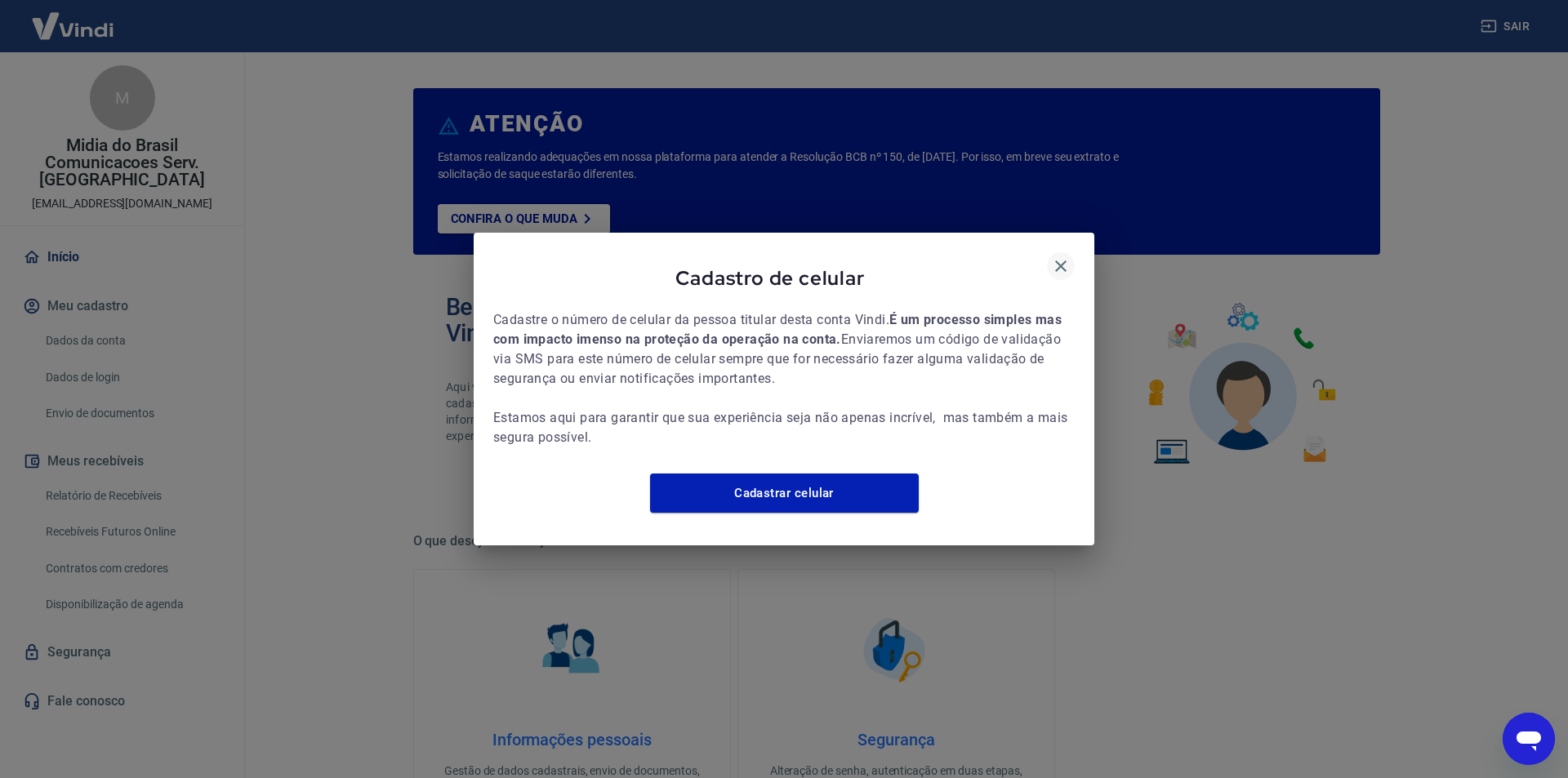
click at [1067, 257] on icon "button" at bounding box center [1061, 267] width 20 height 20
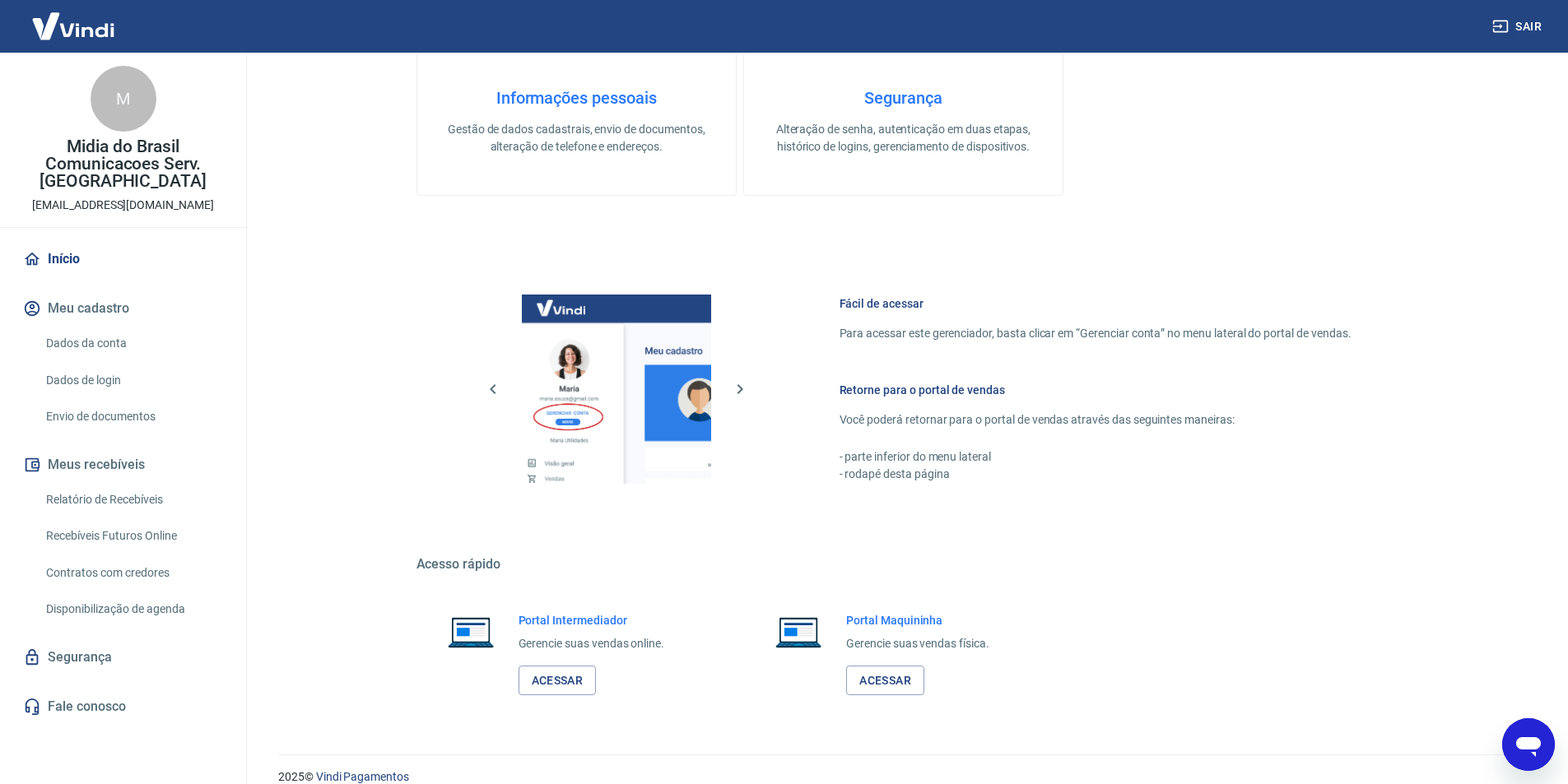
scroll to position [669, 0]
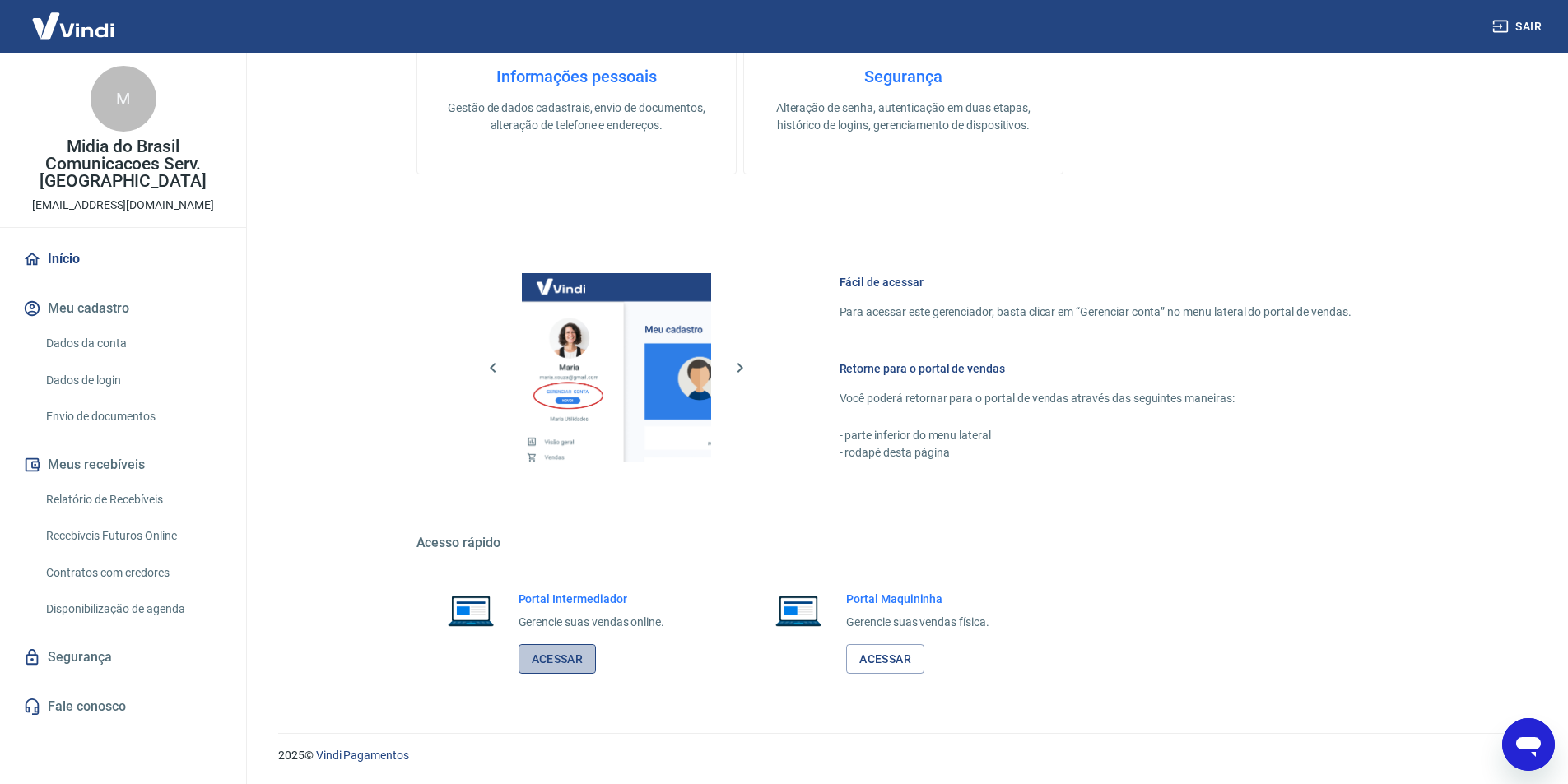
click at [568, 662] on link "Acessar" at bounding box center [557, 659] width 79 height 31
